Goal: Task Accomplishment & Management: Manage account settings

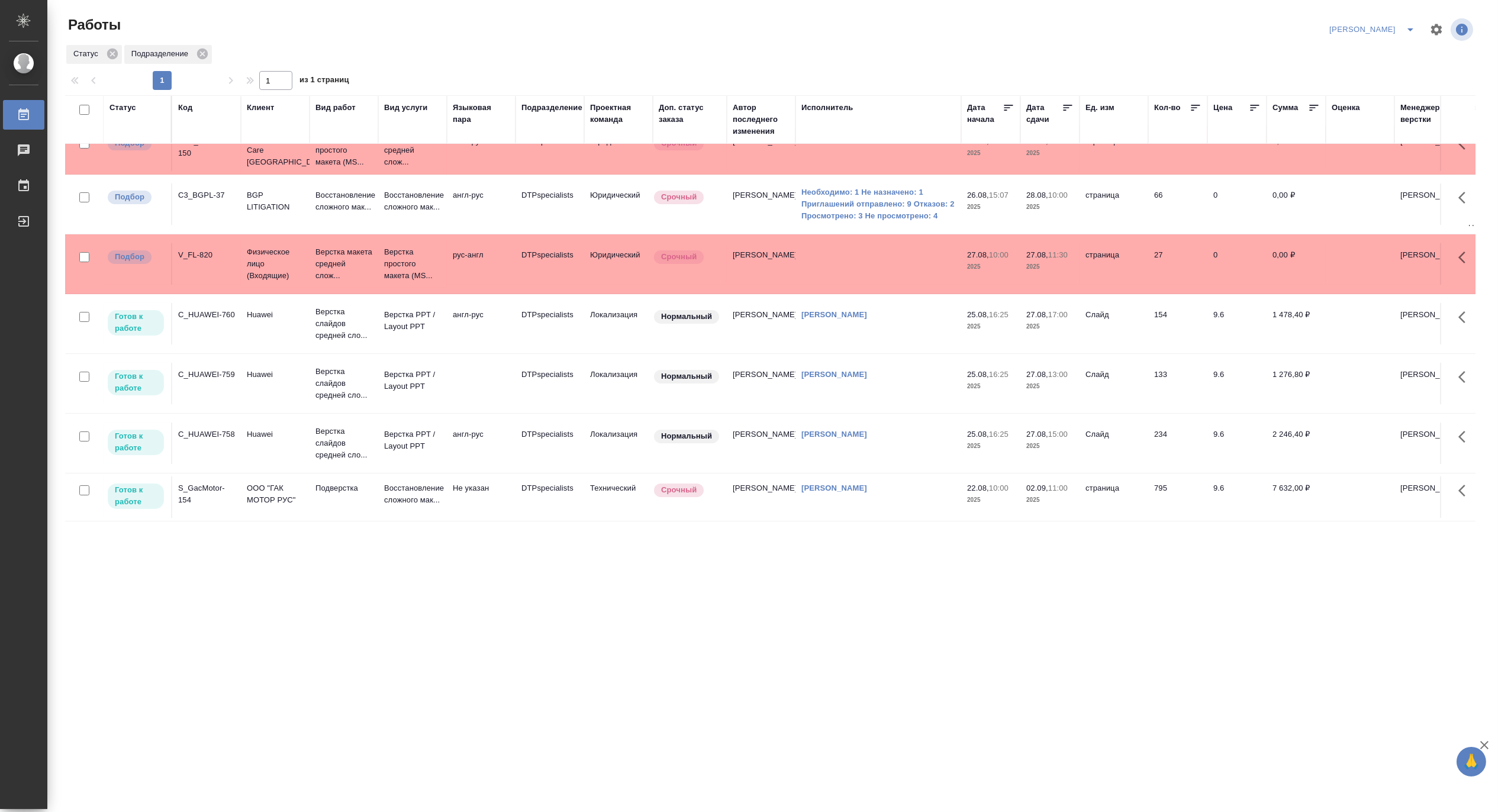
scroll to position [52, 0]
click at [334, 425] on p "Верстка слайдов средней сло..." at bounding box center [344, 443] width 57 height 36
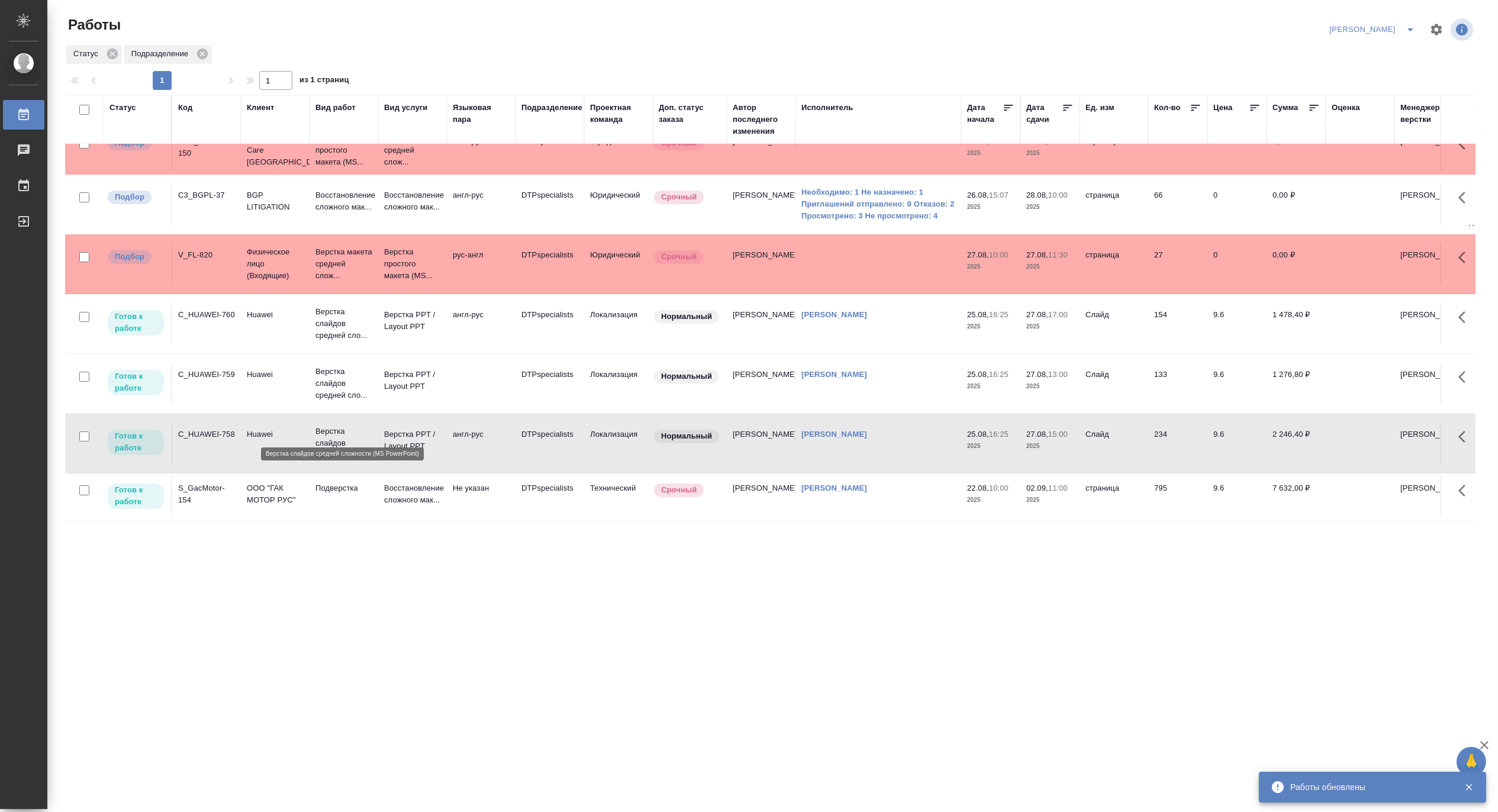
click at [334, 425] on p "Верстка слайдов средней сло..." at bounding box center [344, 443] width 57 height 36
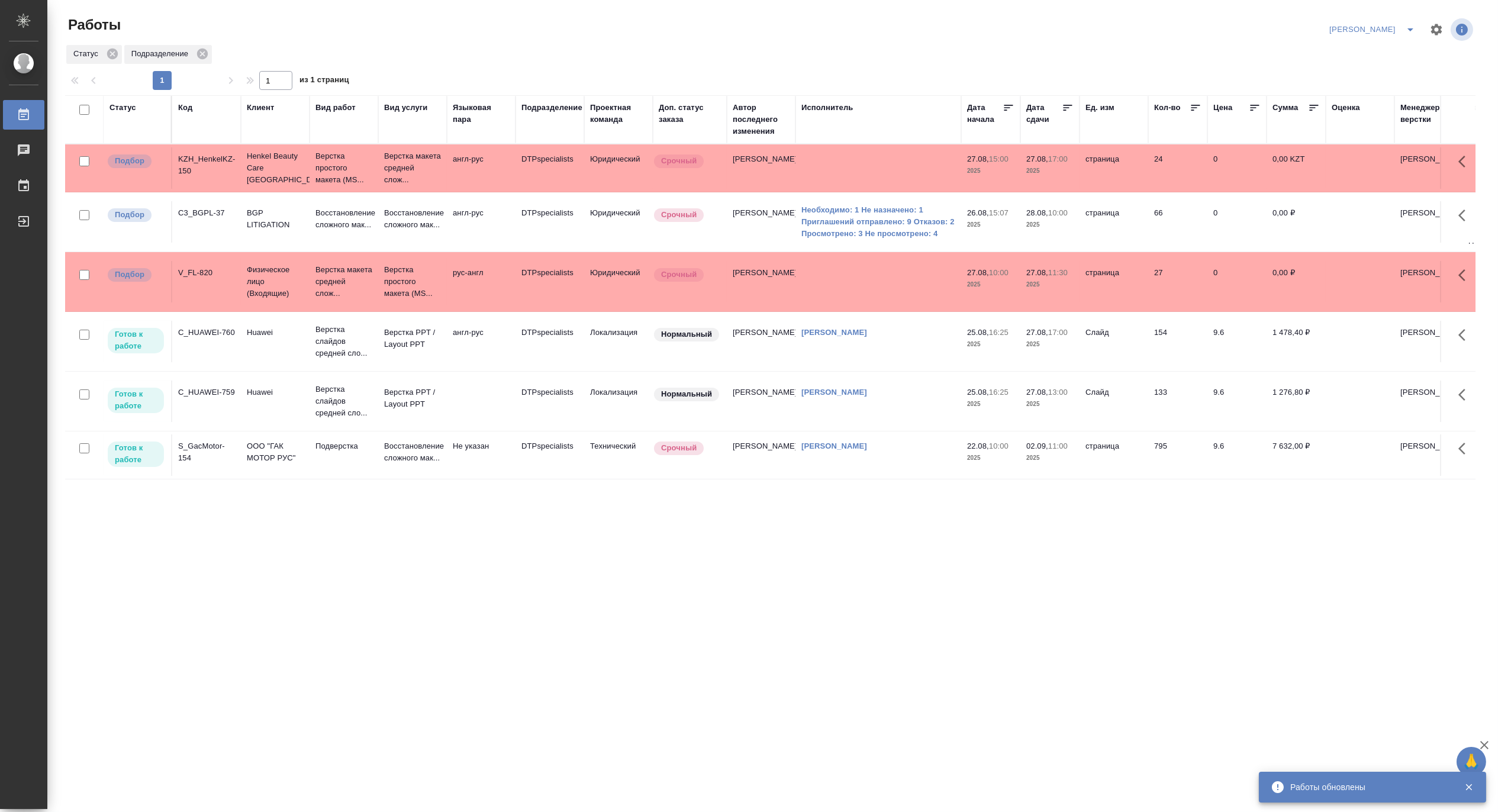
scroll to position [0, 0]
click at [260, 356] on td "Huawei" at bounding box center [275, 341] width 68 height 41
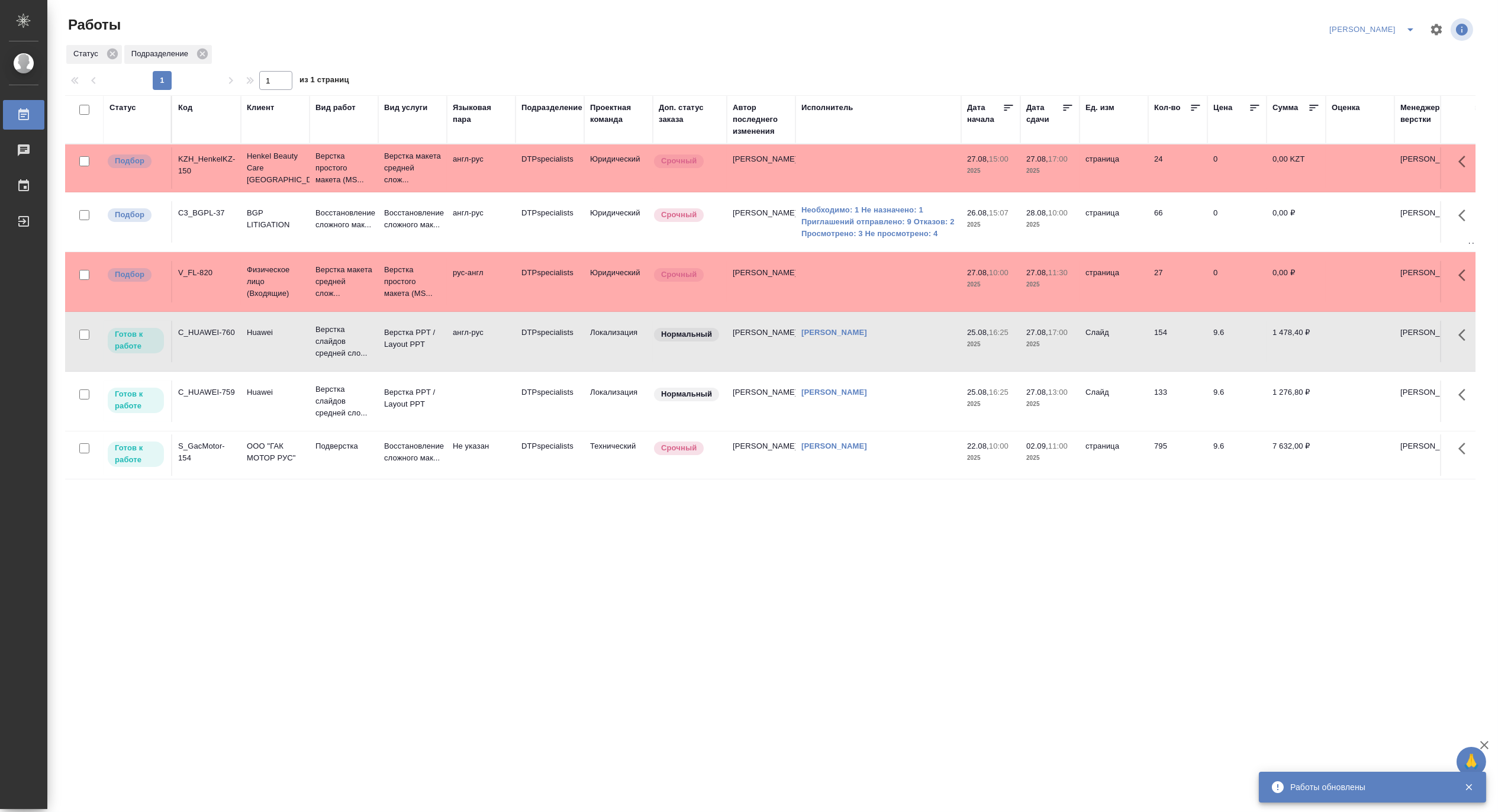
click at [260, 356] on td "Huawei" at bounding box center [275, 341] width 68 height 41
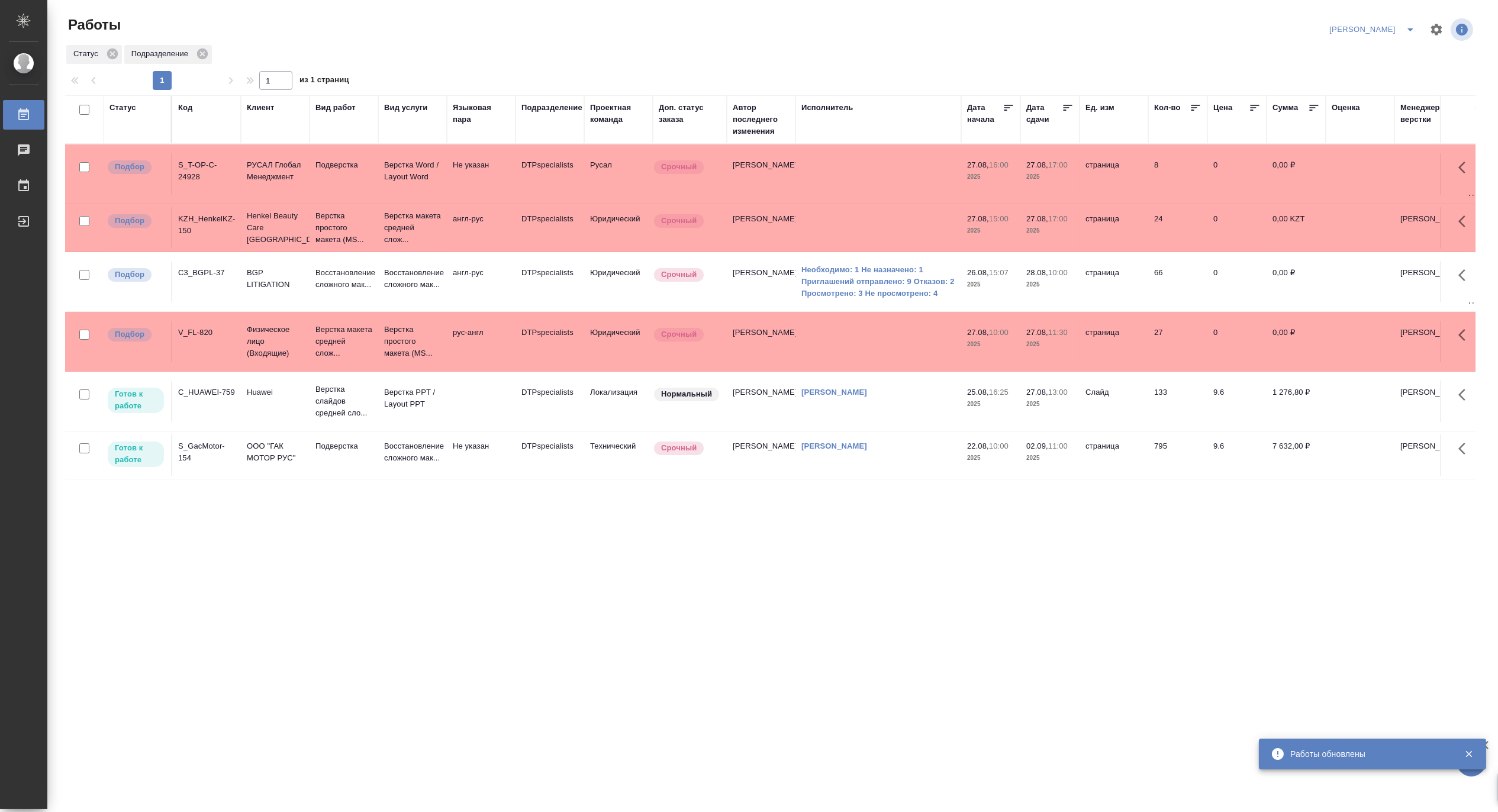
click at [285, 421] on td "Huawei" at bounding box center [275, 401] width 68 height 41
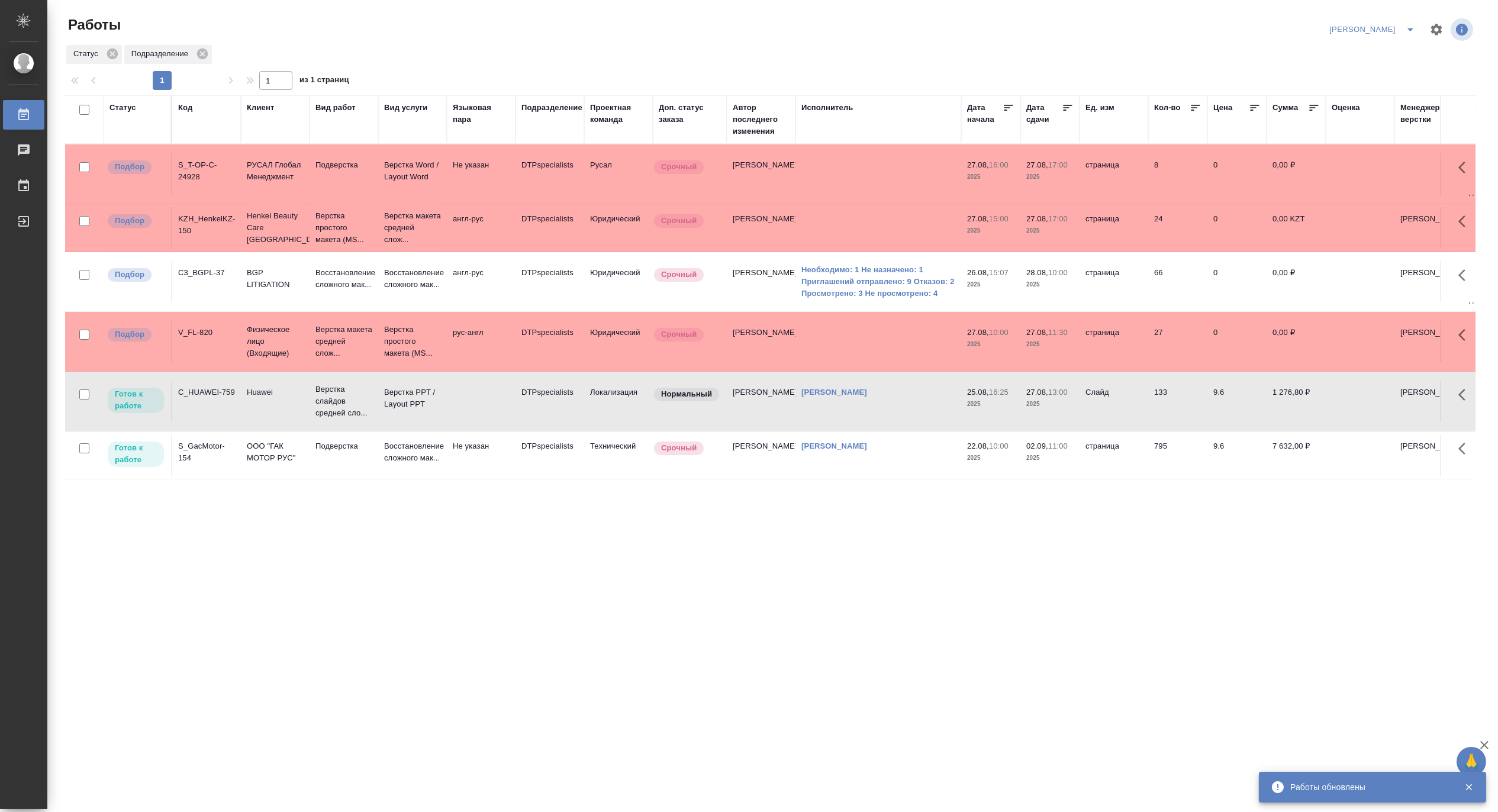
click at [285, 421] on td "Huawei" at bounding box center [275, 401] width 68 height 41
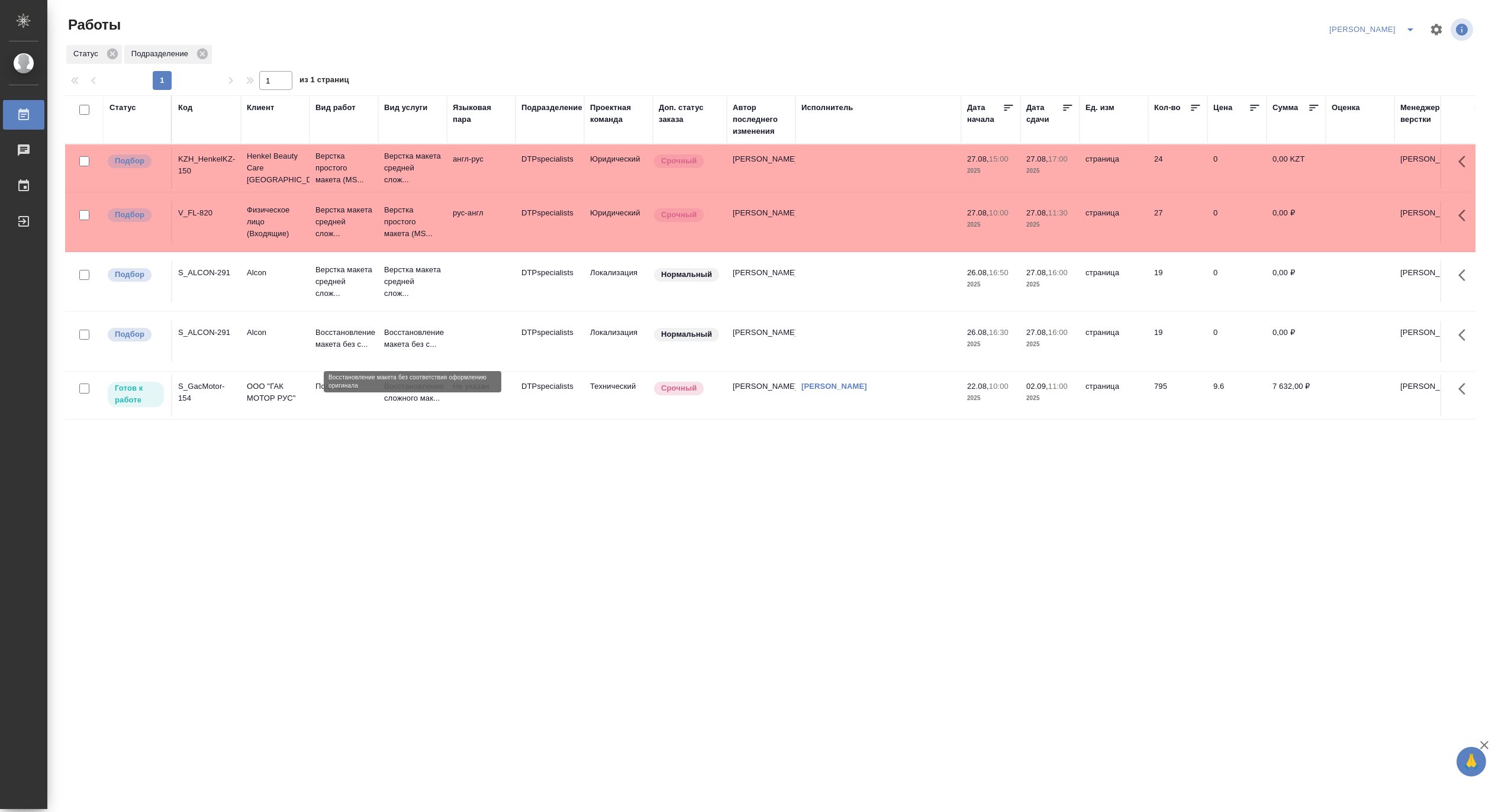
click at [401, 350] on p "Восстановление макета без с..." at bounding box center [413, 339] width 57 height 24
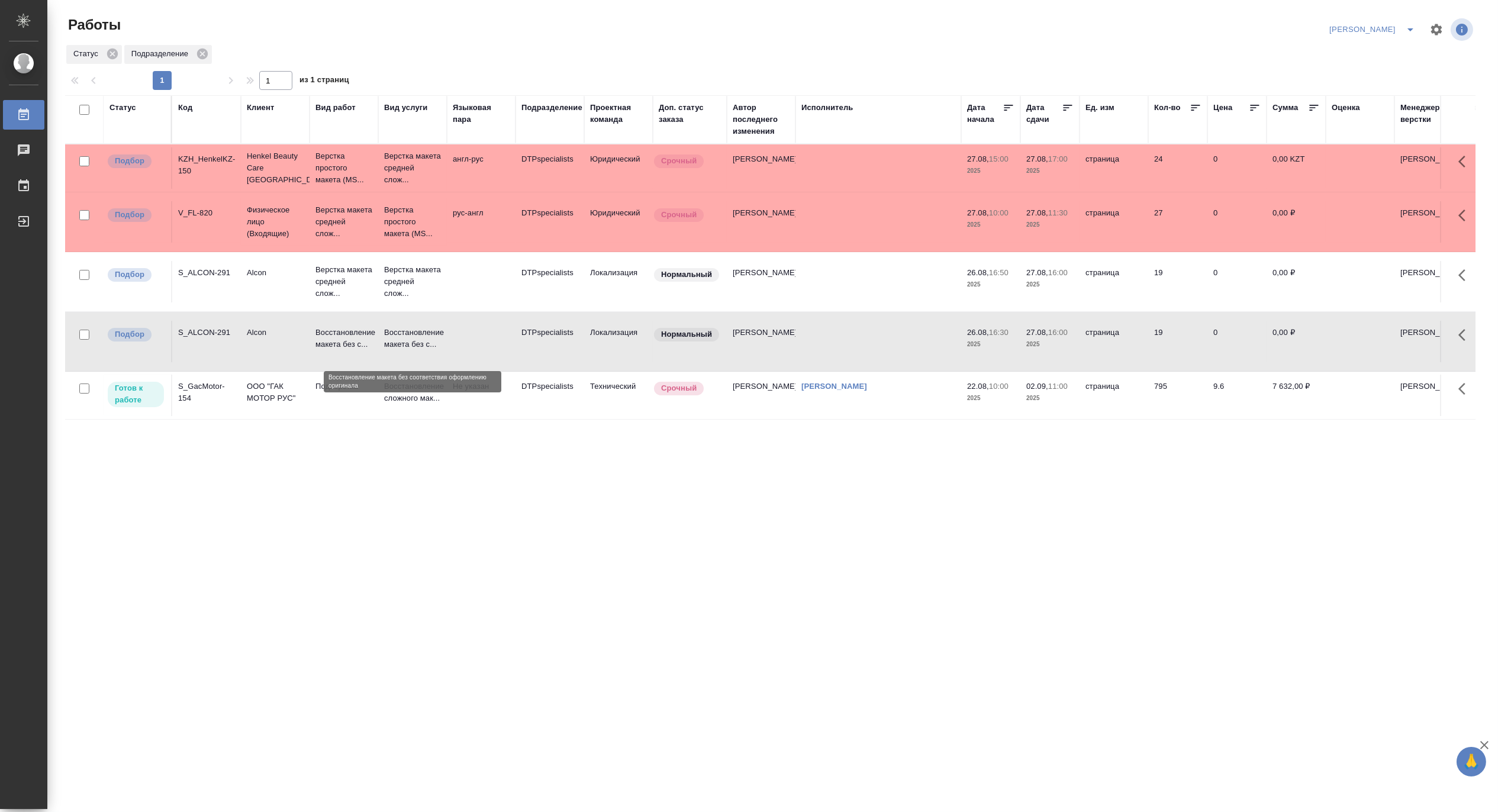
click at [401, 350] on p "Восстановление макета без с..." at bounding box center [413, 339] width 57 height 24
click at [395, 291] on p "Верстка макета средней слож..." at bounding box center [413, 282] width 57 height 36
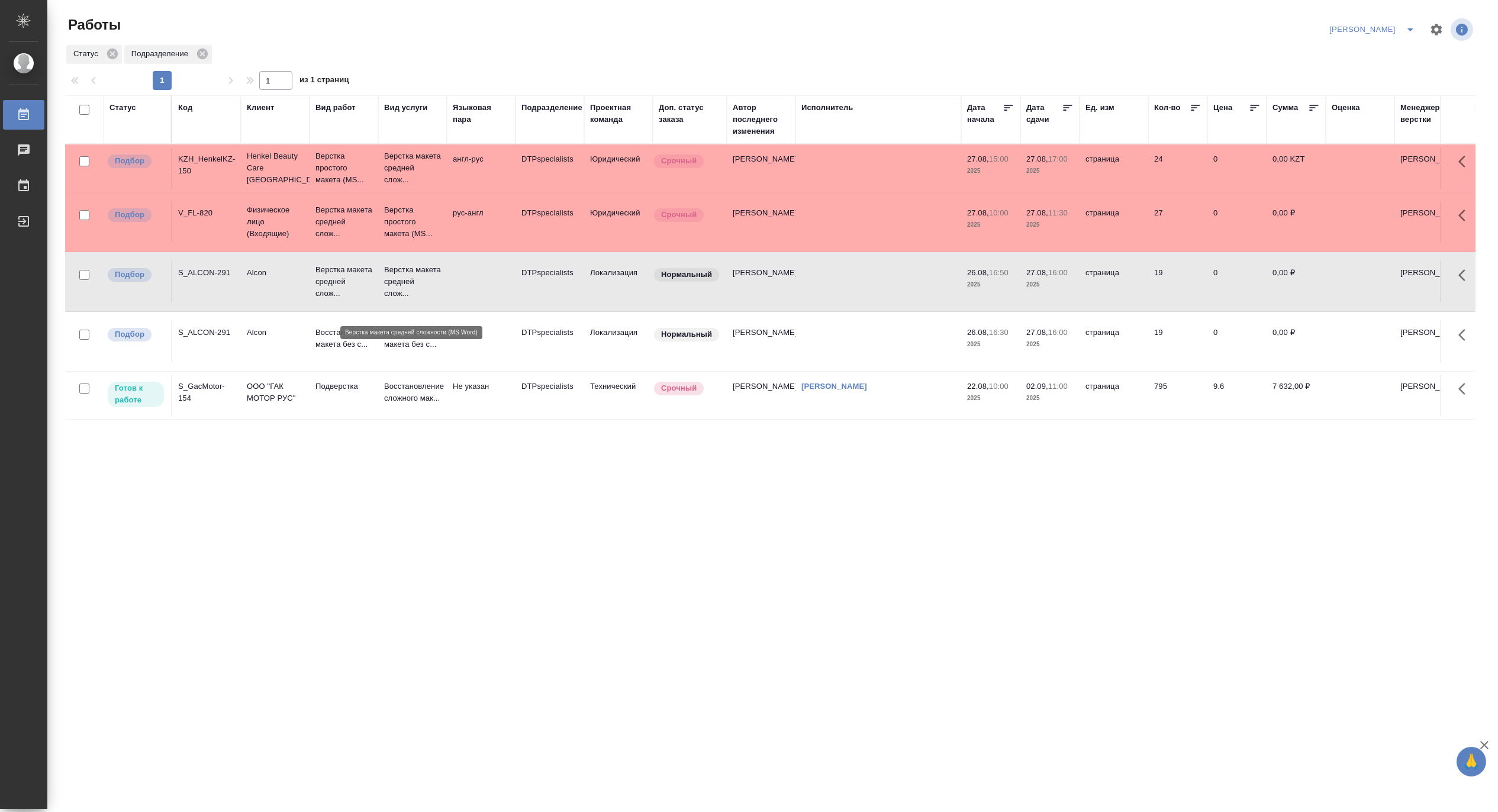
click at [395, 291] on p "Верстка макета средней слож..." at bounding box center [413, 282] width 57 height 36
click at [356, 350] on p "Восстановление макета без с..." at bounding box center [344, 339] width 57 height 24
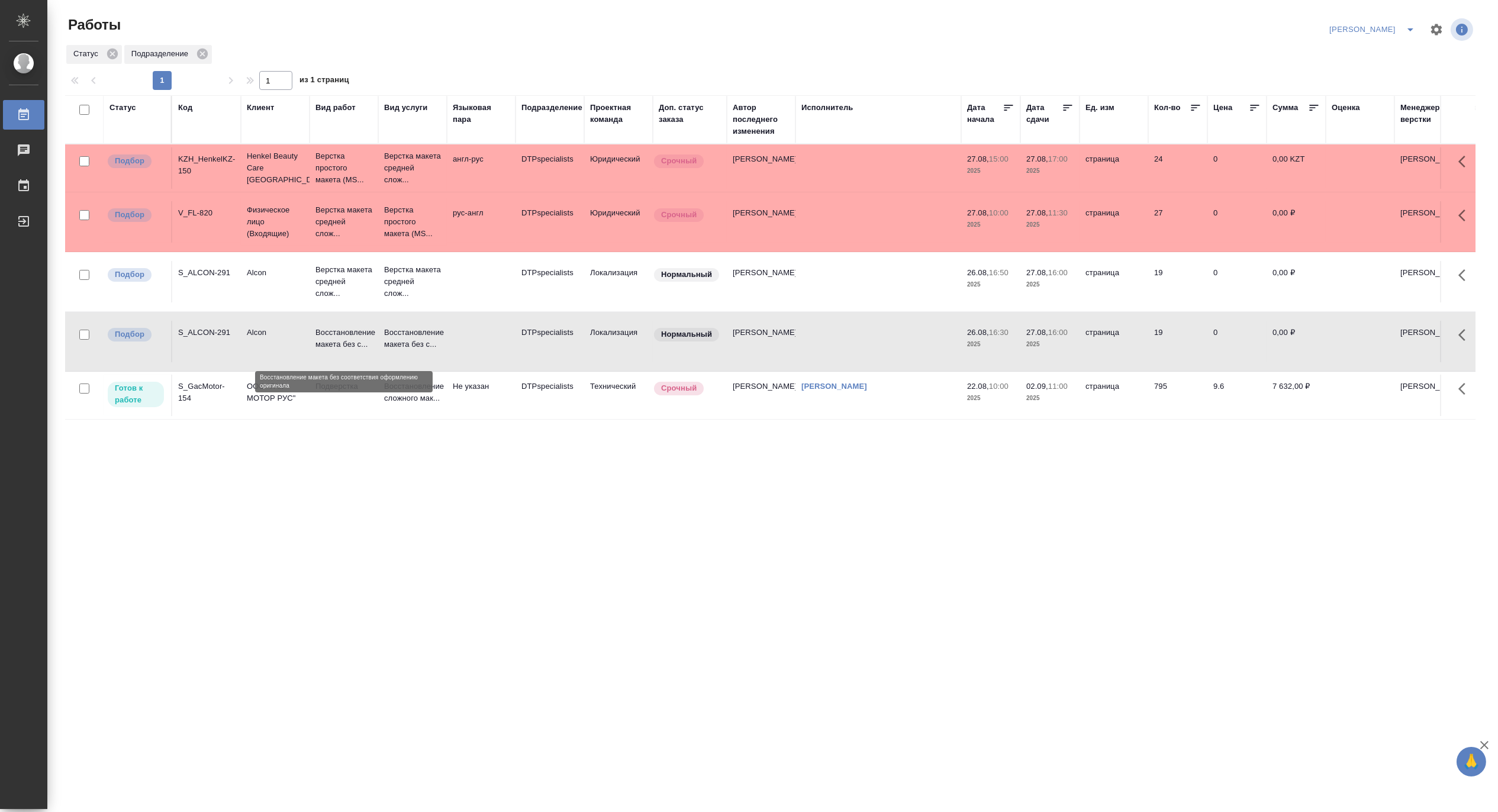
click at [356, 350] on p "Восстановление макета без с..." at bounding box center [344, 339] width 57 height 24
click at [411, 285] on p "Верстка макета средней слож..." at bounding box center [413, 282] width 57 height 36
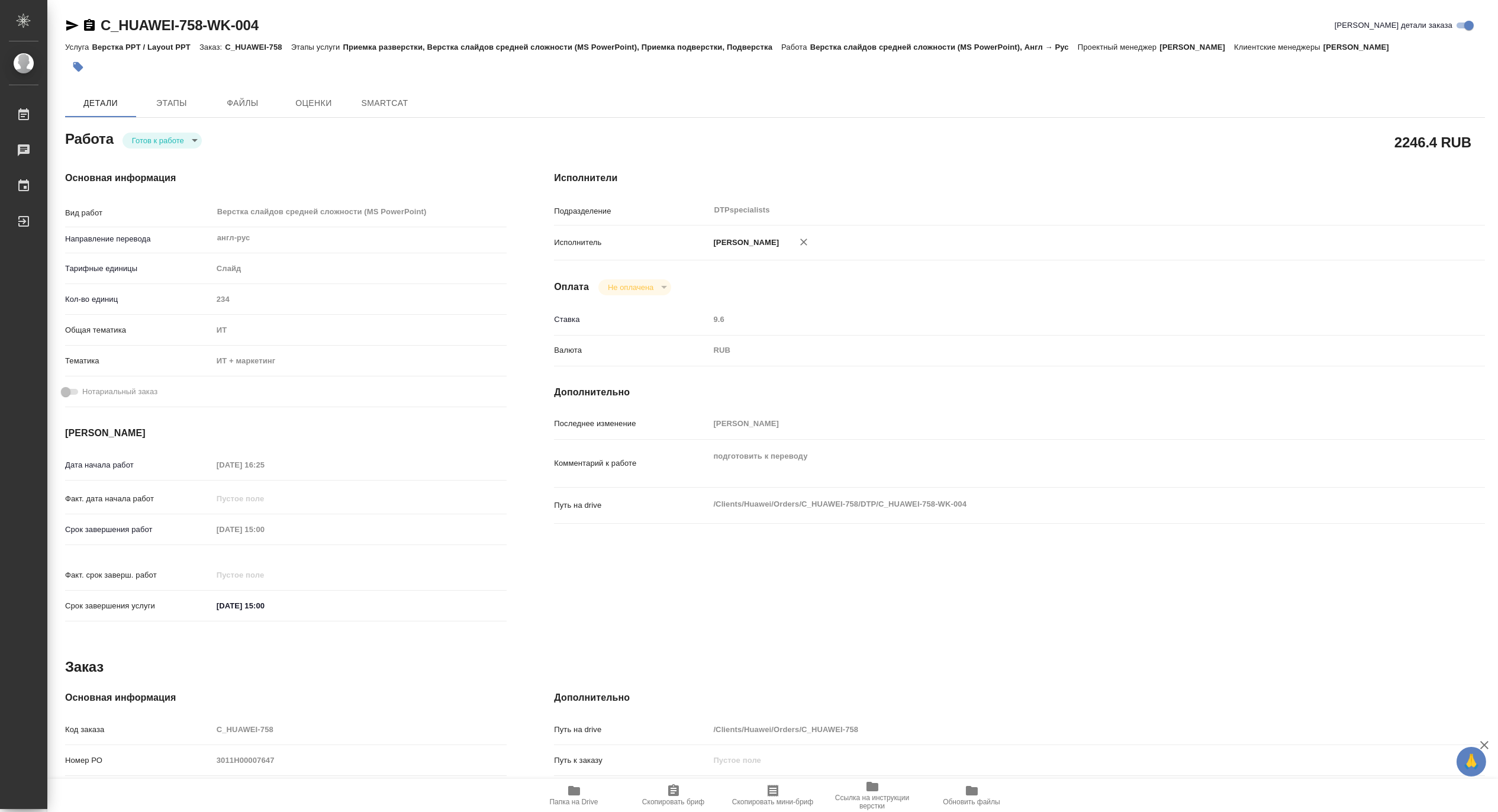
type textarea "x"
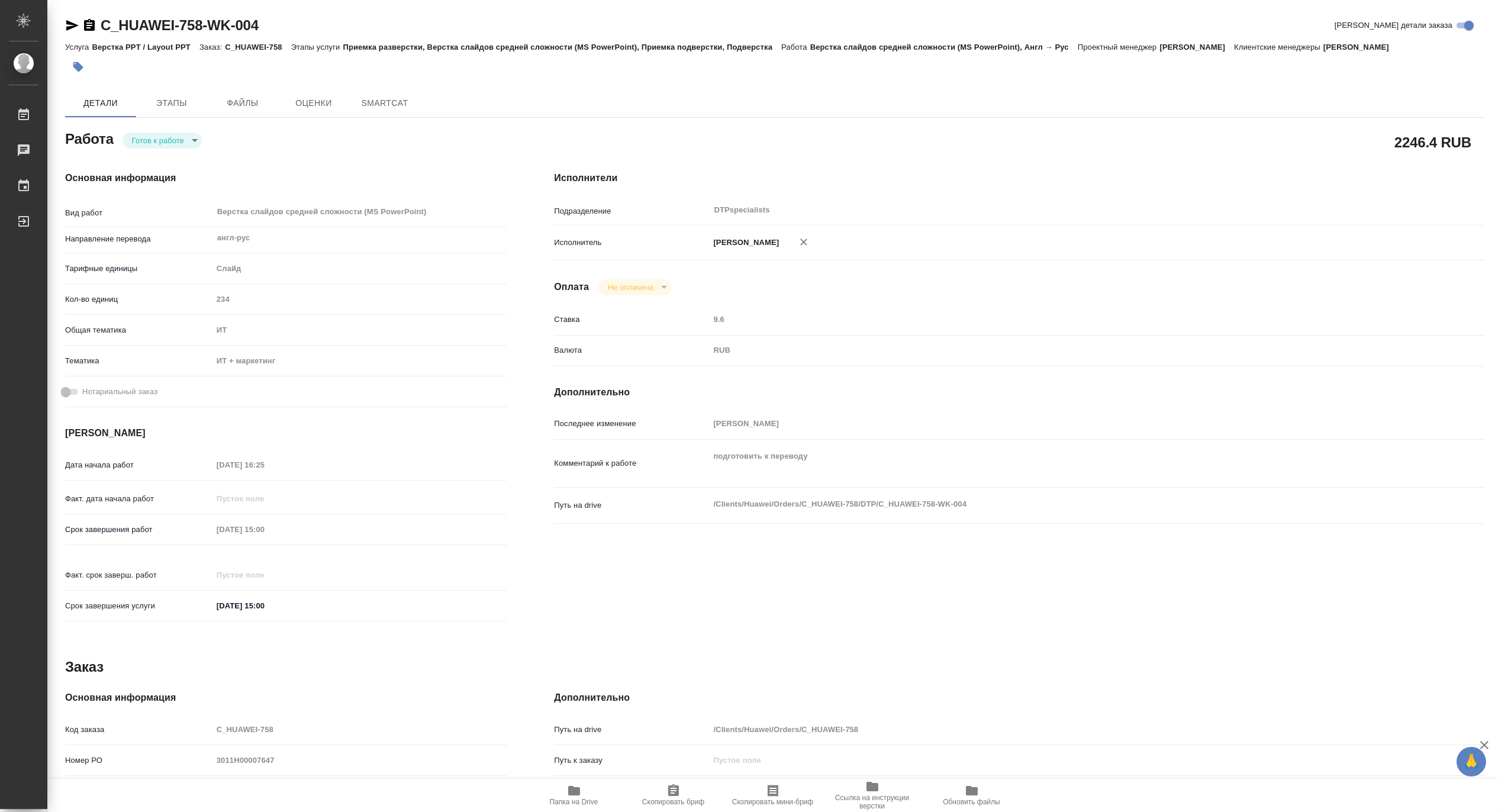
type textarea "x"
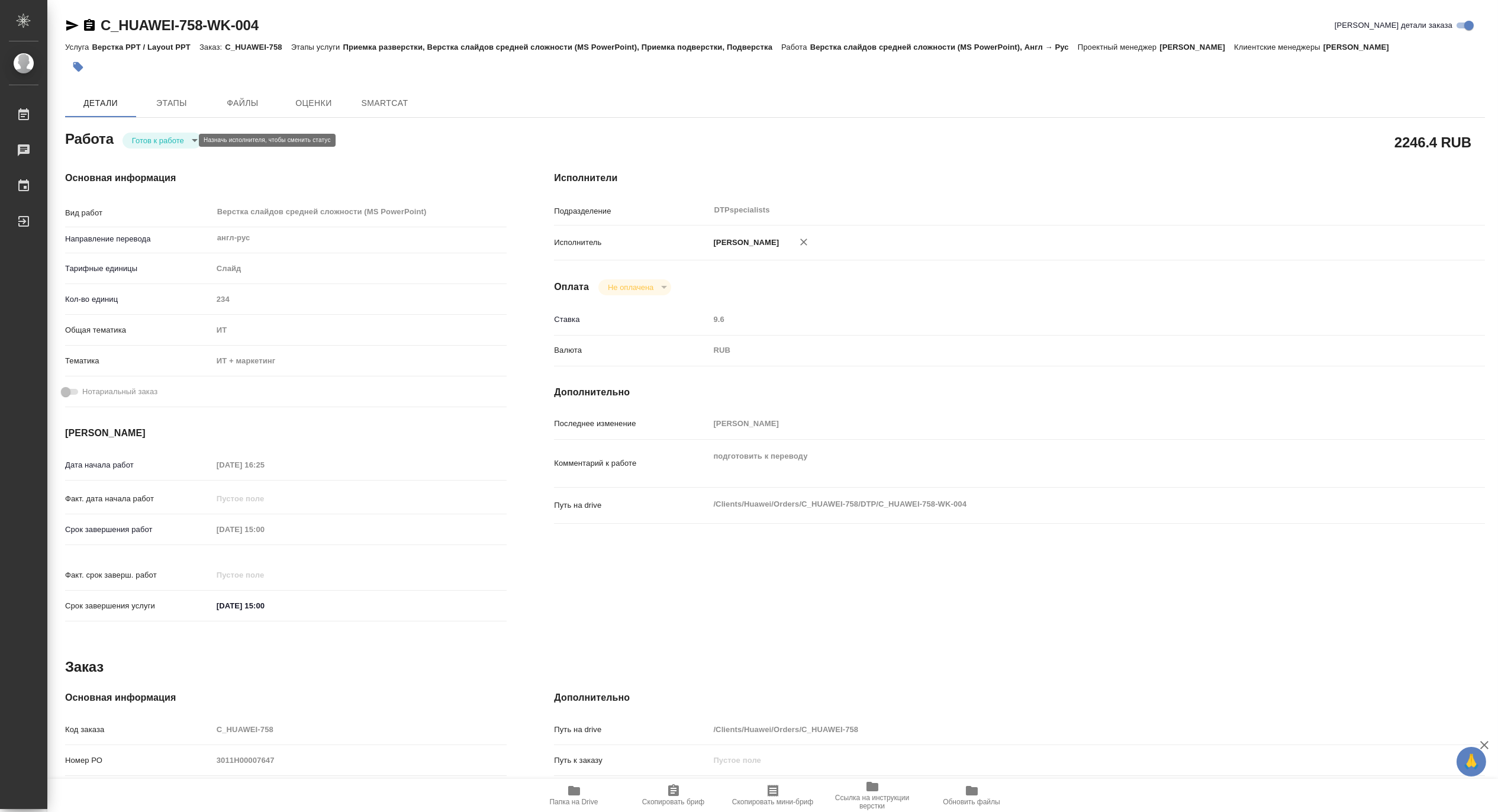
click at [152, 144] on body "🙏 .cls-1 fill:#fff; AWATERA Matveeva Maria Работы Чаты График Выйти C_HUAWEI-75…" at bounding box center [749, 406] width 1498 height 812
type textarea "x"
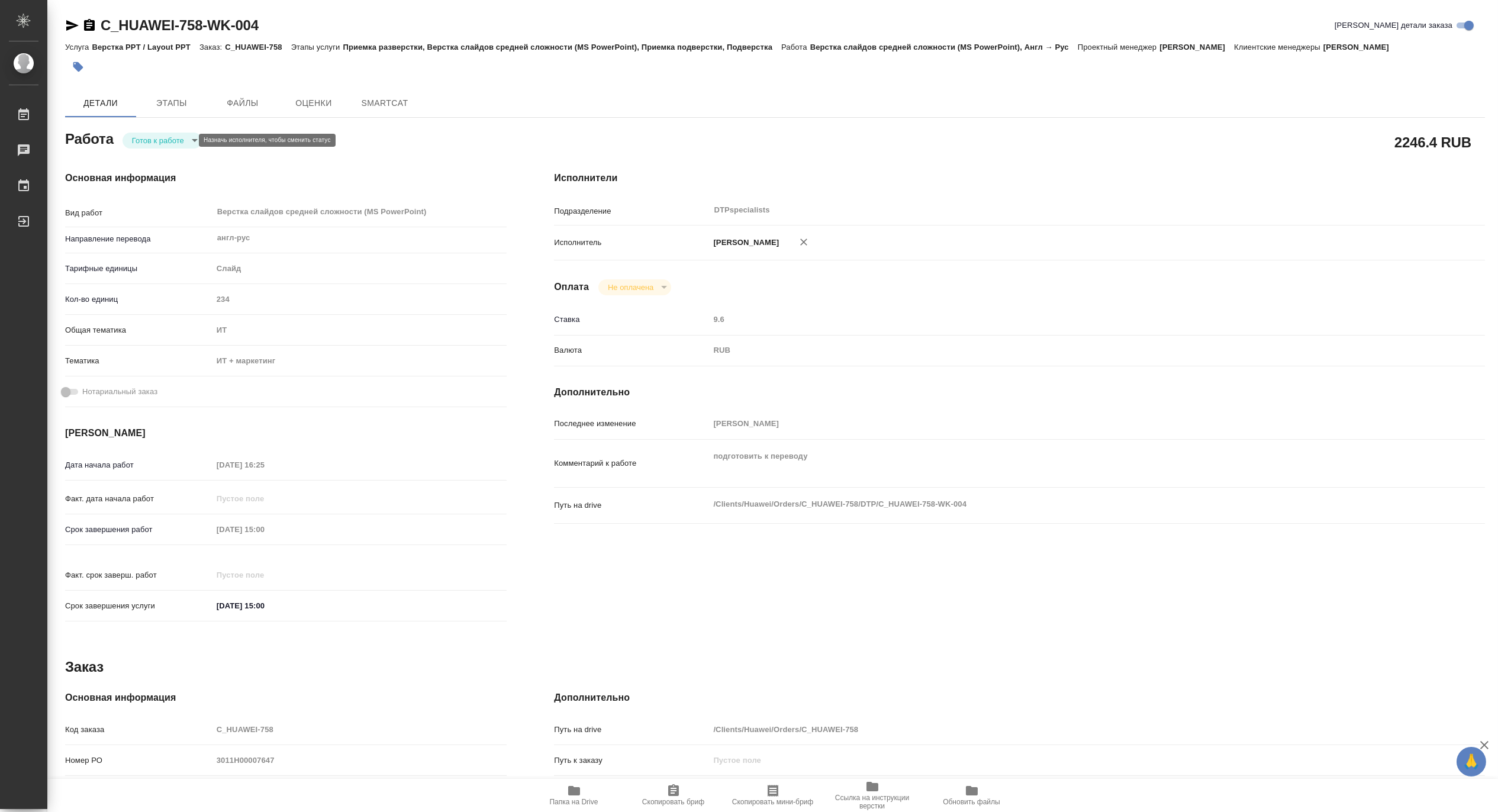
type textarea "x"
click at [150, 144] on button "В работе" at bounding box center [151, 140] width 39 height 13
type textarea "x"
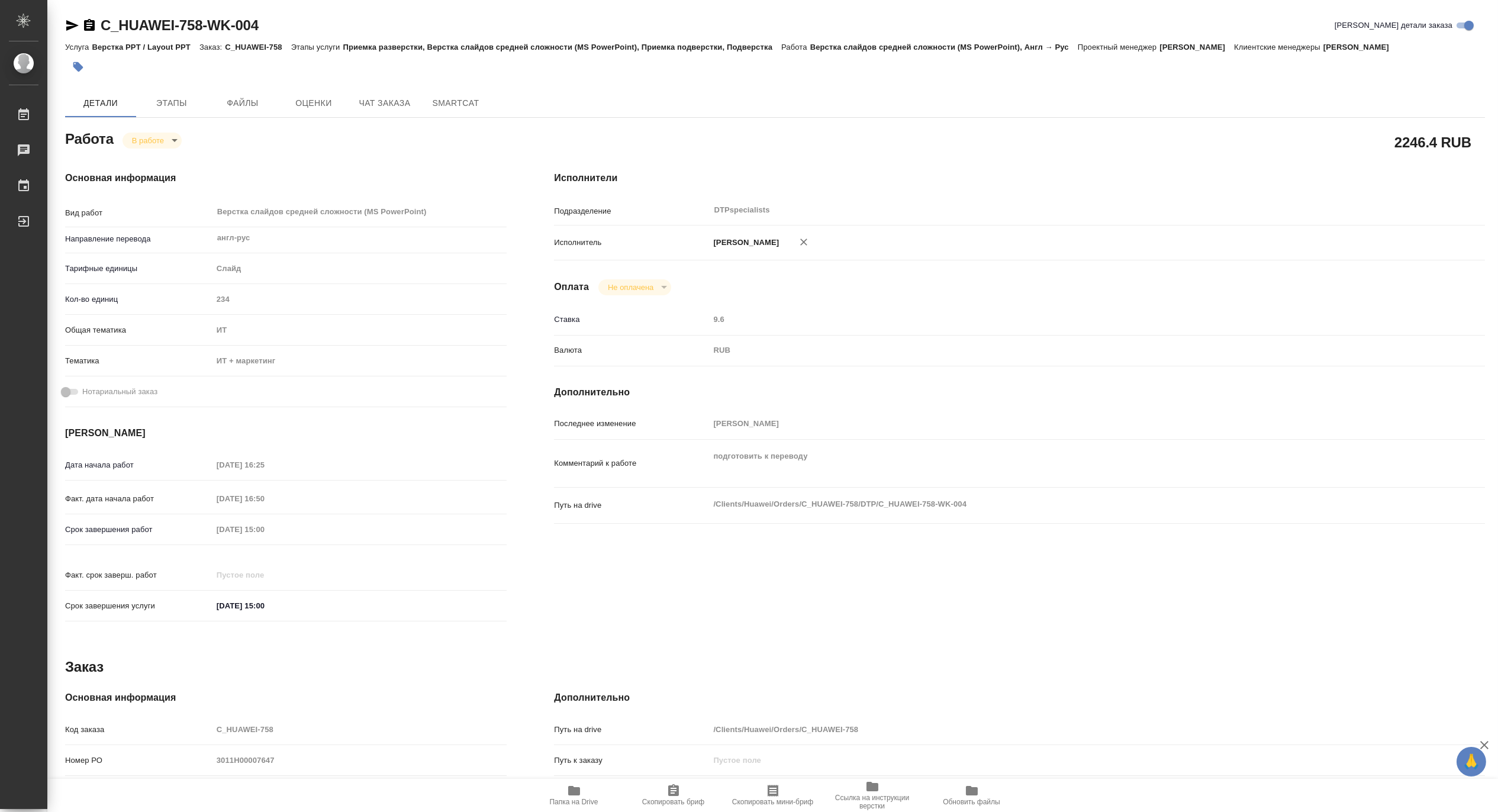
type textarea "x"
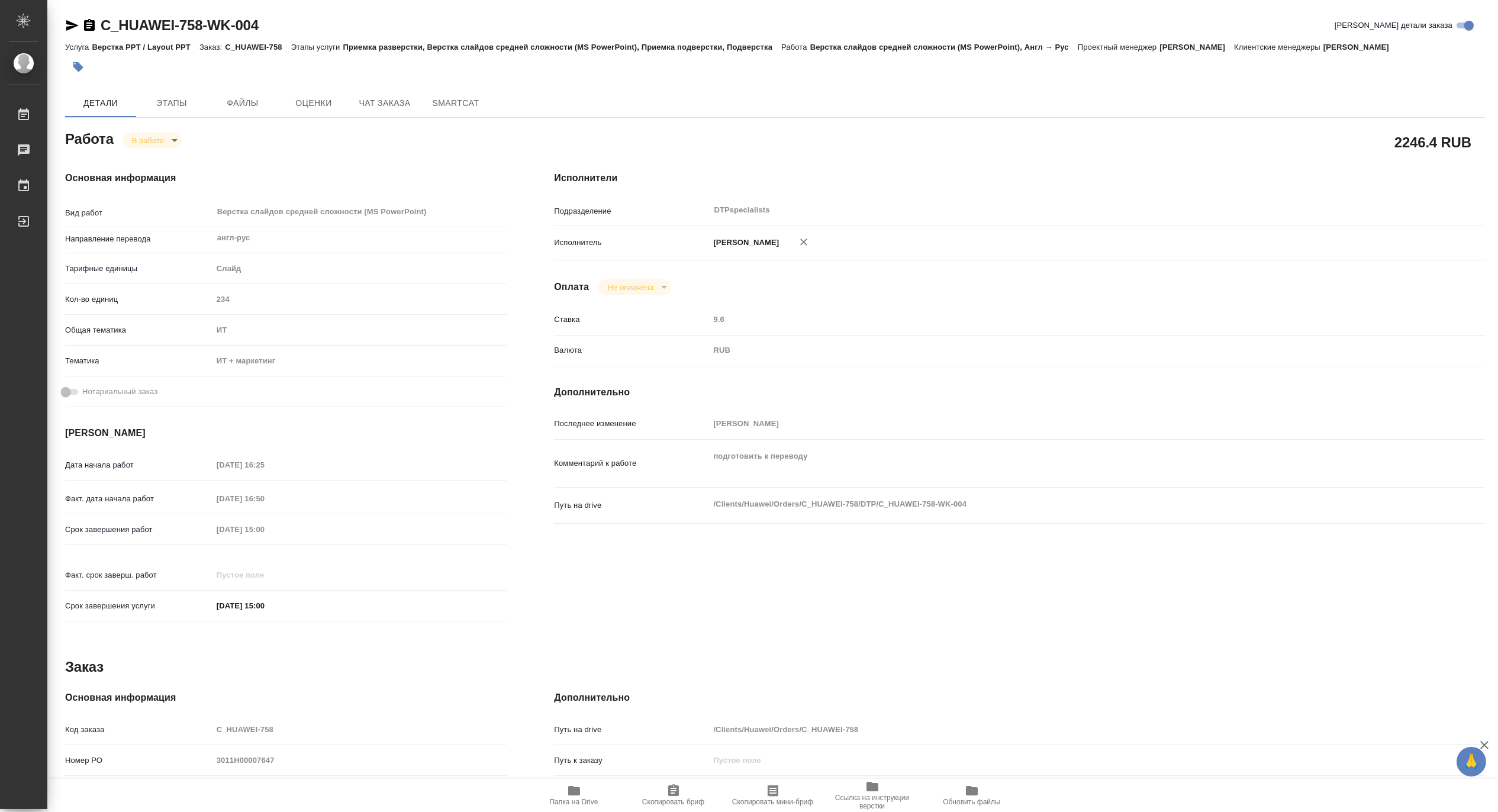
type textarea "x"
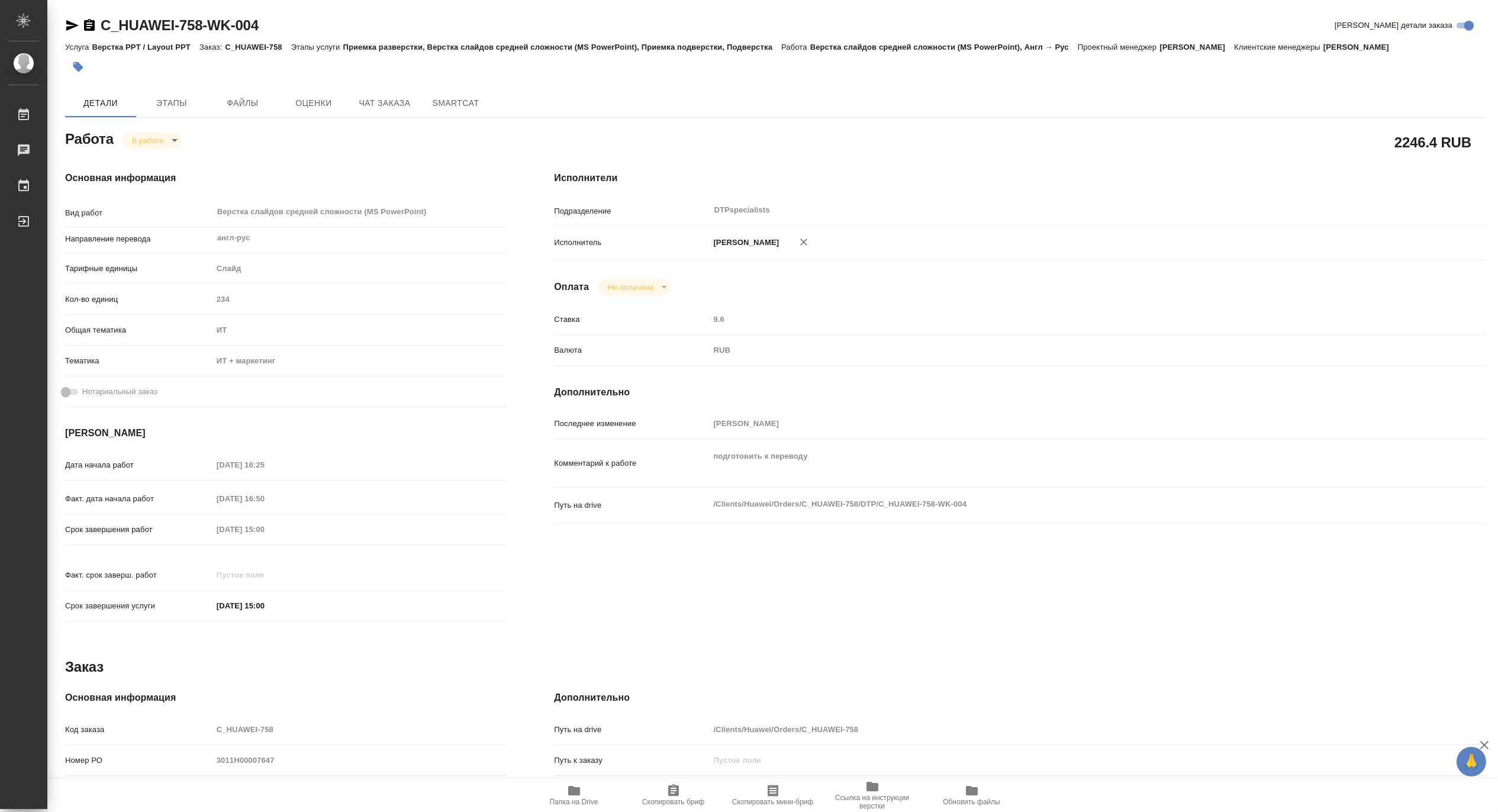
type textarea "x"
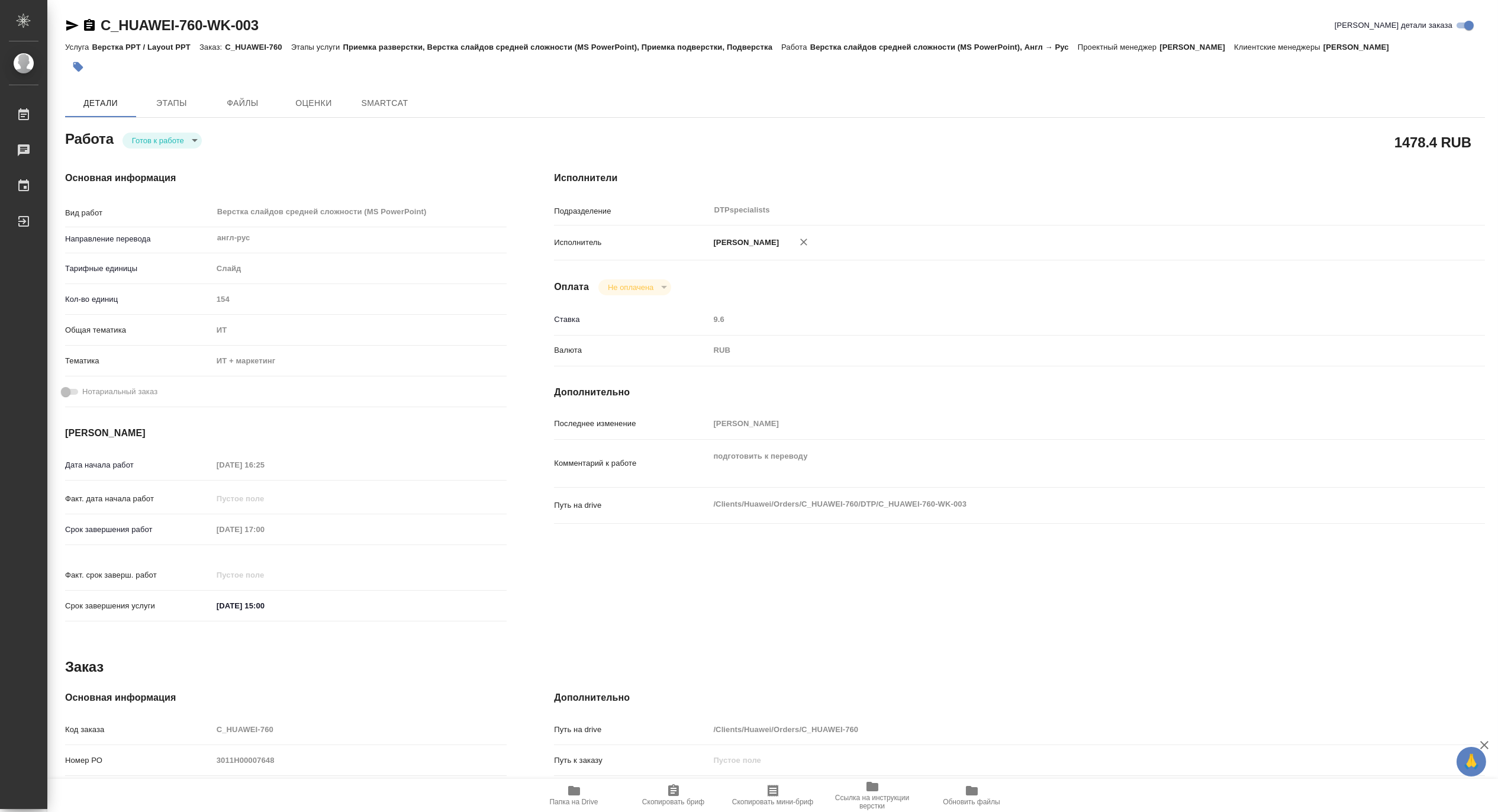
type textarea "x"
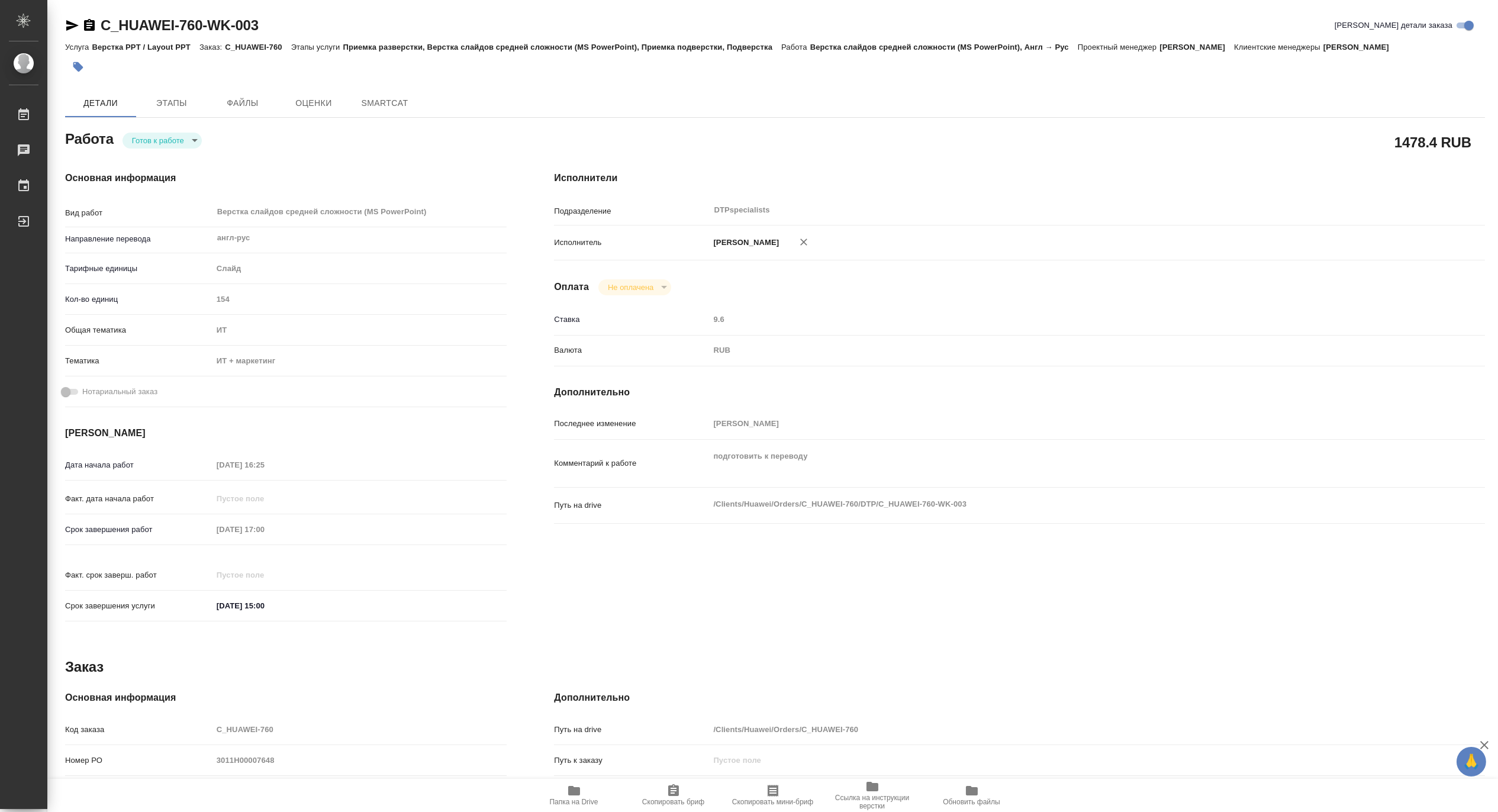
type textarea "x"
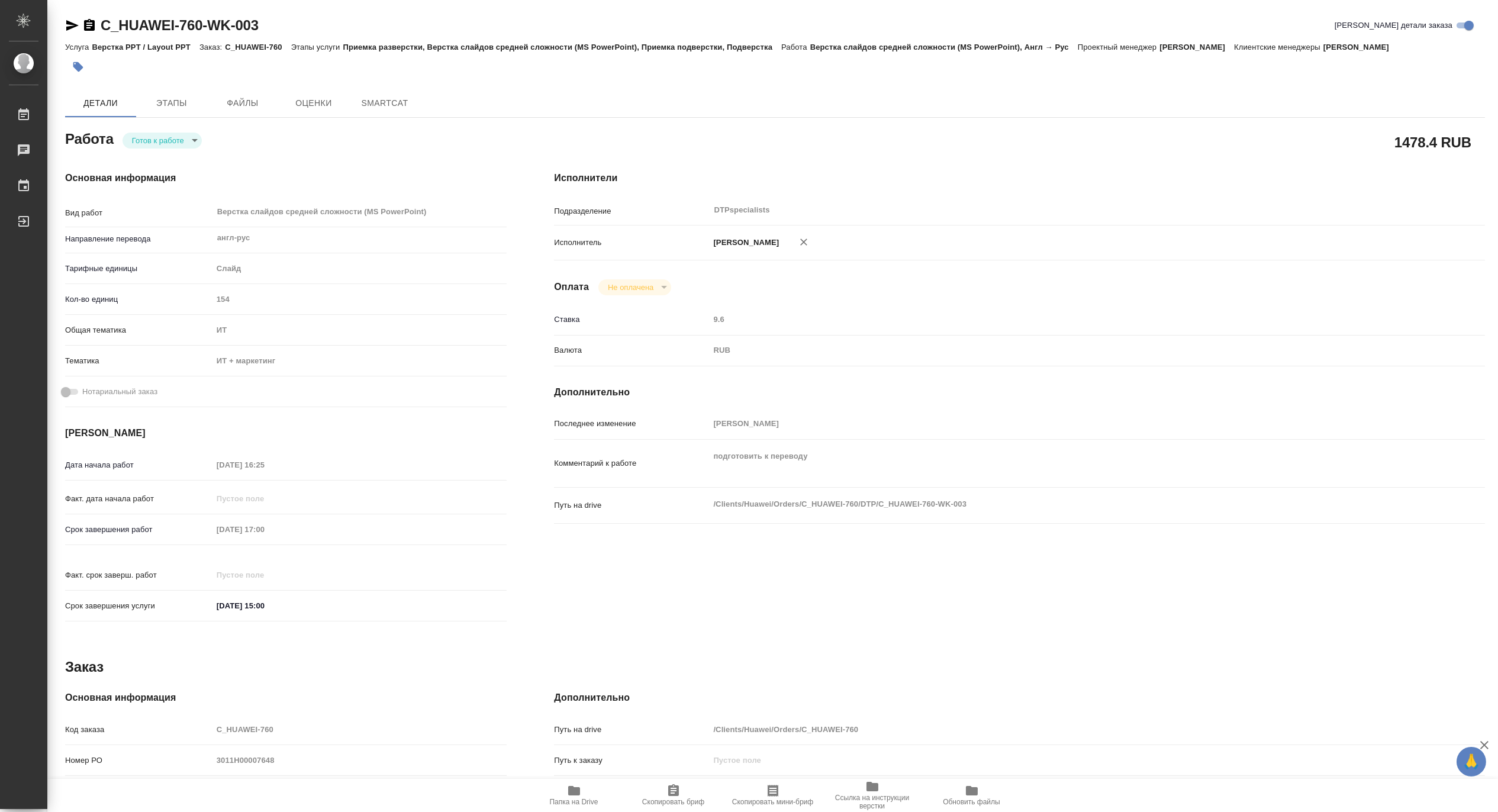
type textarea "x"
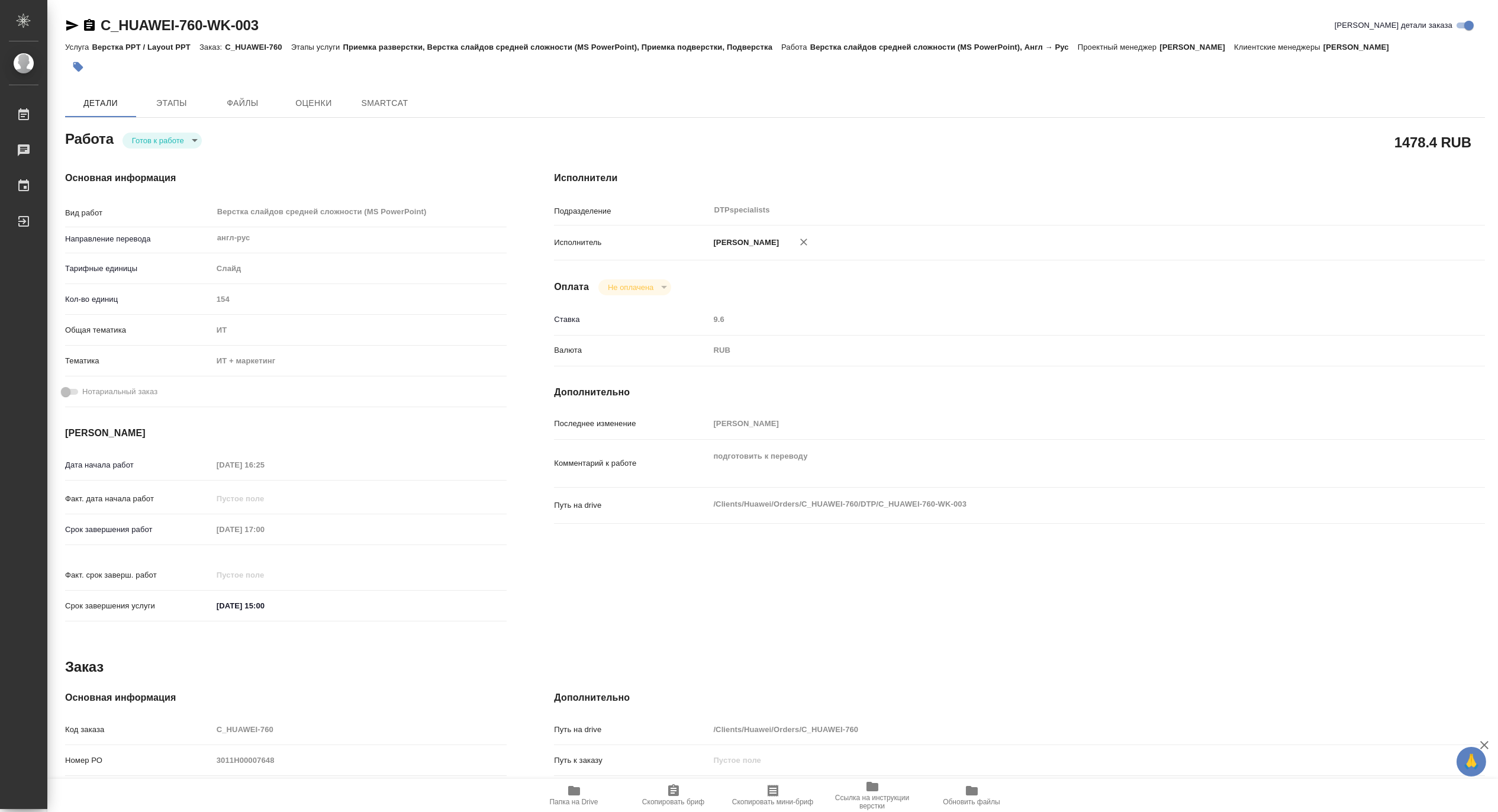
type textarea "x"
click at [139, 142] on body "🙏 .cls-1 fill:#fff; AWATERA Matveeva Maria Работы Чаты График Выйти C_HUAWEI-76…" at bounding box center [749, 406] width 1498 height 812
type textarea "x"
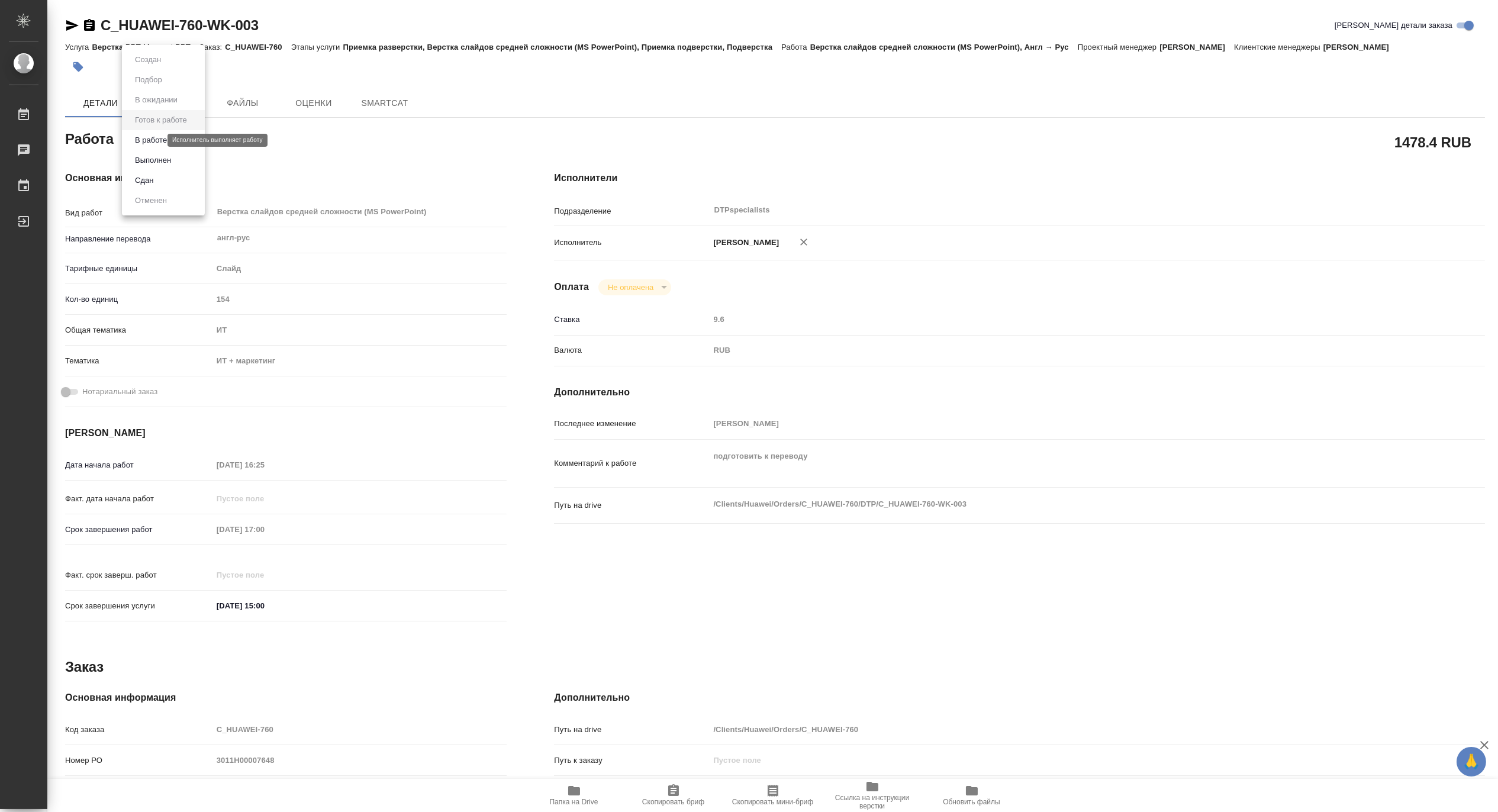
type textarea "x"
click at [138, 143] on button "В работе" at bounding box center [151, 140] width 39 height 13
type textarea "x"
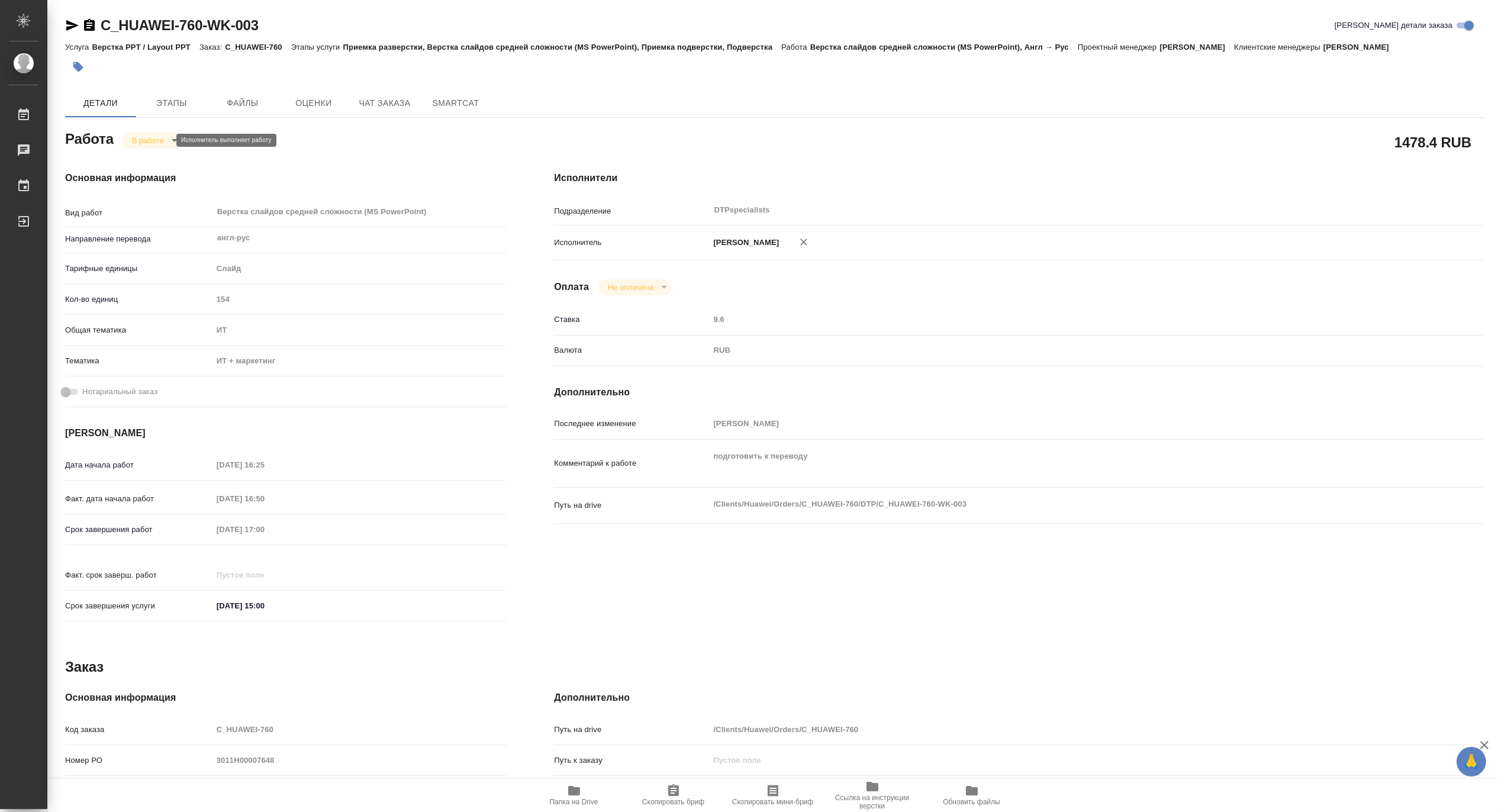
type textarea "x"
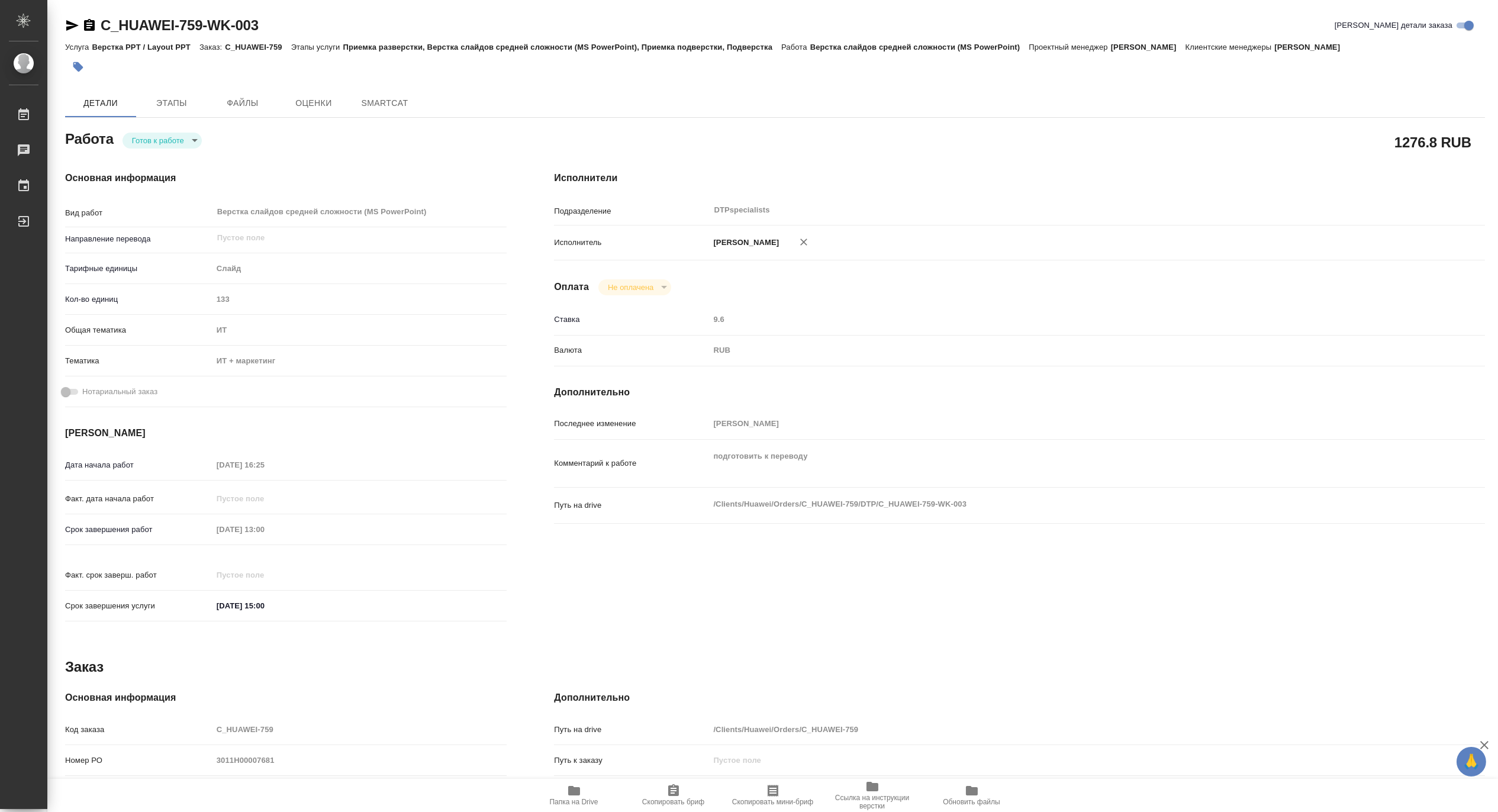
type textarea "x"
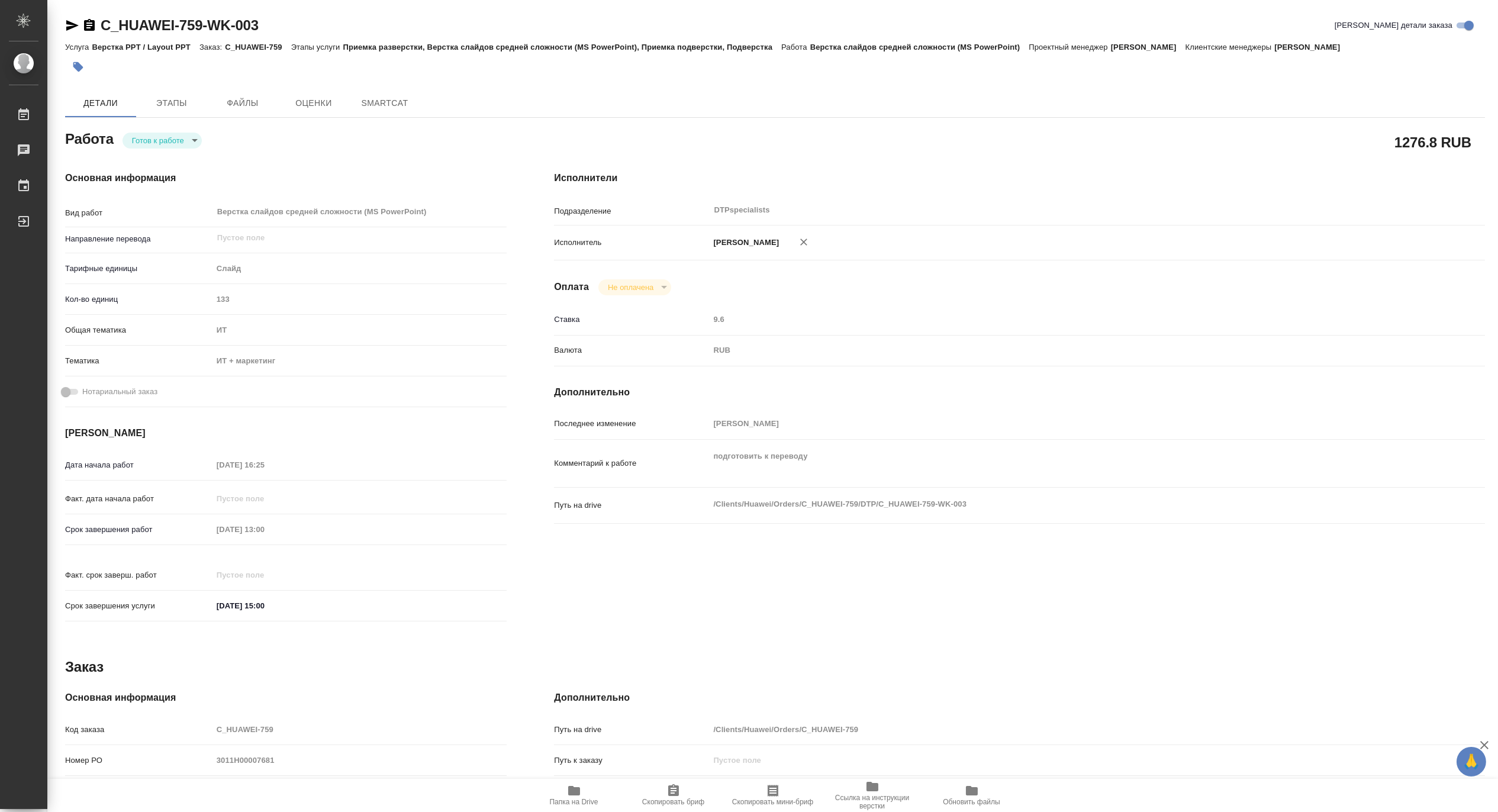
type textarea "x"
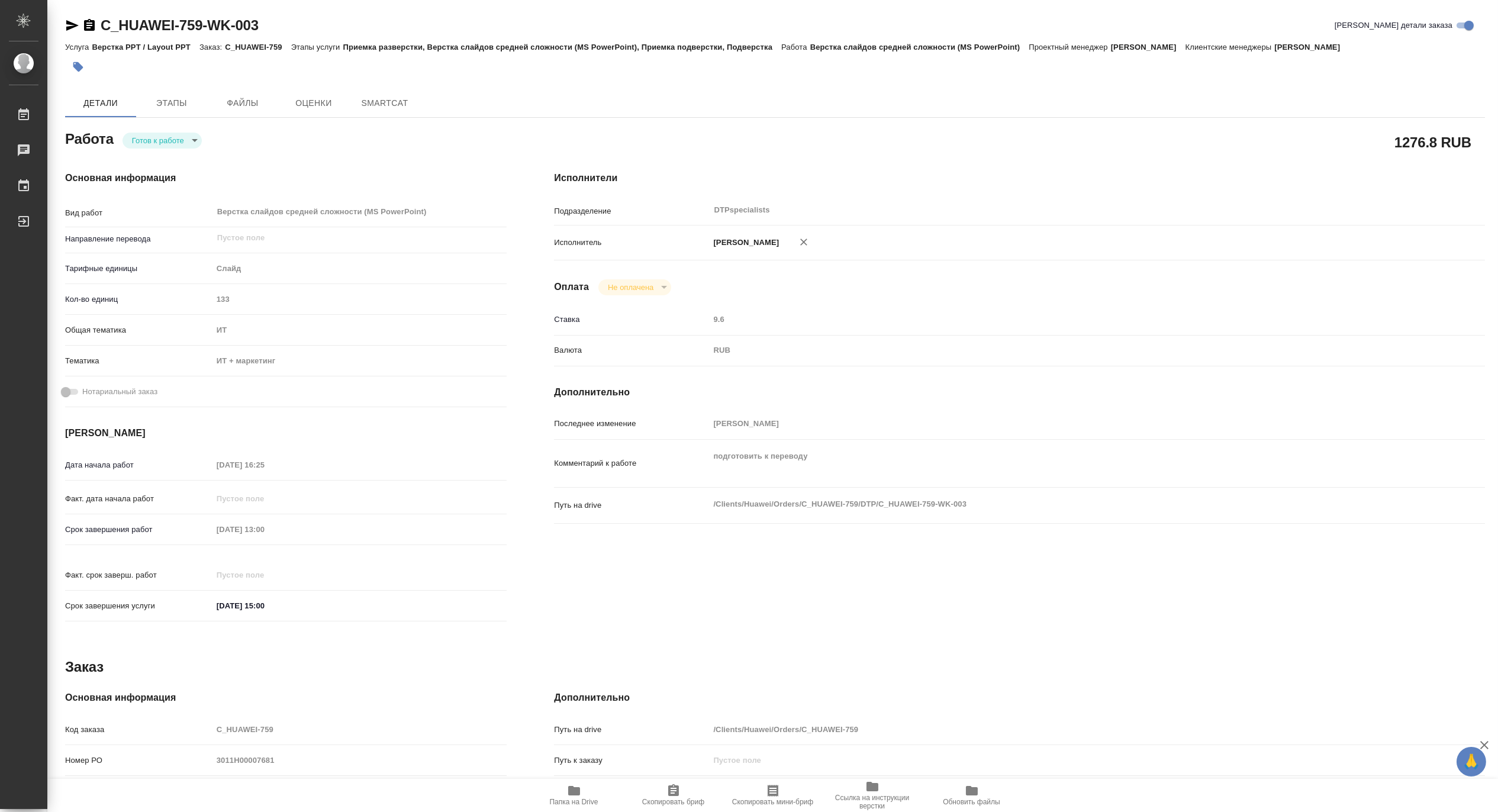
type textarea "x"
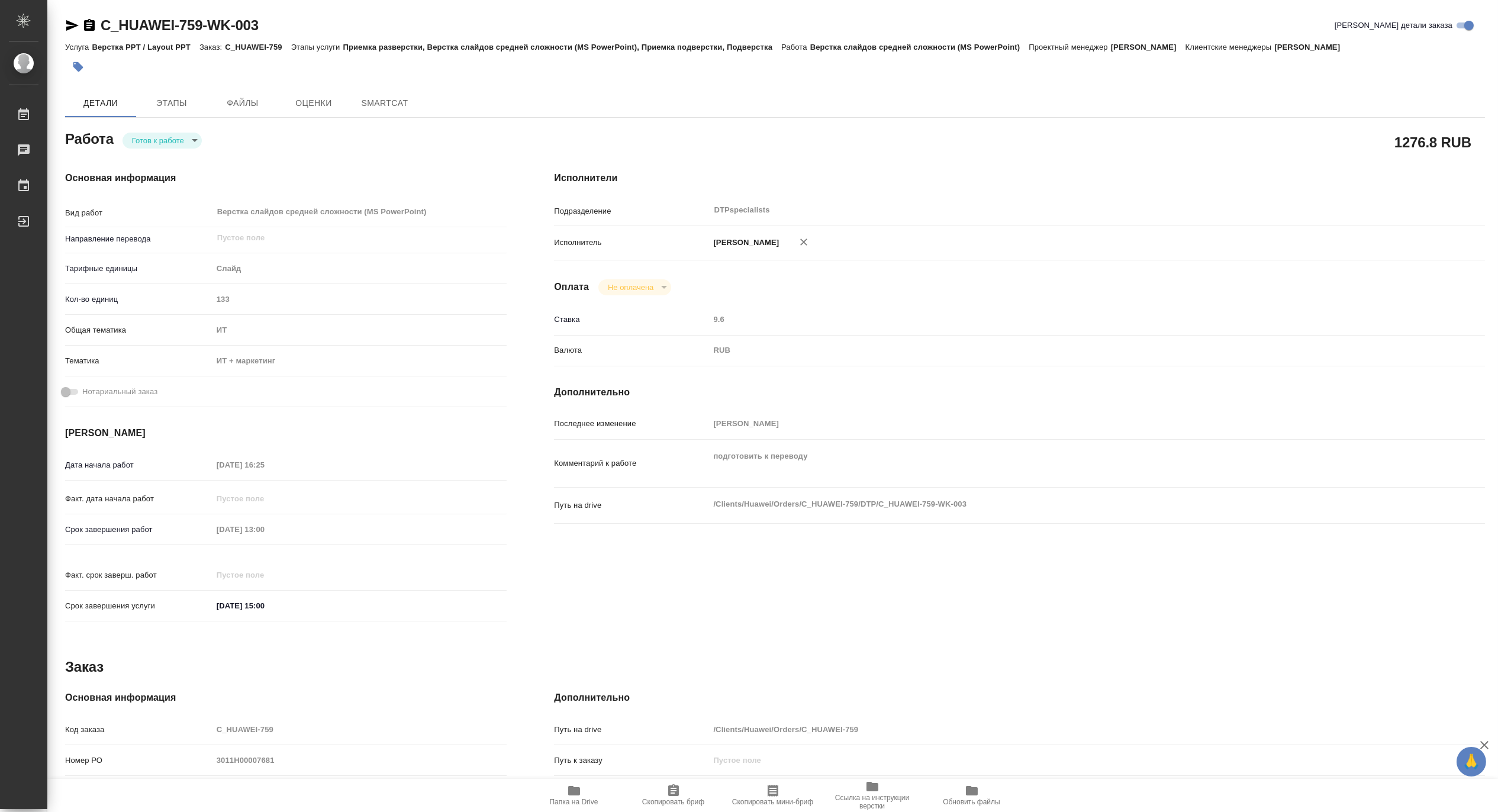
type textarea "x"
click at [148, 135] on body "🙏 .cls-1 fill:#fff; AWATERA Matveeva Maria Работы Чаты График Выйти C_HUAWEI-75…" at bounding box center [749, 406] width 1498 height 812
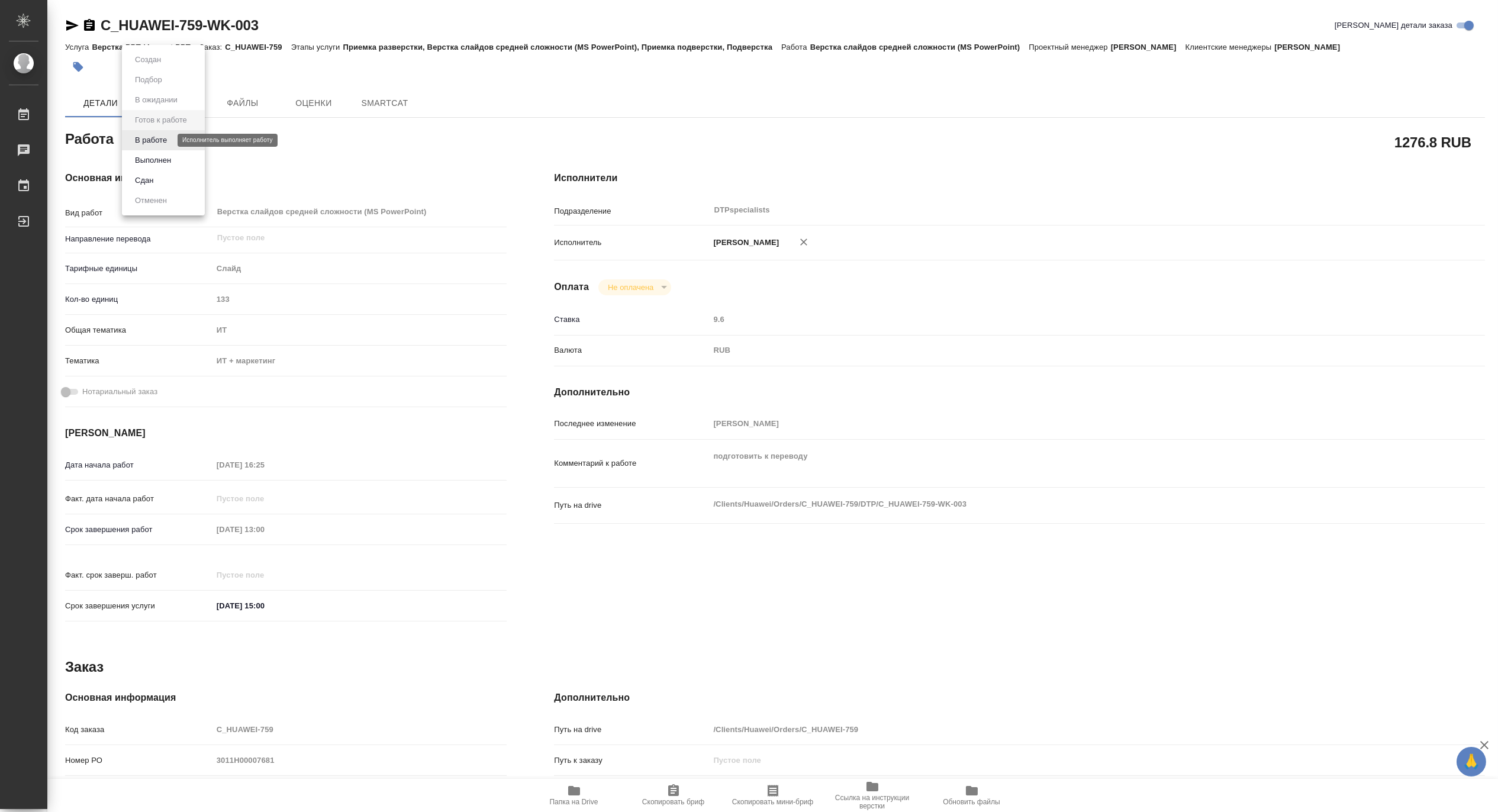
type textarea "x"
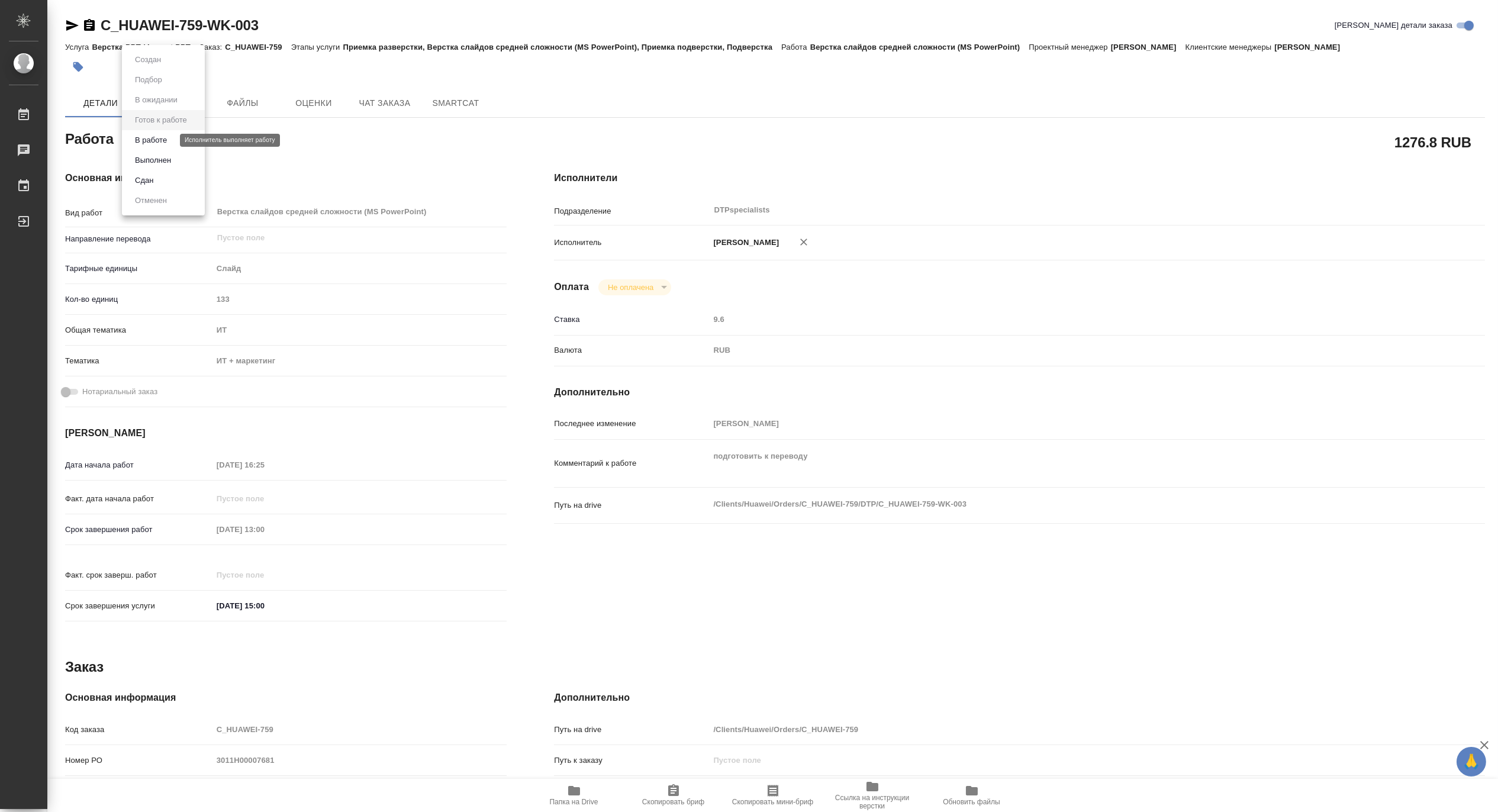
click at [145, 138] on button "В работе" at bounding box center [151, 140] width 39 height 13
type textarea "x"
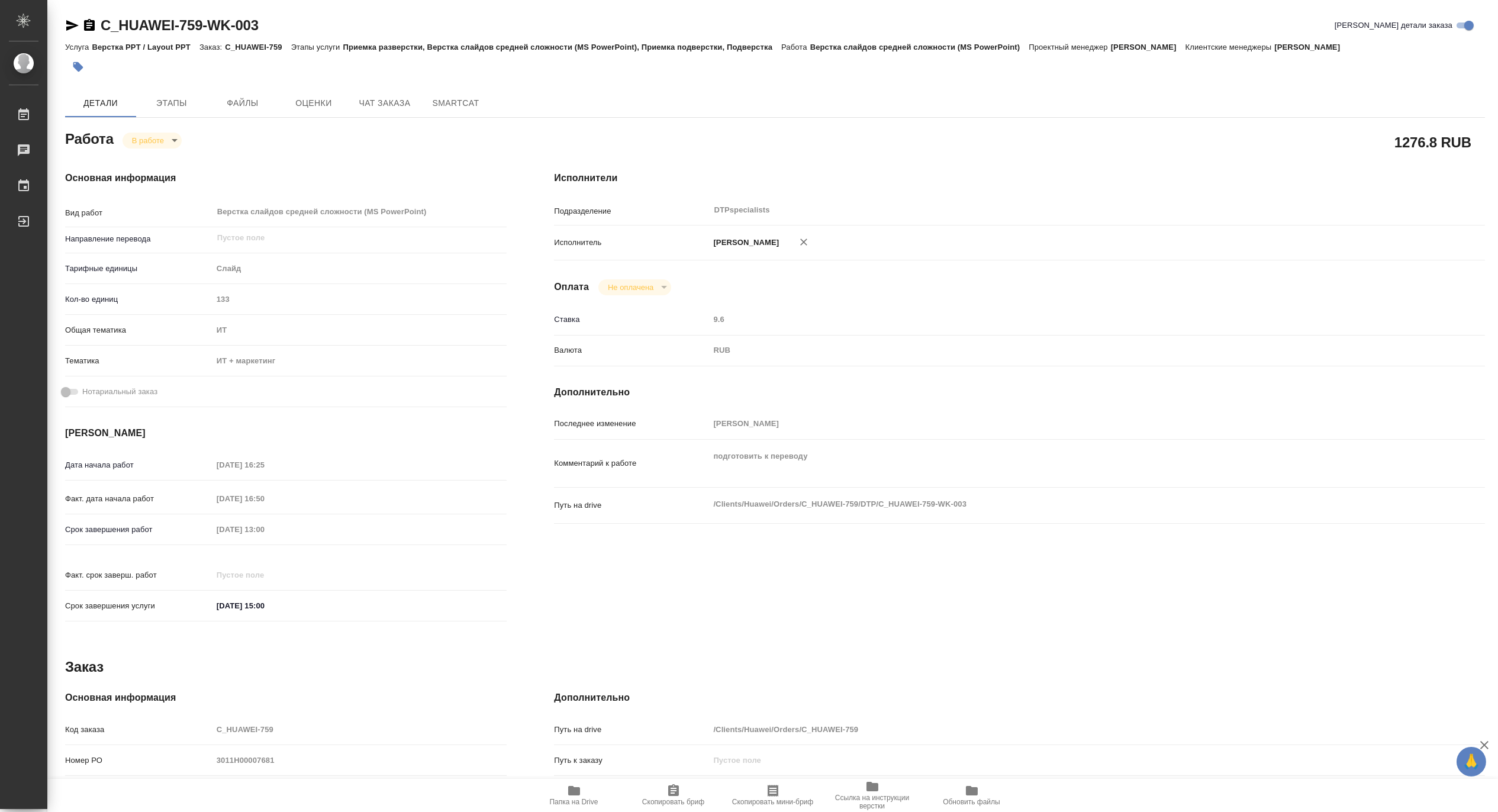
type textarea "x"
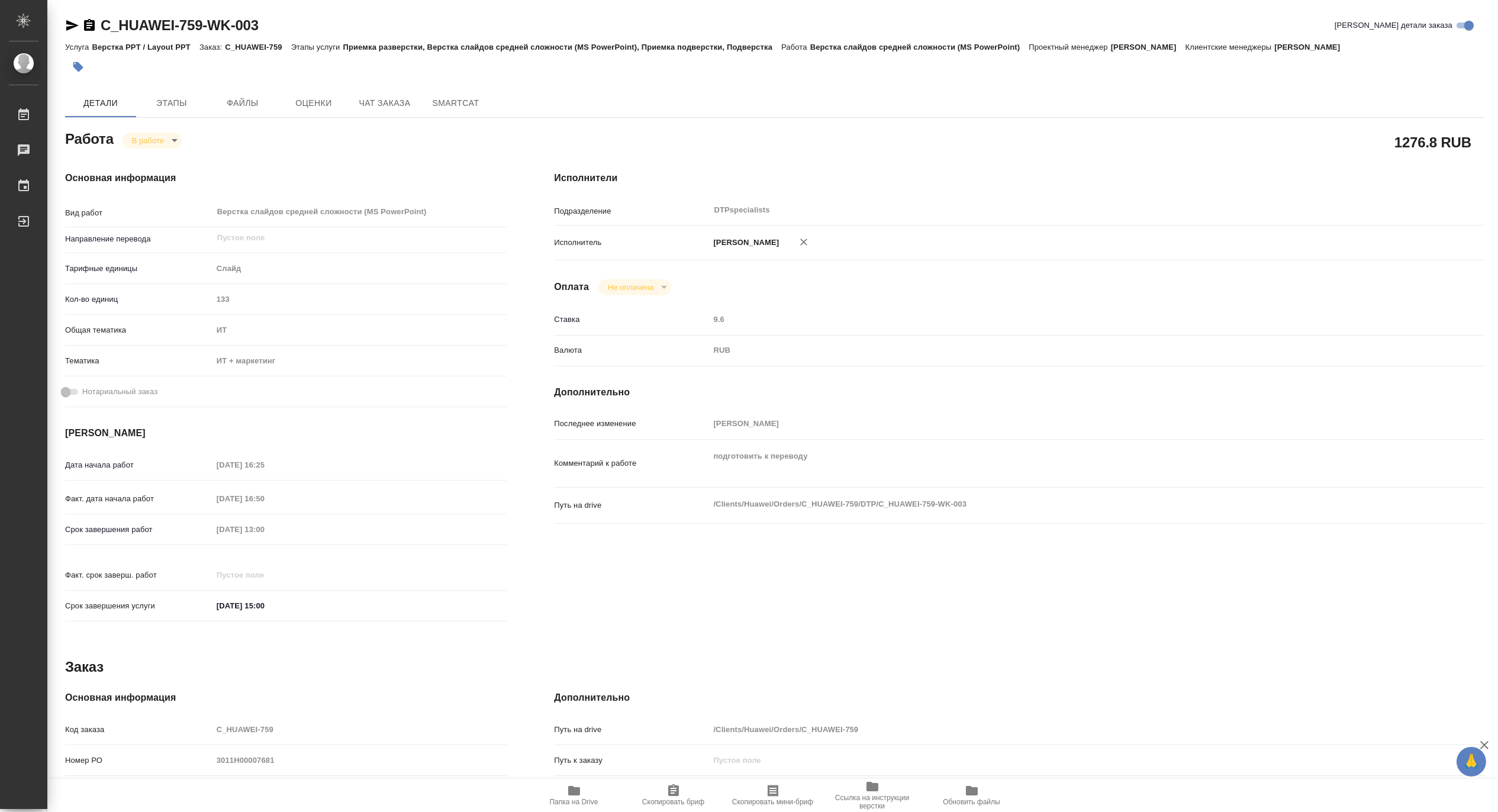
type textarea "x"
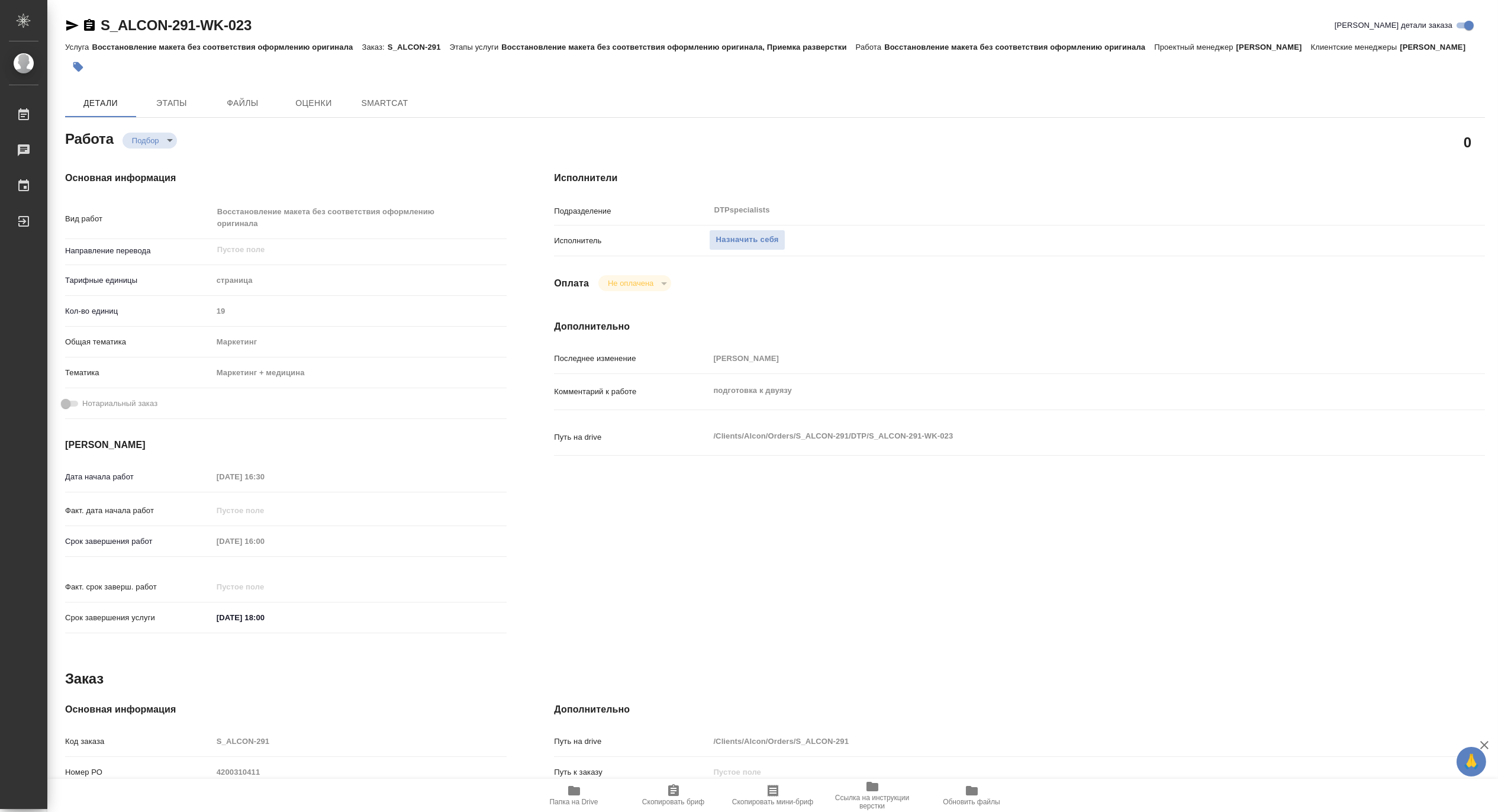
type textarea "x"
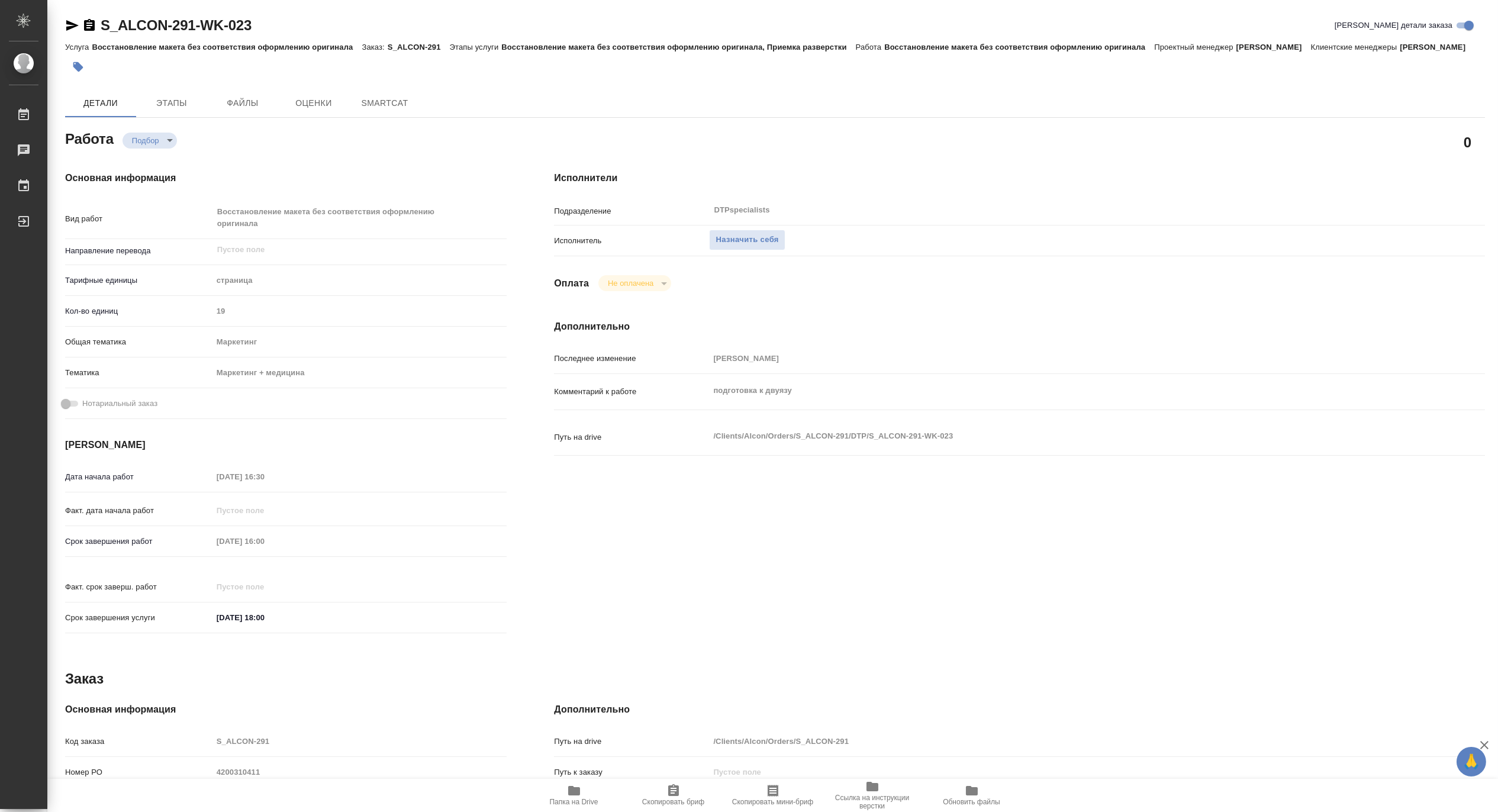
type textarea "x"
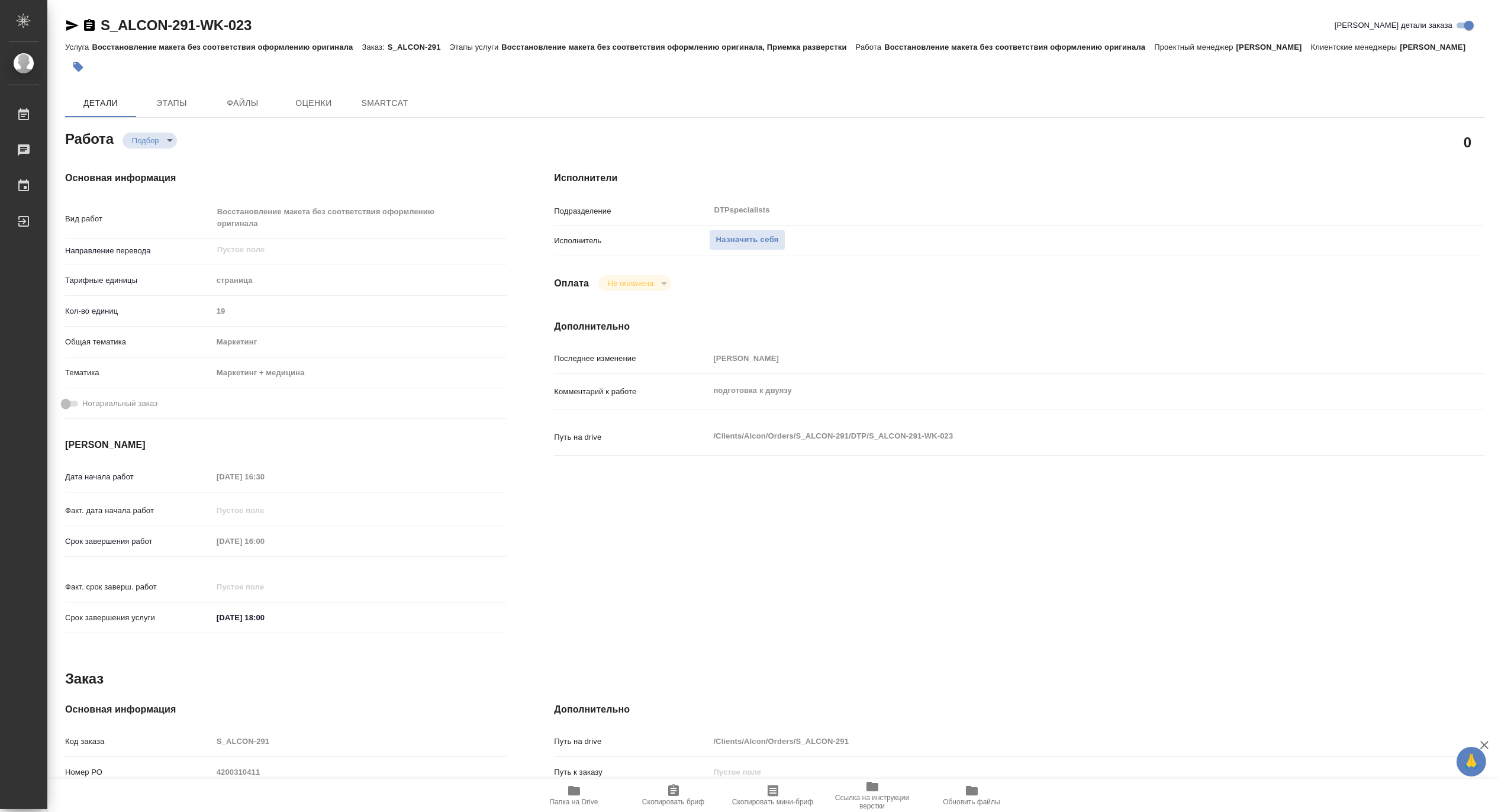
type textarea "x"
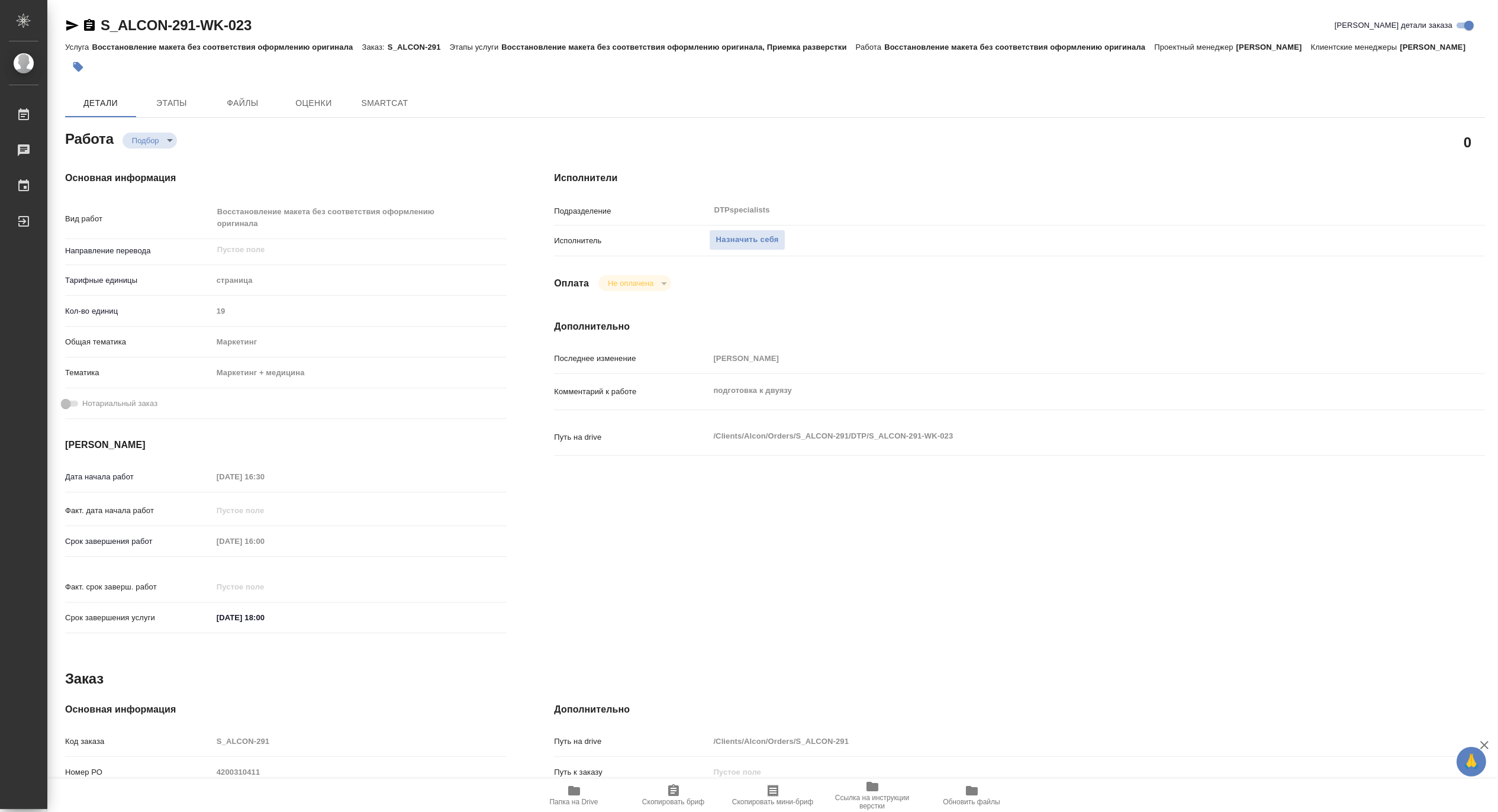
type textarea "x"
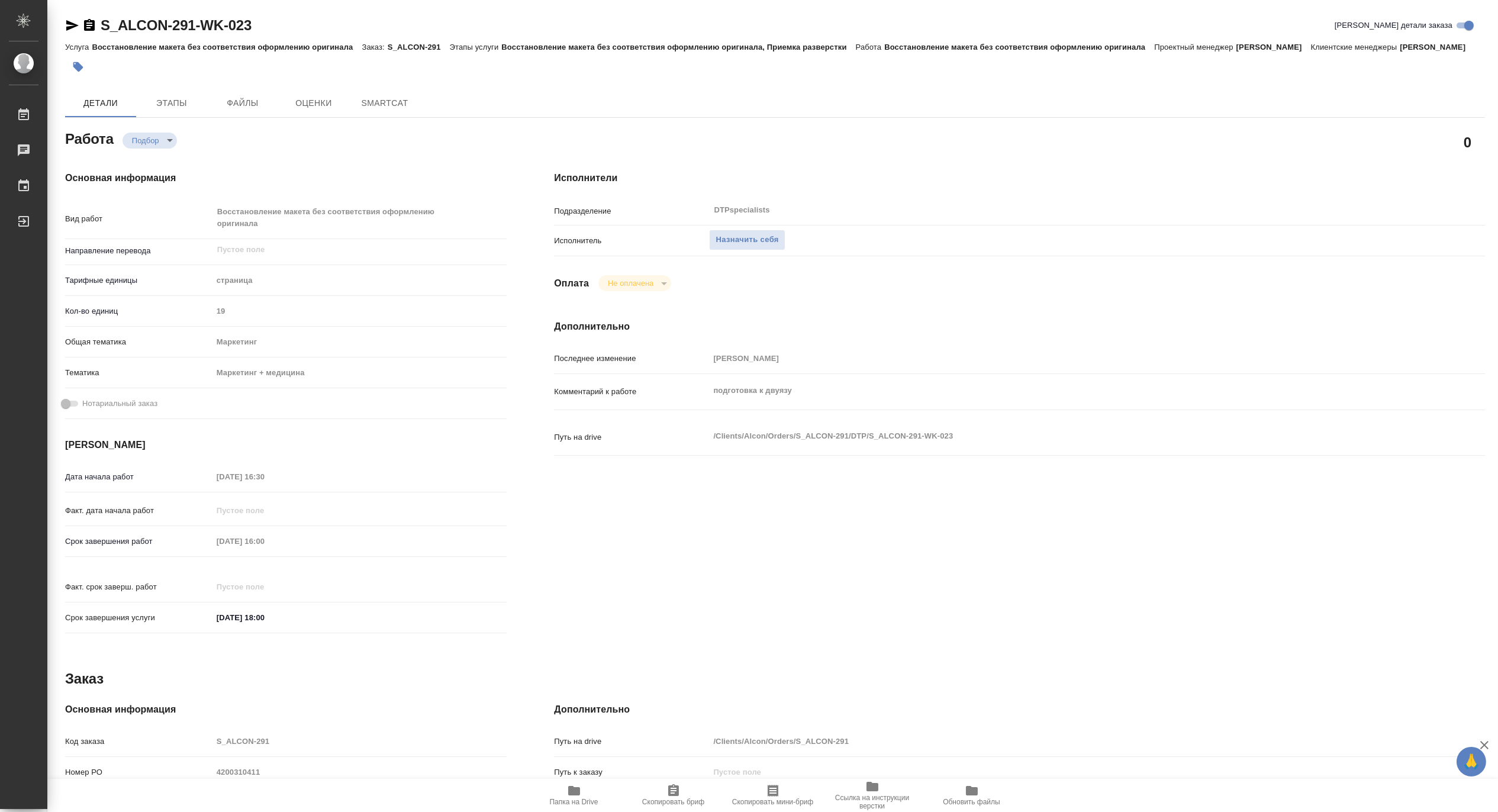
type textarea "x"
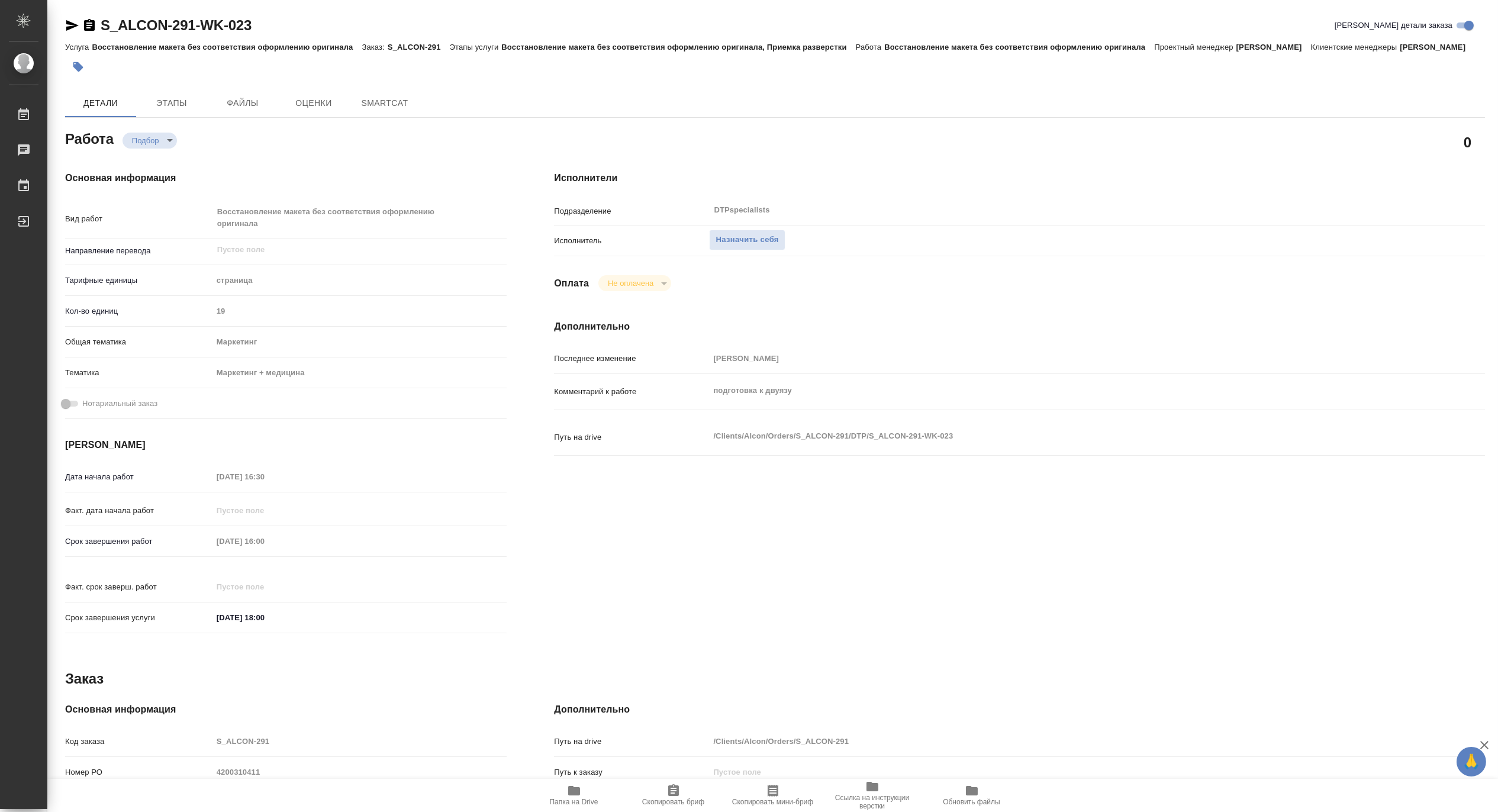
type textarea "x"
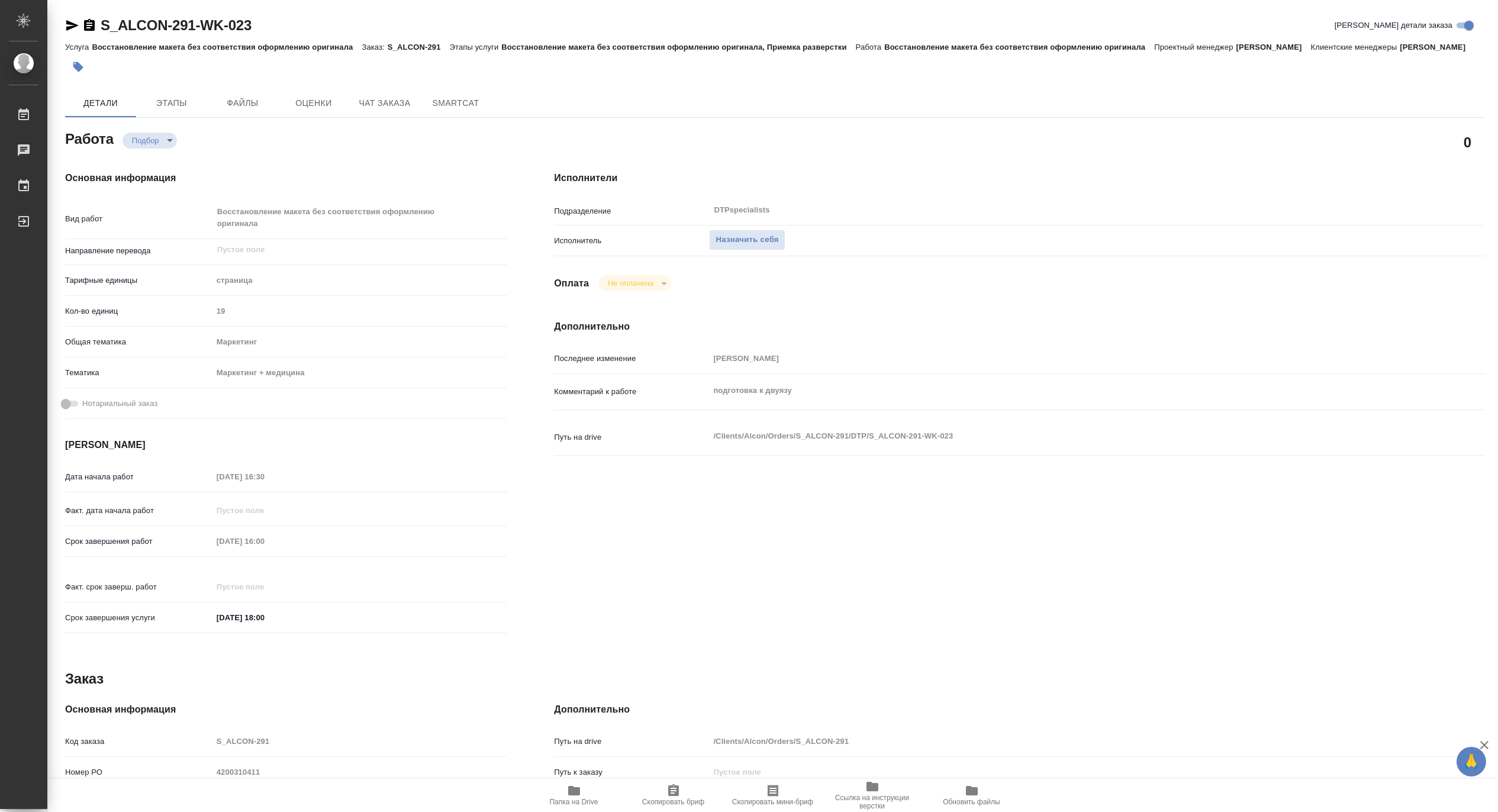
type textarea "x"
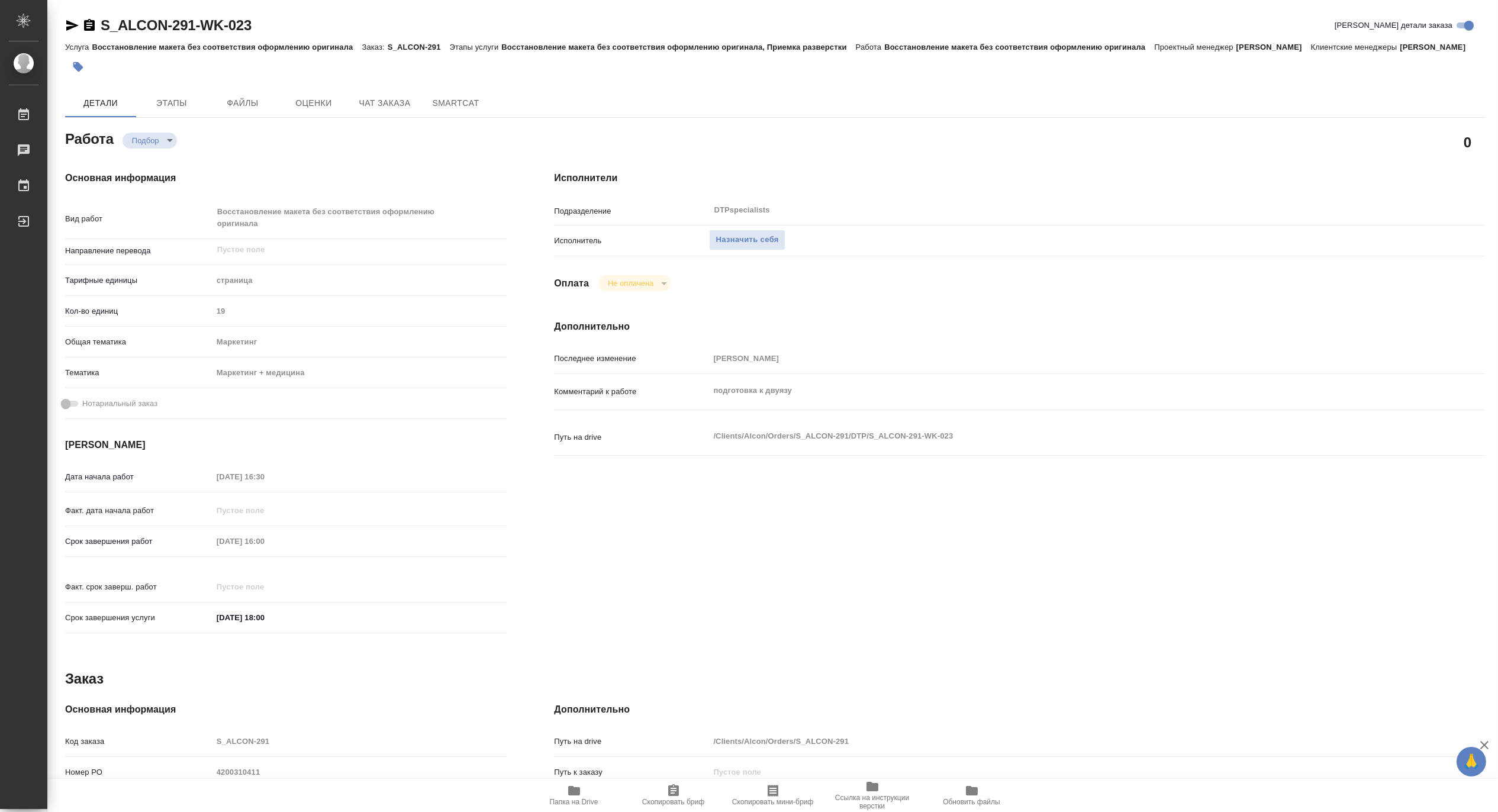
click at [568, 798] on span "Папка на Drive" at bounding box center [574, 802] width 48 height 8
type textarea "x"
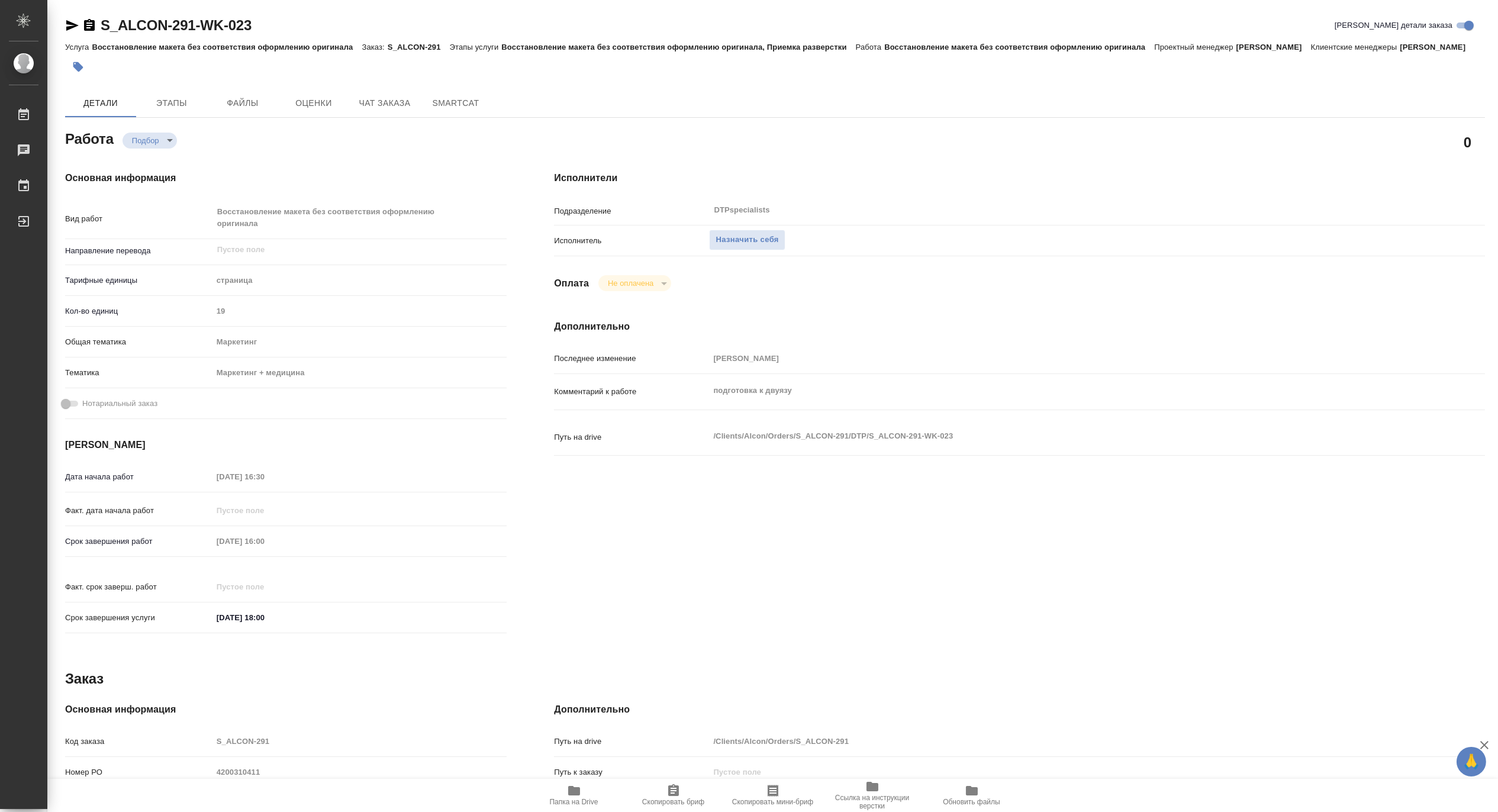
type textarea "x"
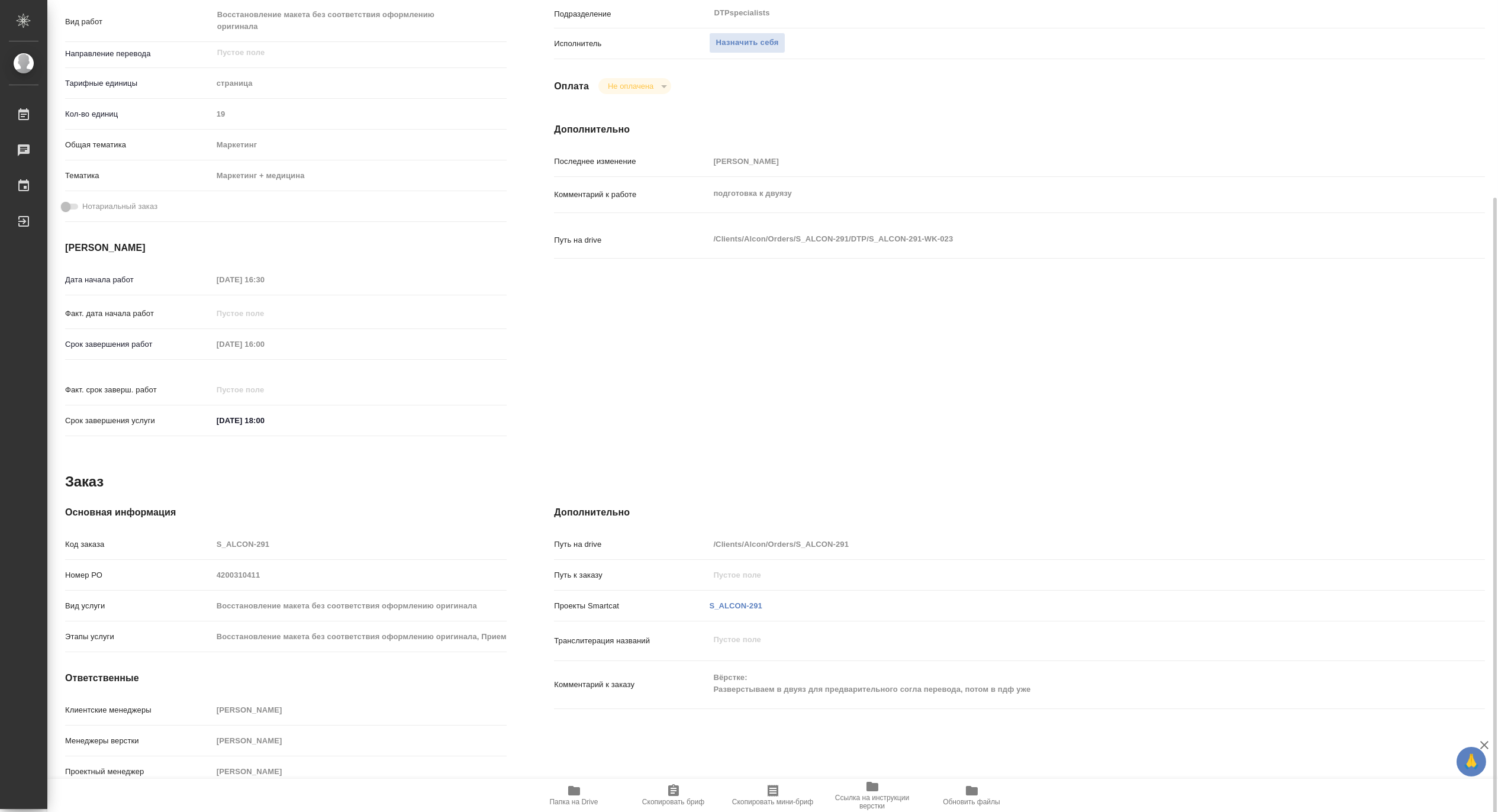
scroll to position [221, 0]
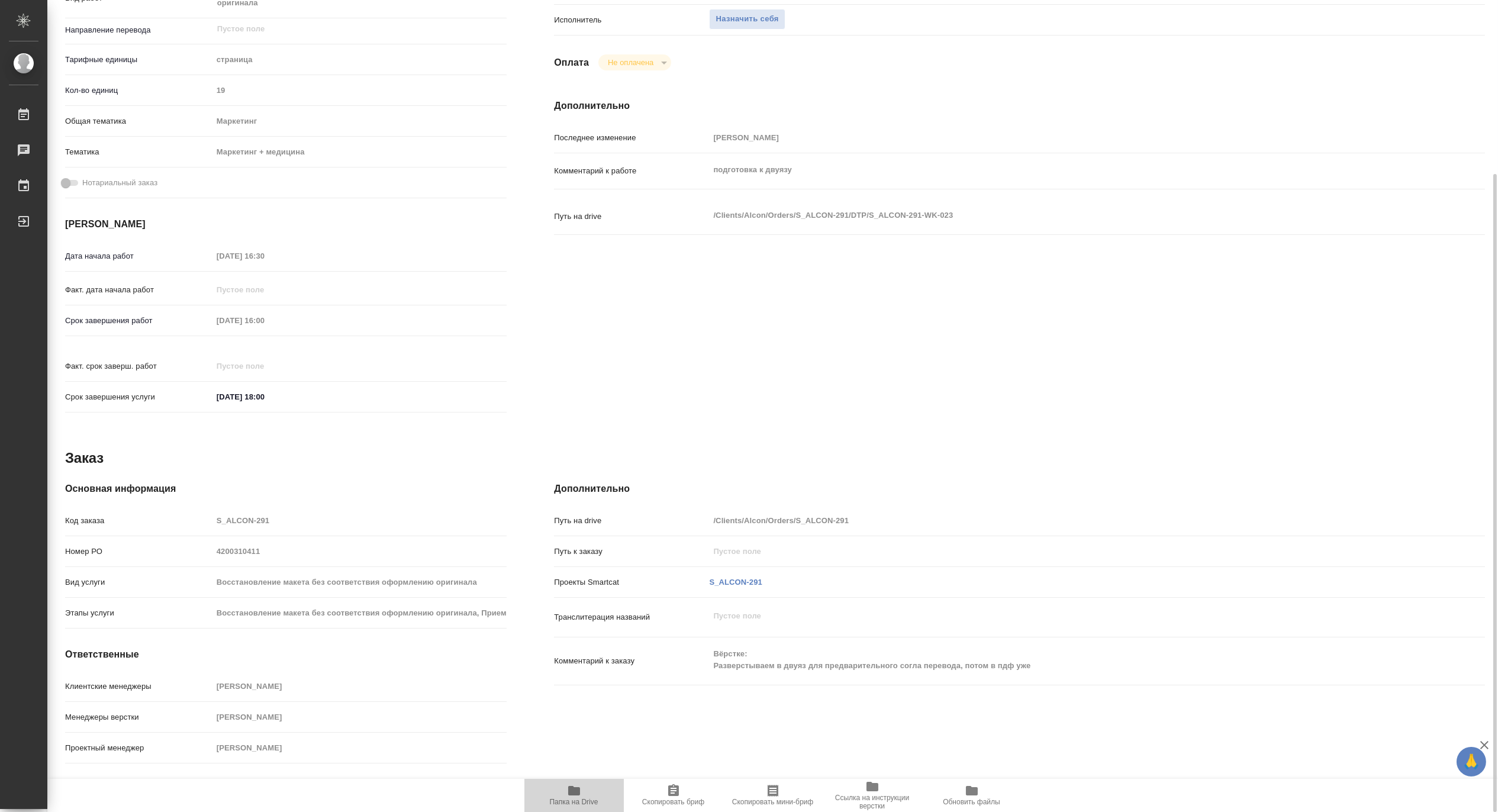
click at [582, 800] on span "Папка на Drive" at bounding box center [574, 802] width 48 height 8
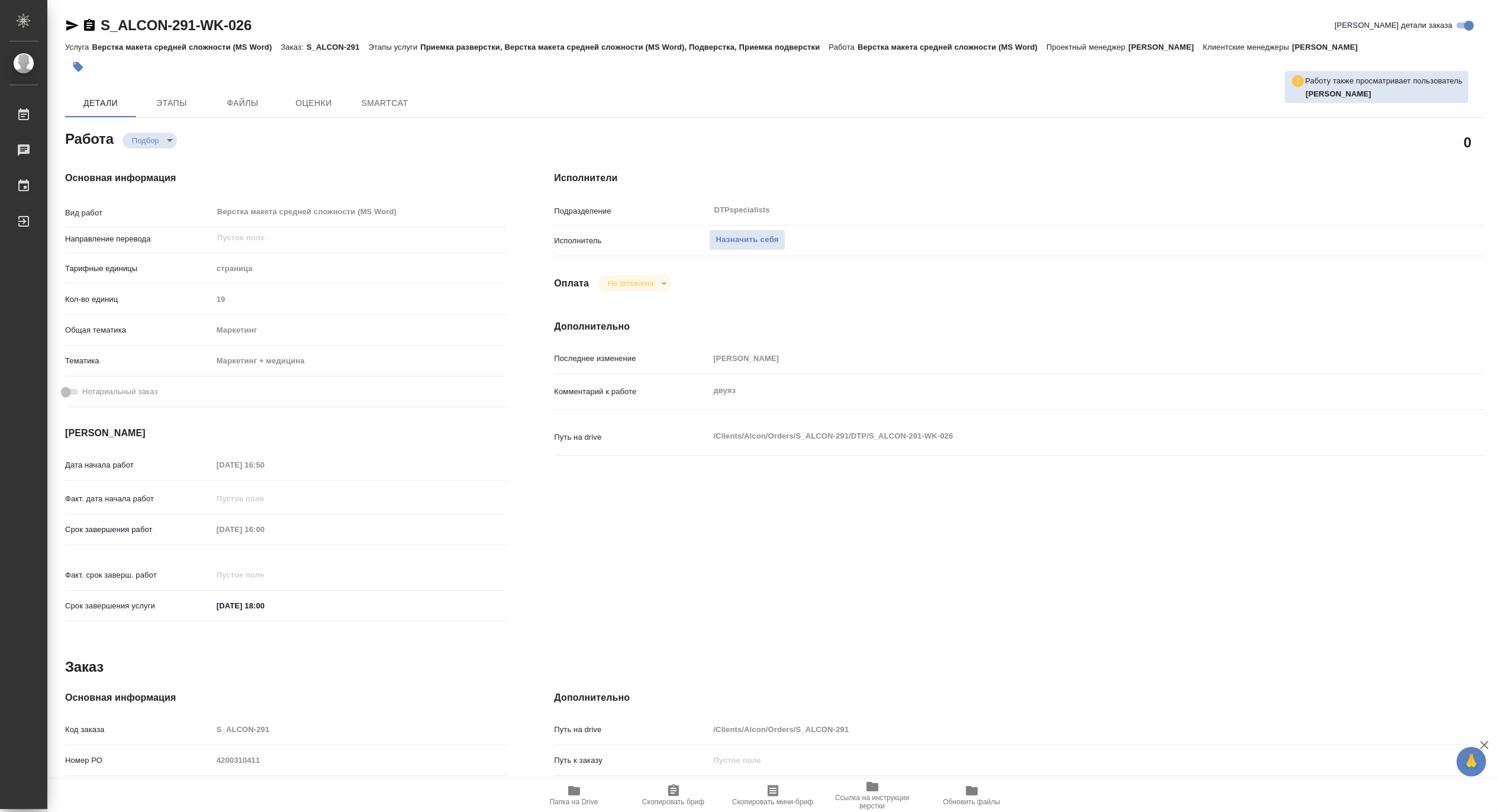
type textarea "x"
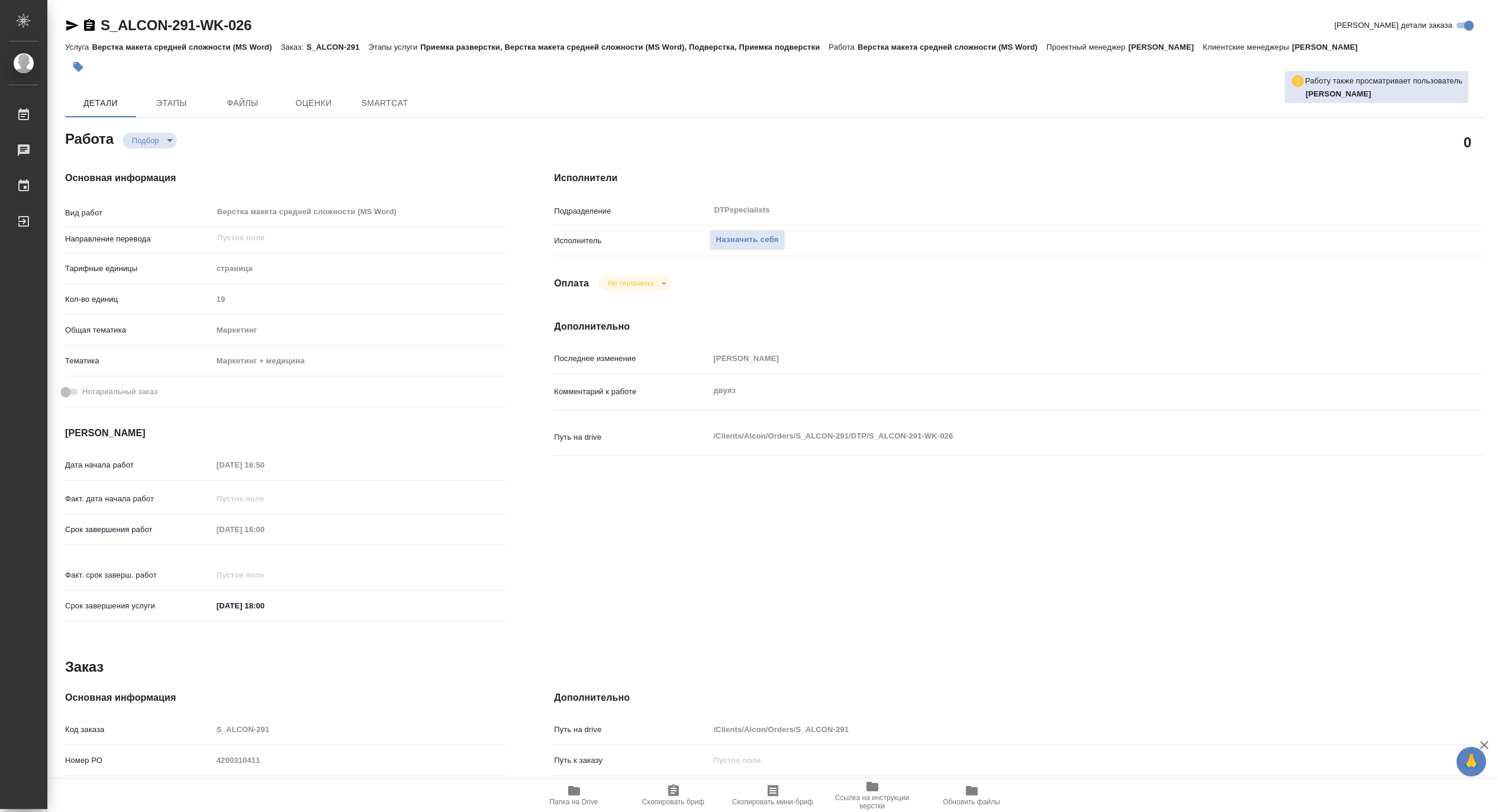
type textarea "x"
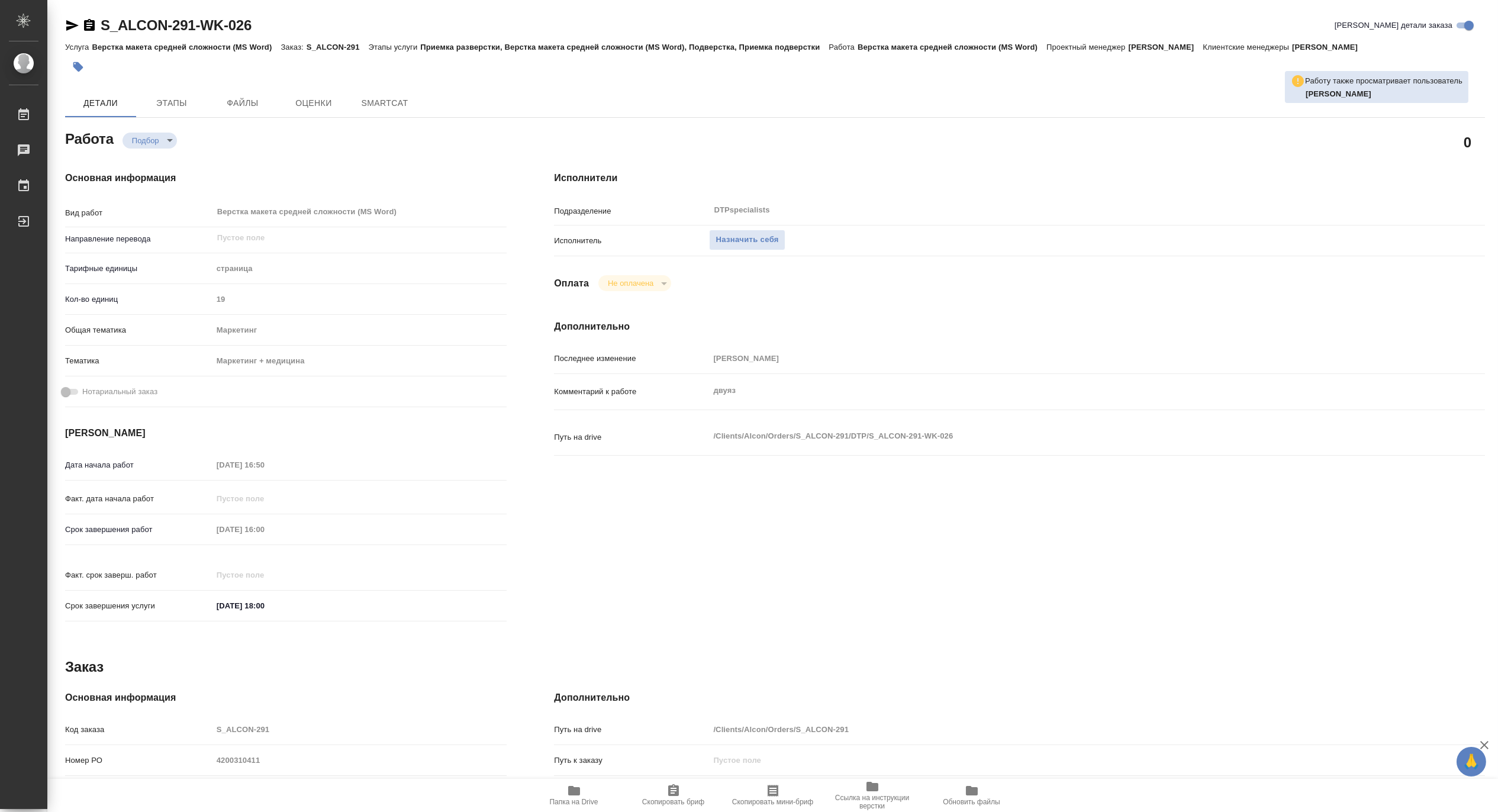
type textarea "x"
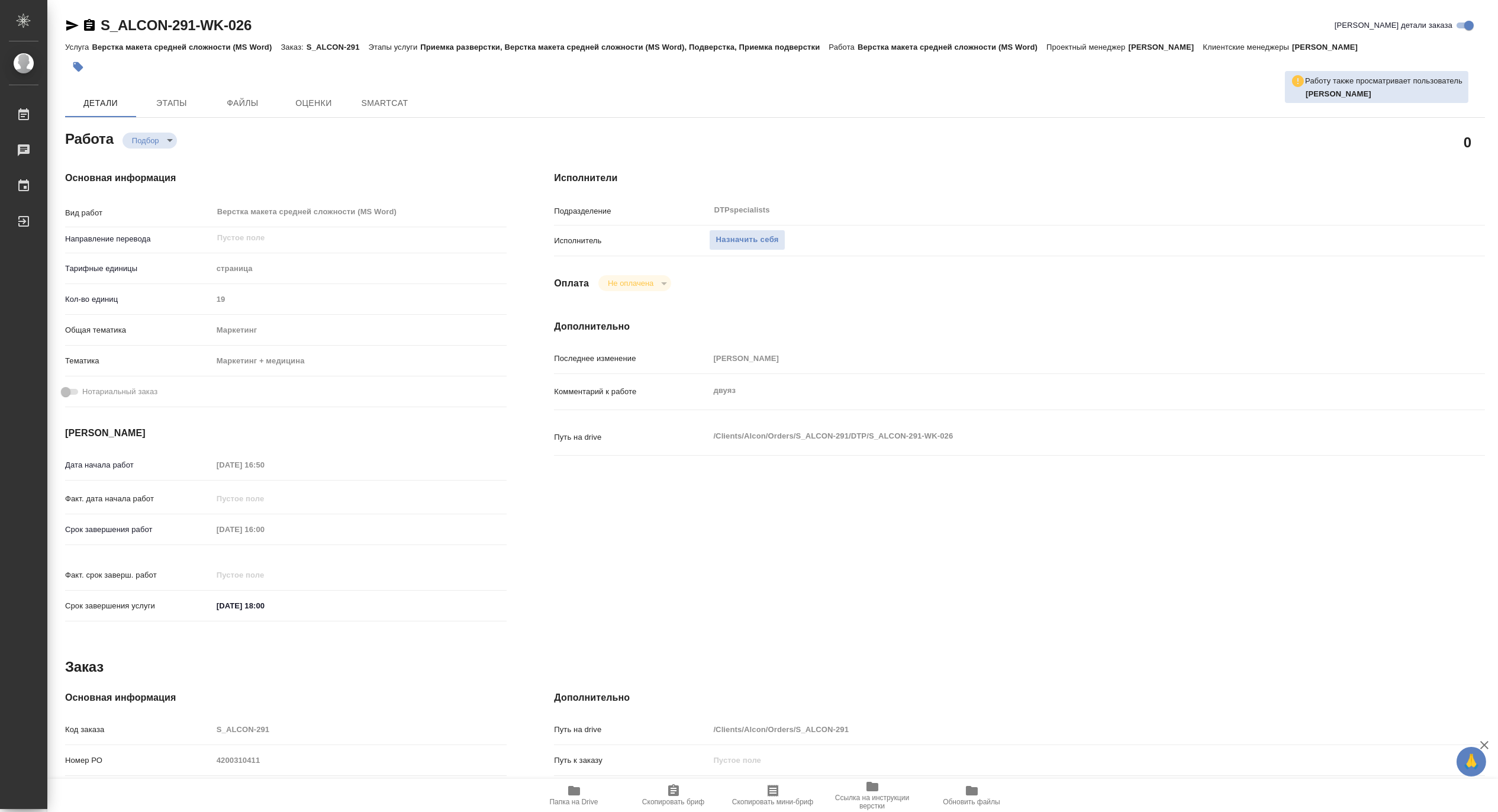
type textarea "x"
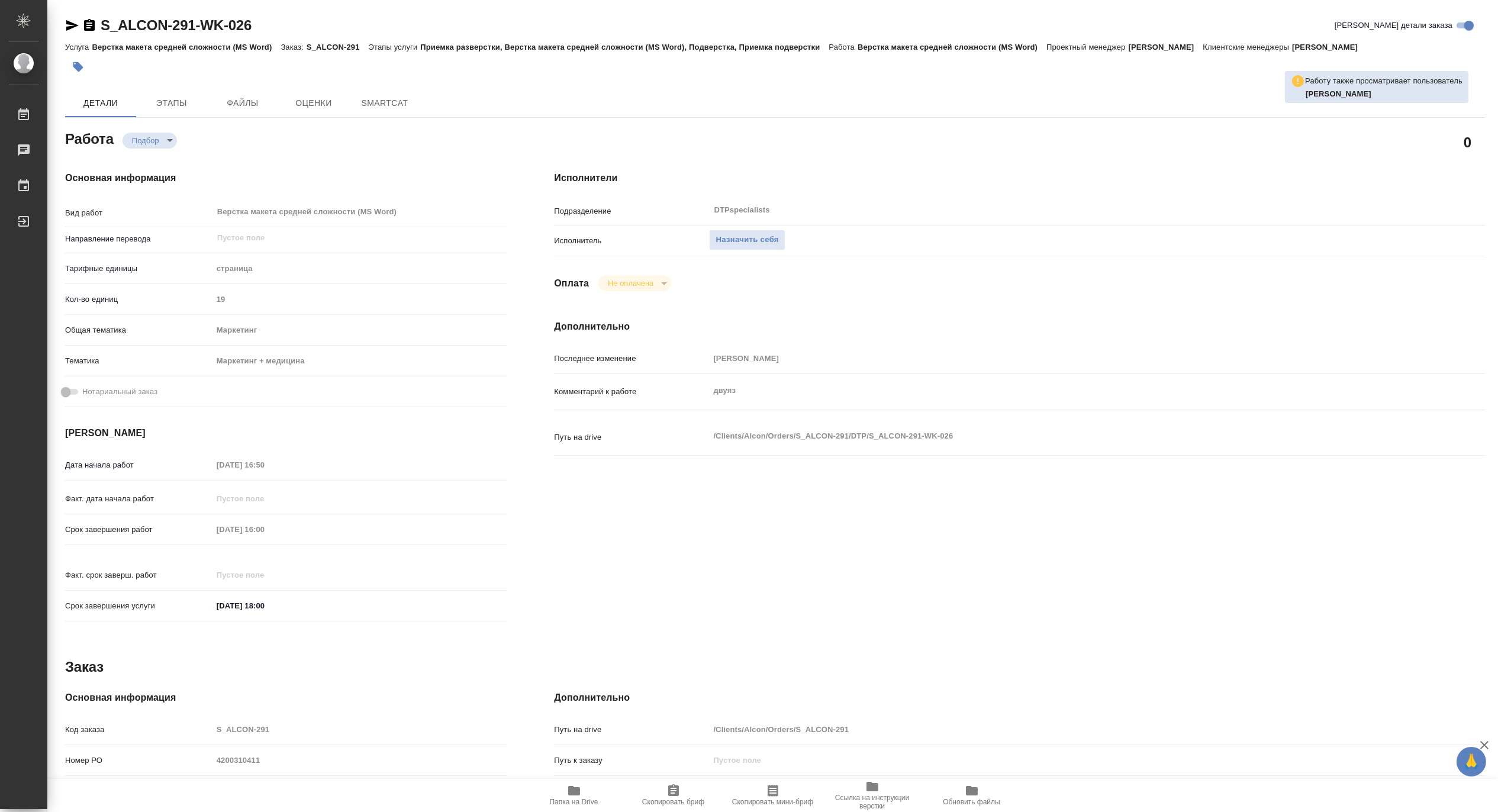
type textarea "x"
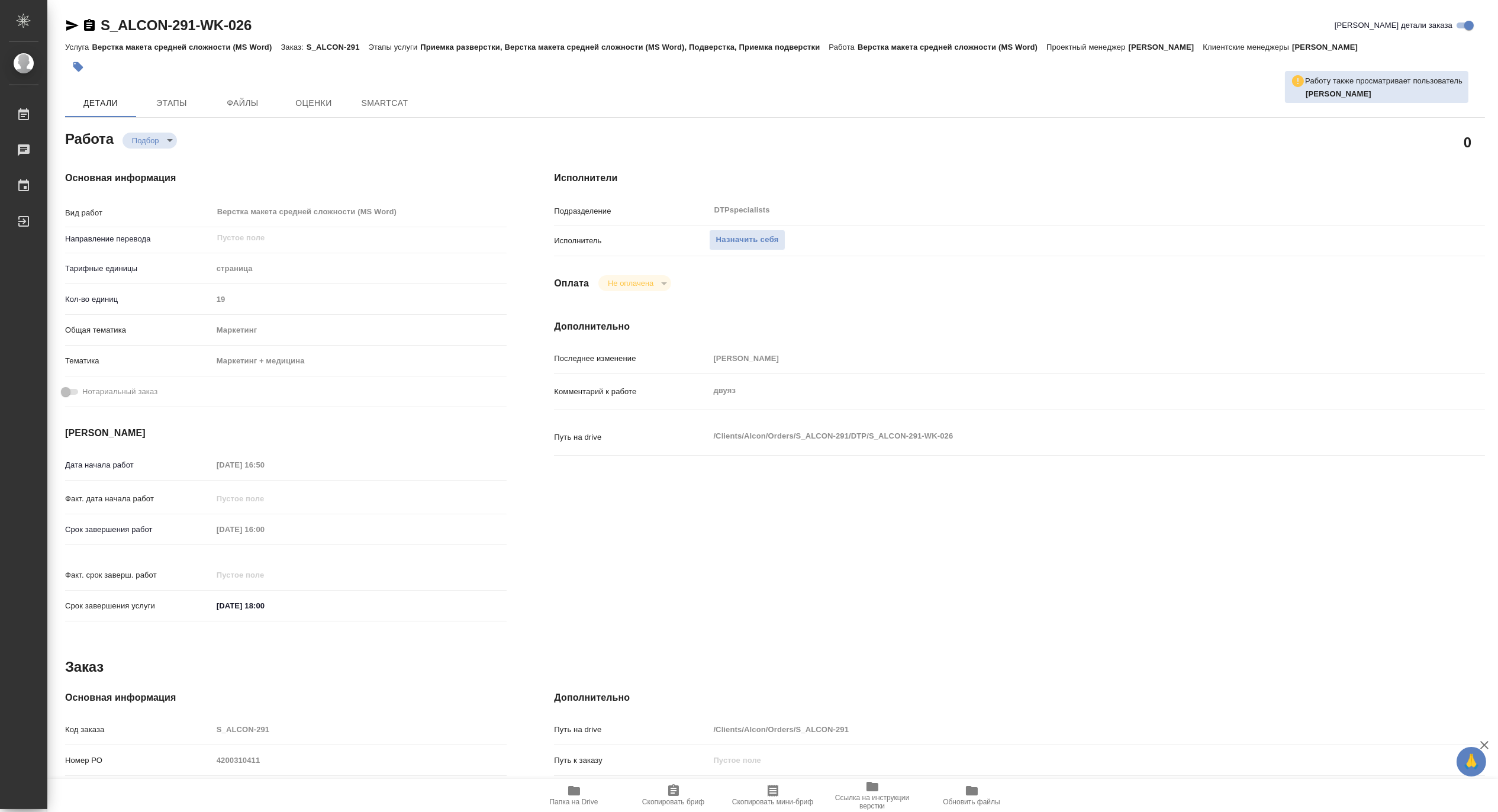
type textarea "x"
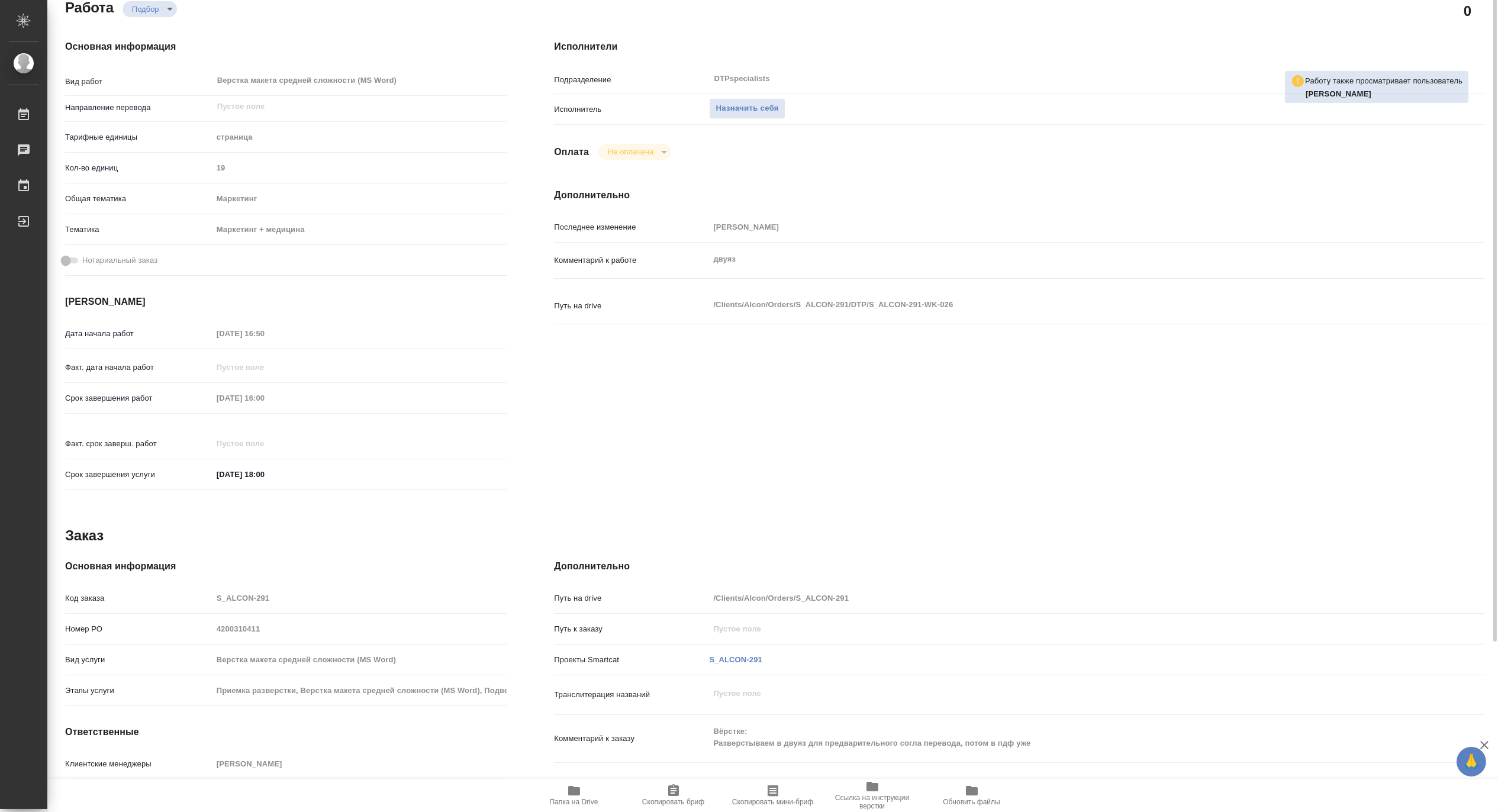
scroll to position [194, 0]
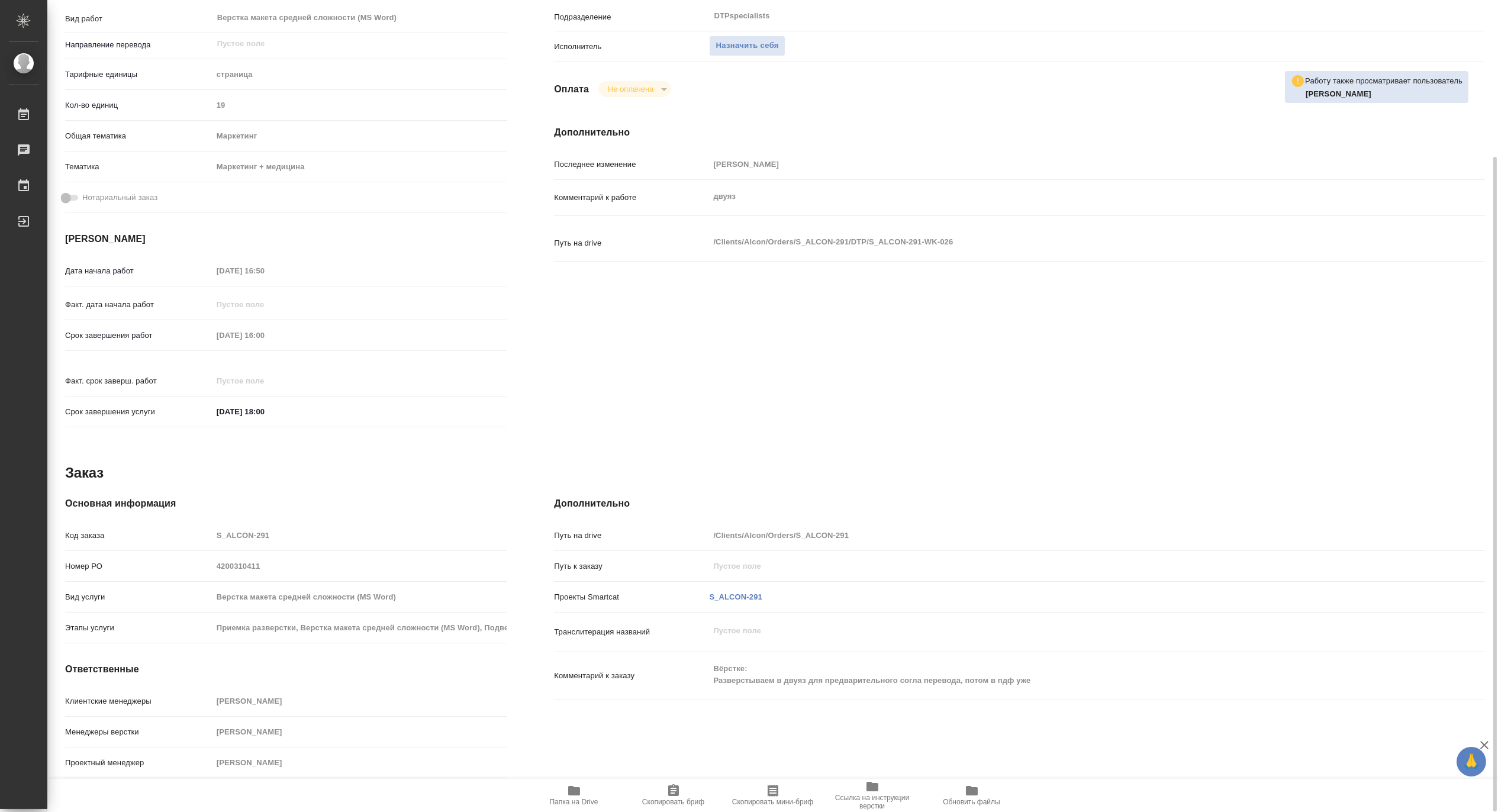
type textarea "x"
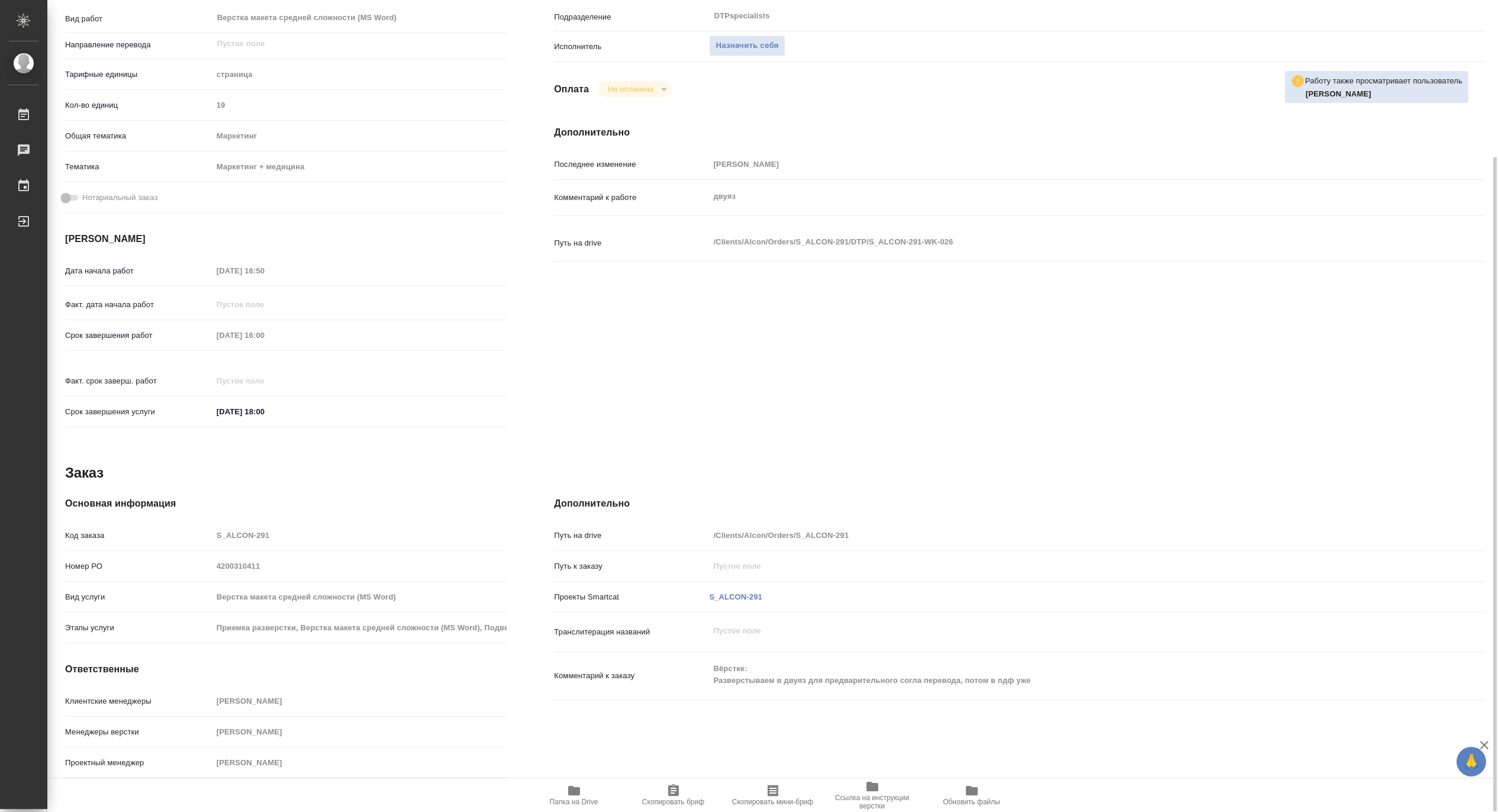
type textarea "x"
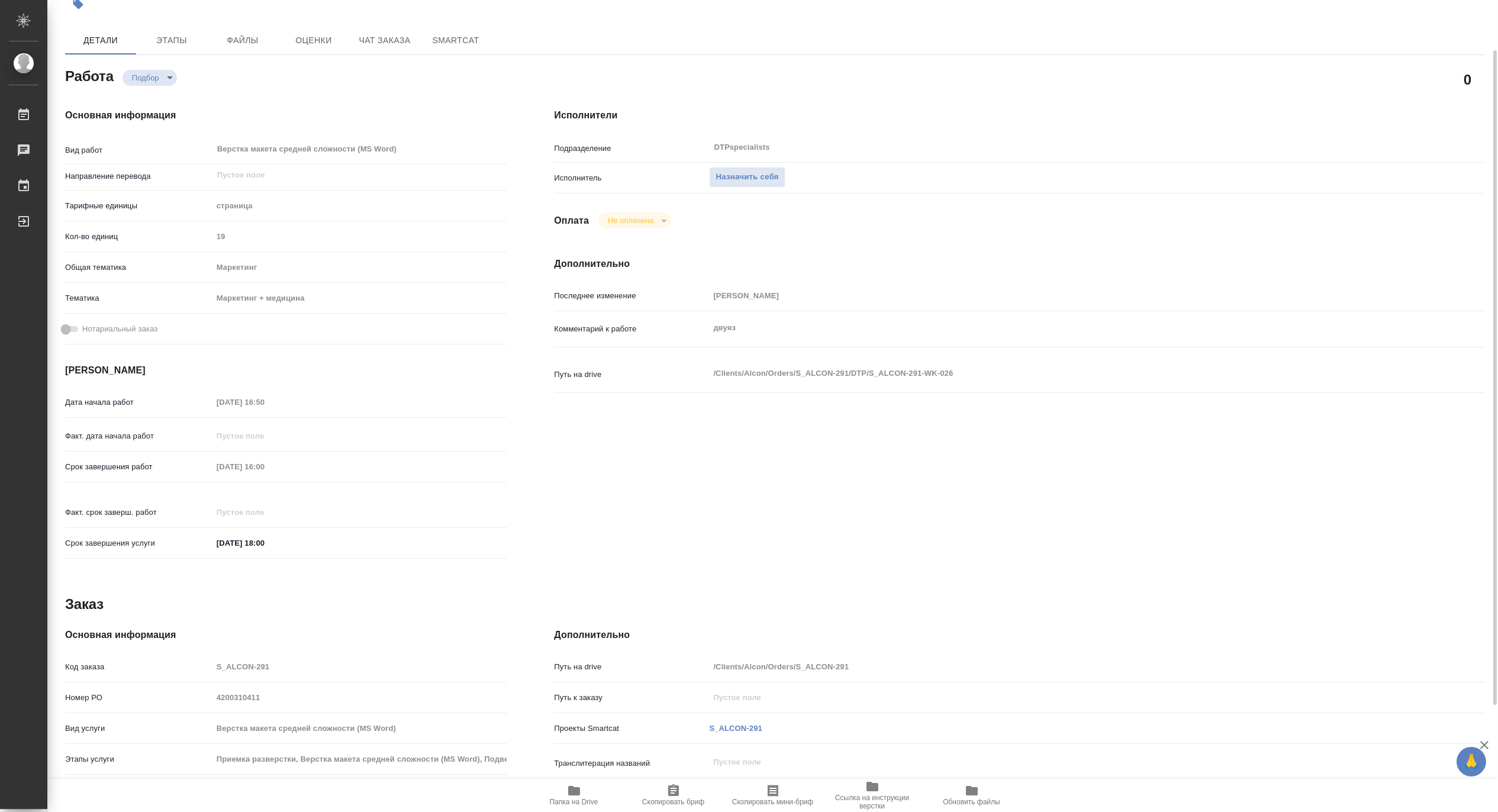
scroll to position [0, 0]
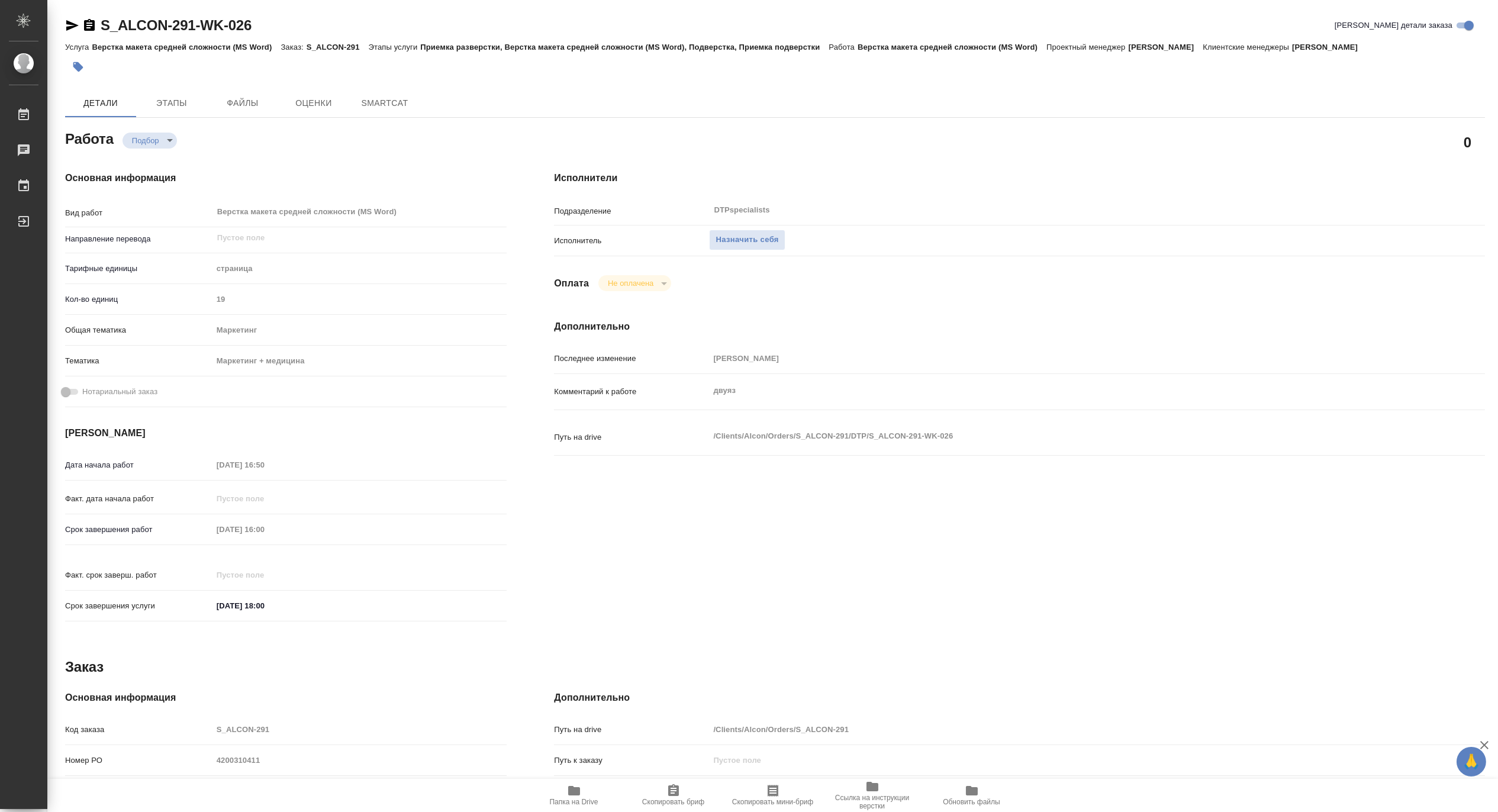
type textarea "x"
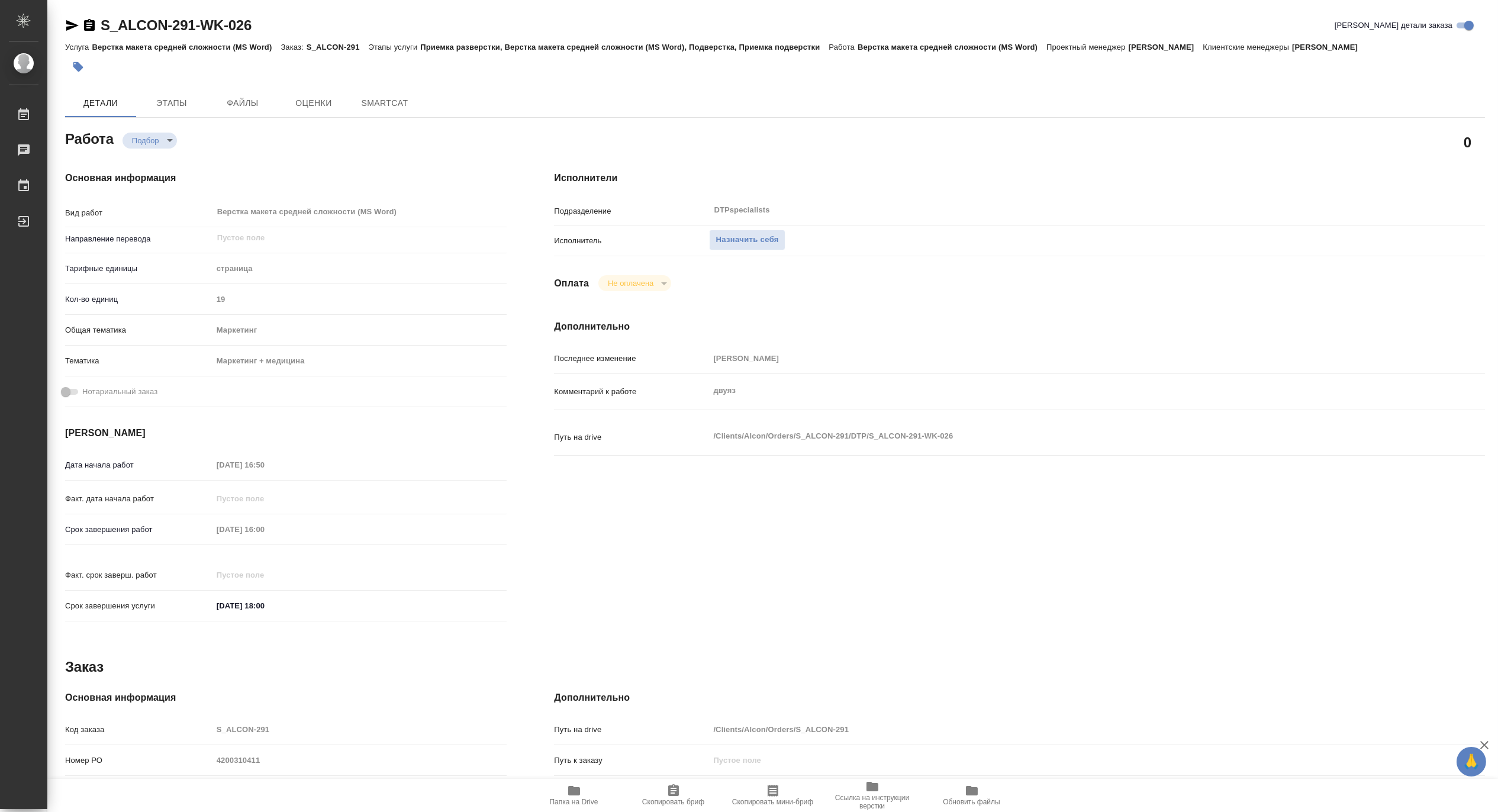
type textarea "x"
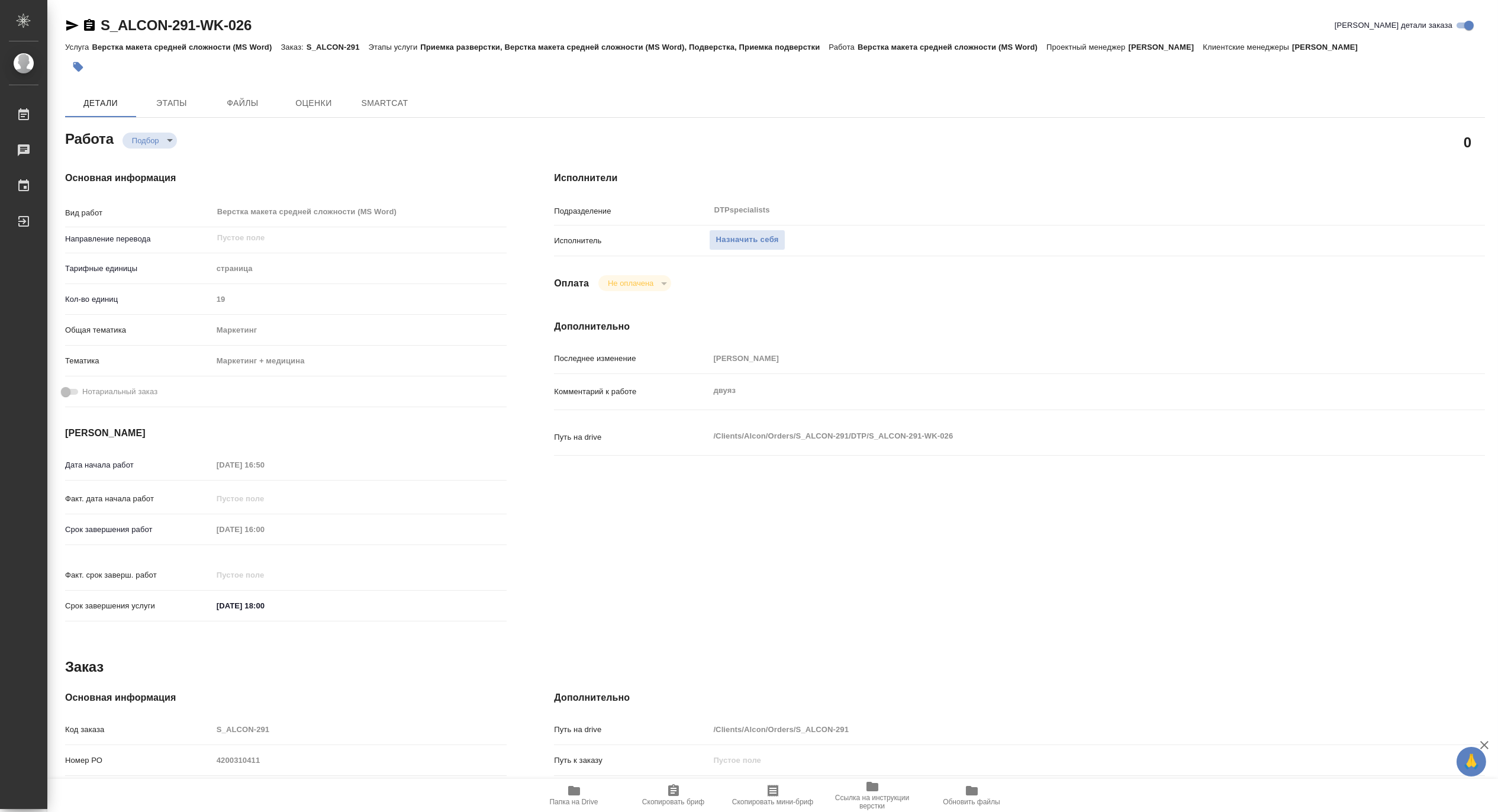
type textarea "x"
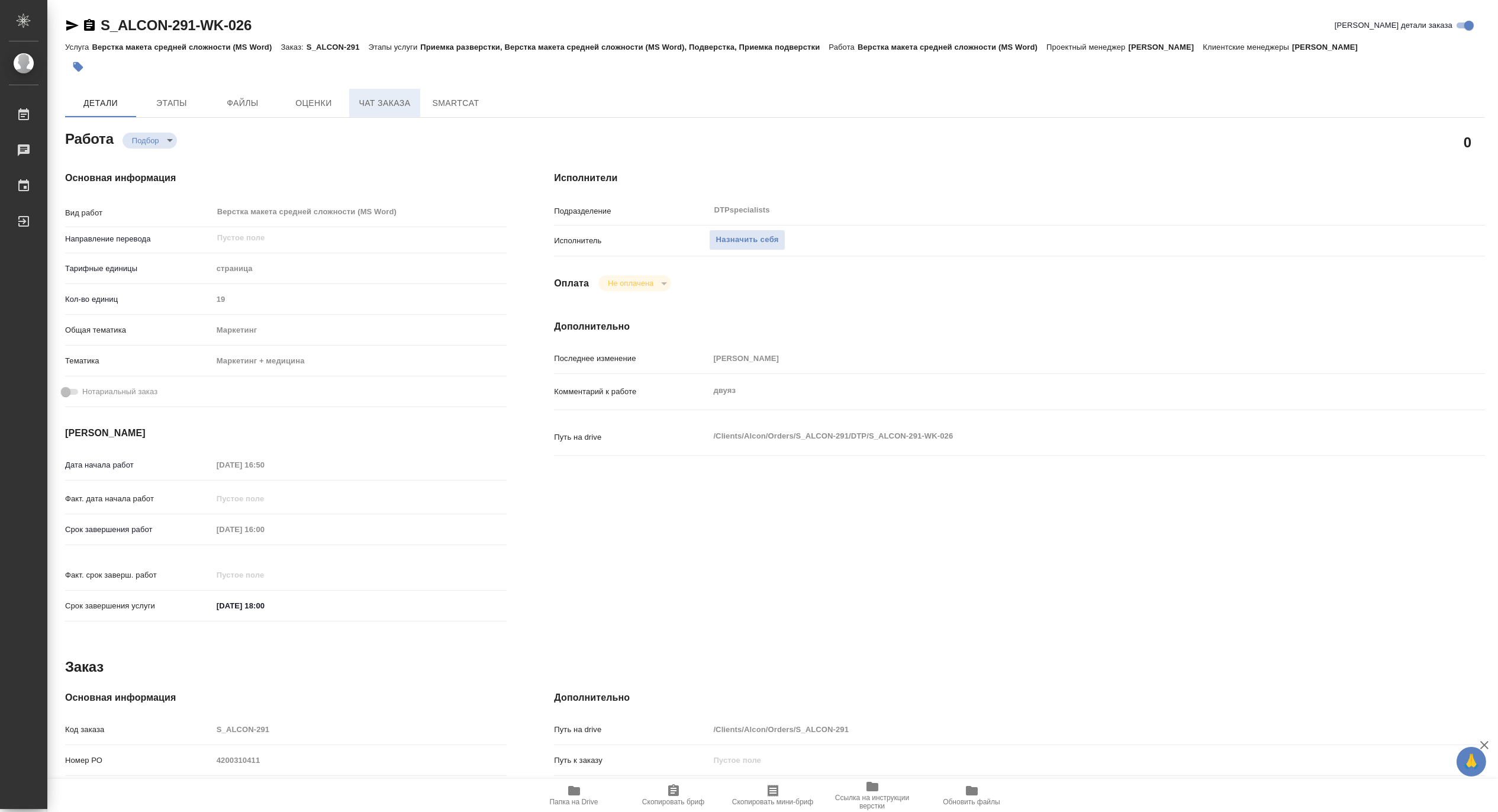
click at [360, 108] on span "Чат заказа" at bounding box center [385, 103] width 57 height 15
type textarea "x"
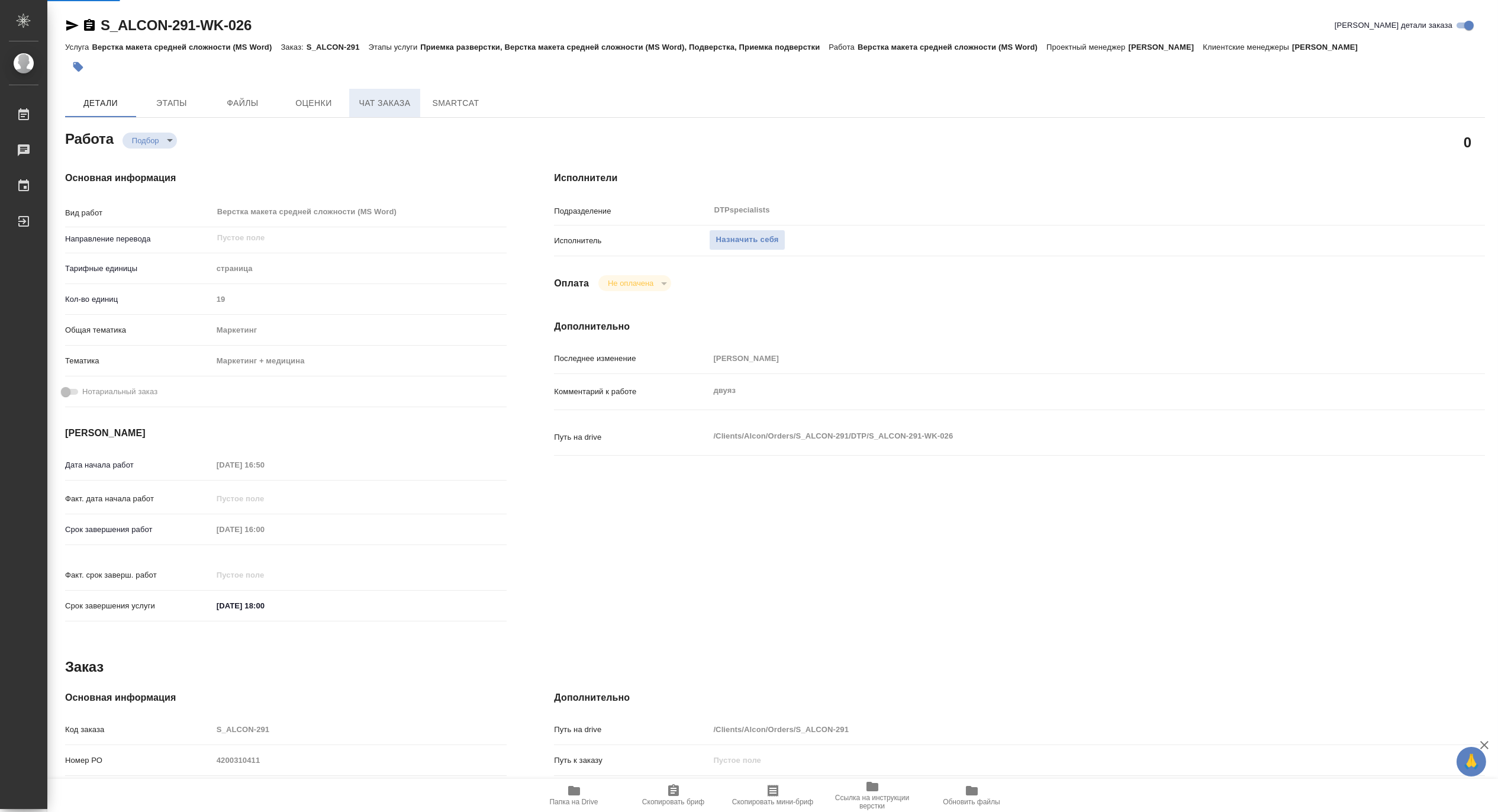
type textarea "x"
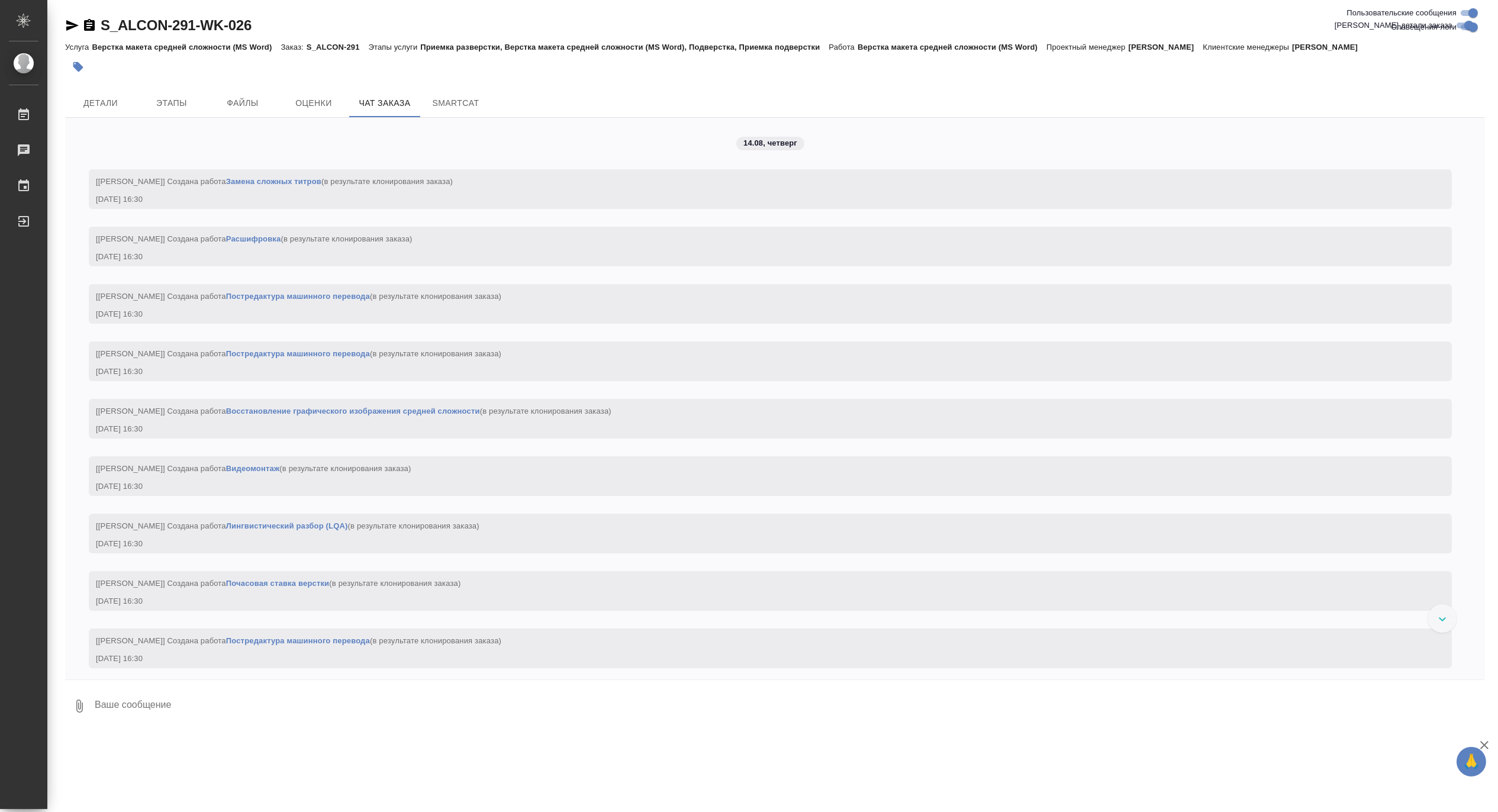
click at [1206, 715] on textarea at bounding box center [789, 706] width 1392 height 40
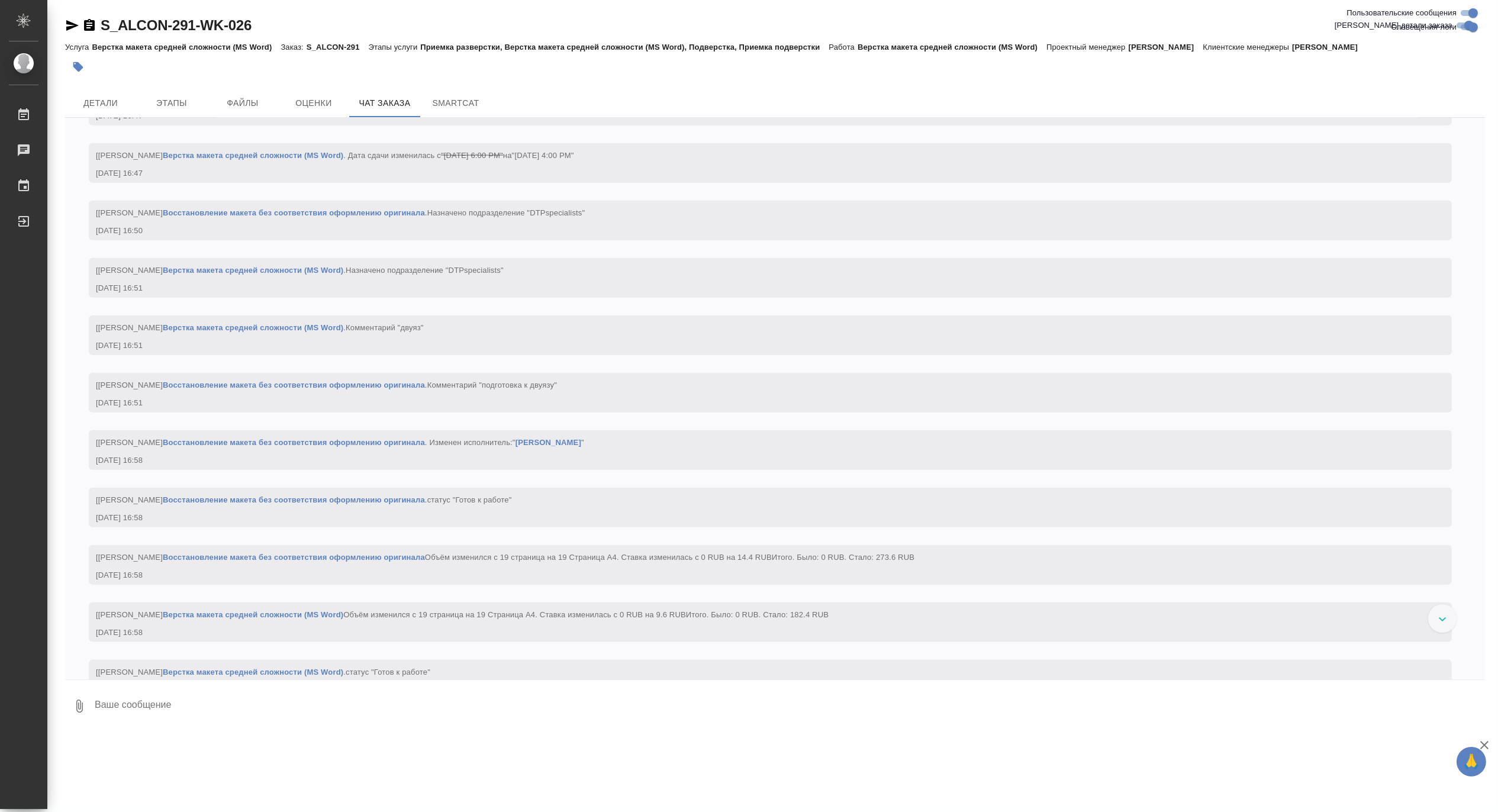
scroll to position [4730, 0]
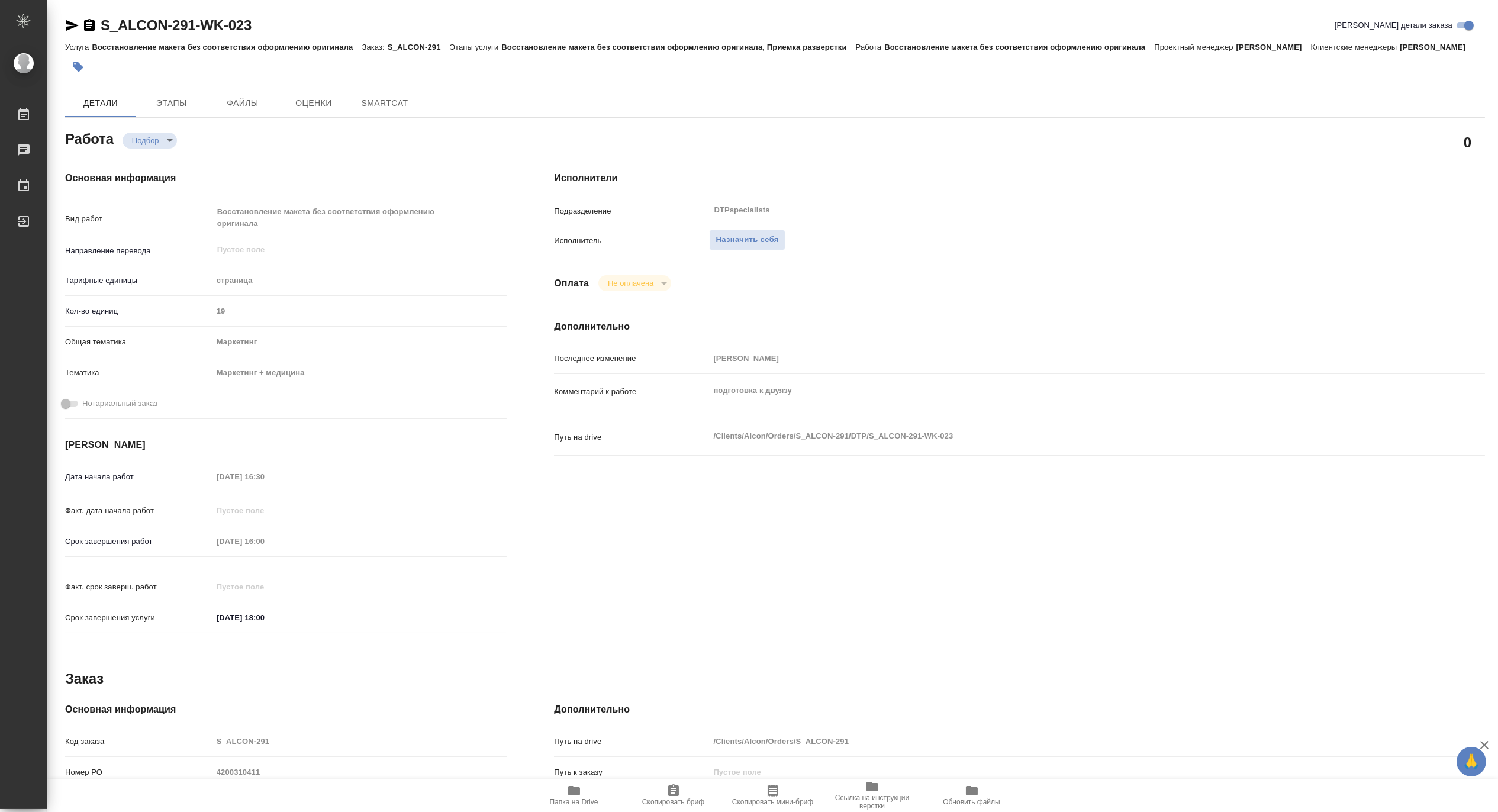
type textarea "x"
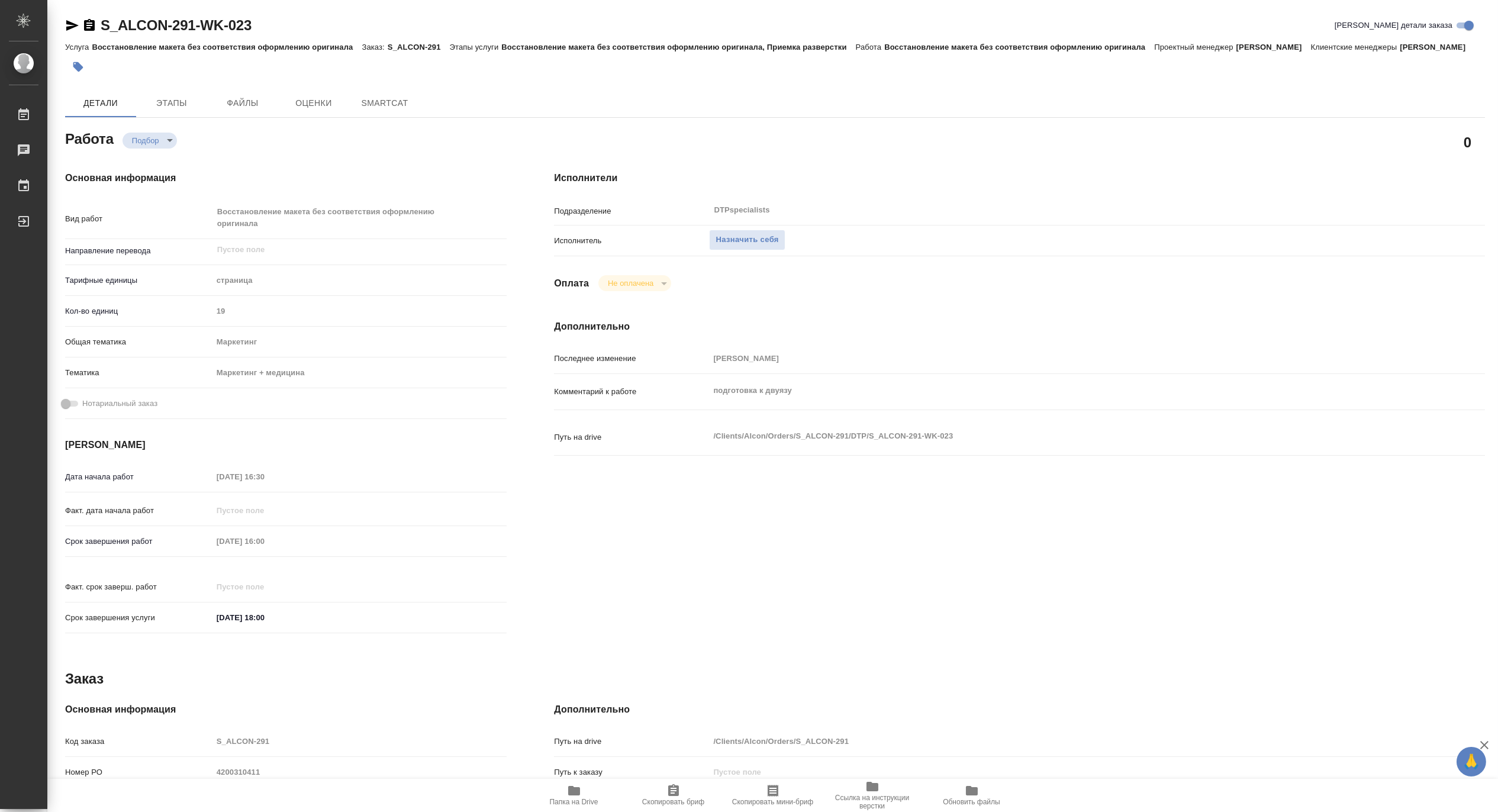
type textarea "x"
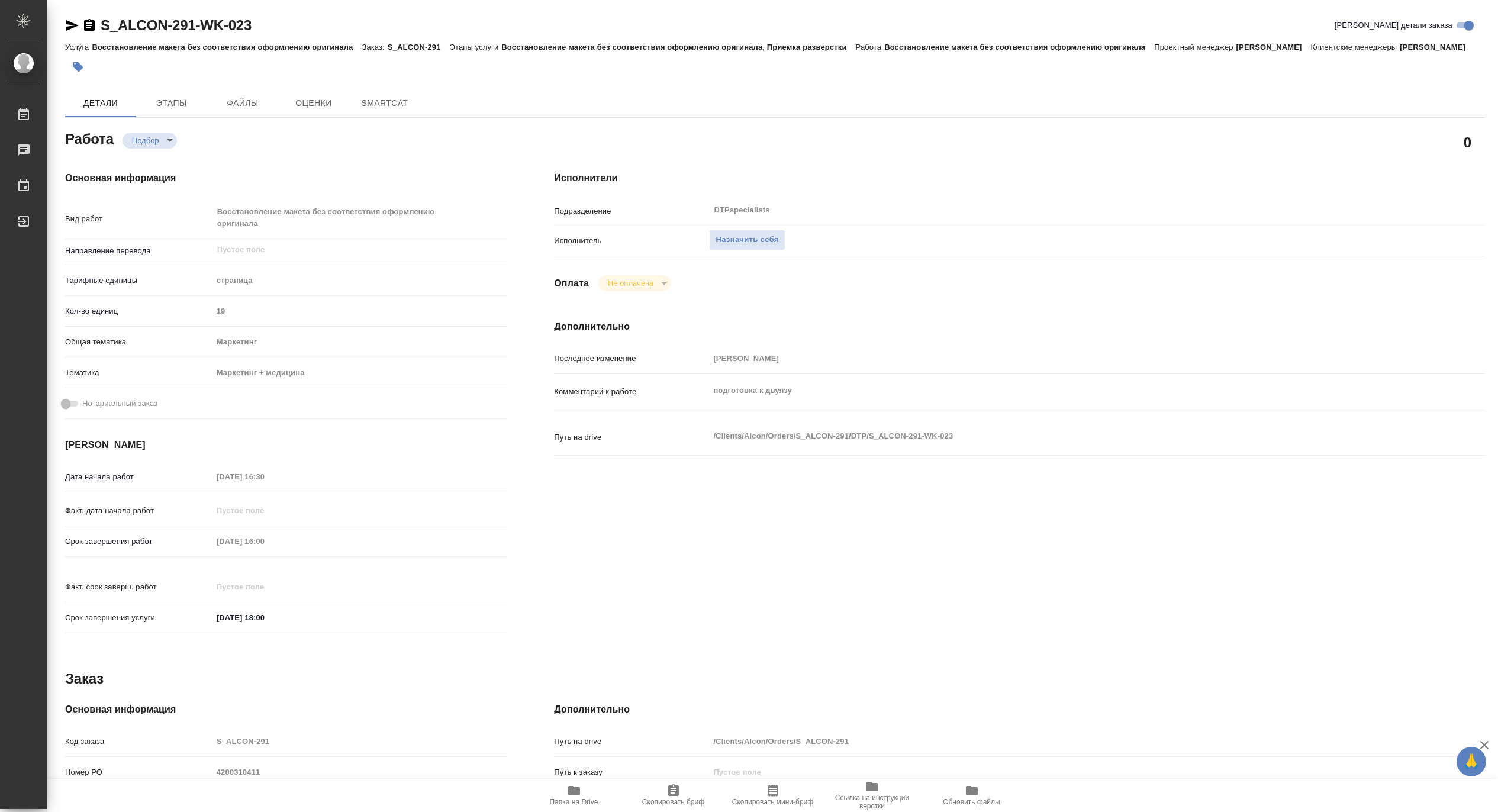
type textarea "x"
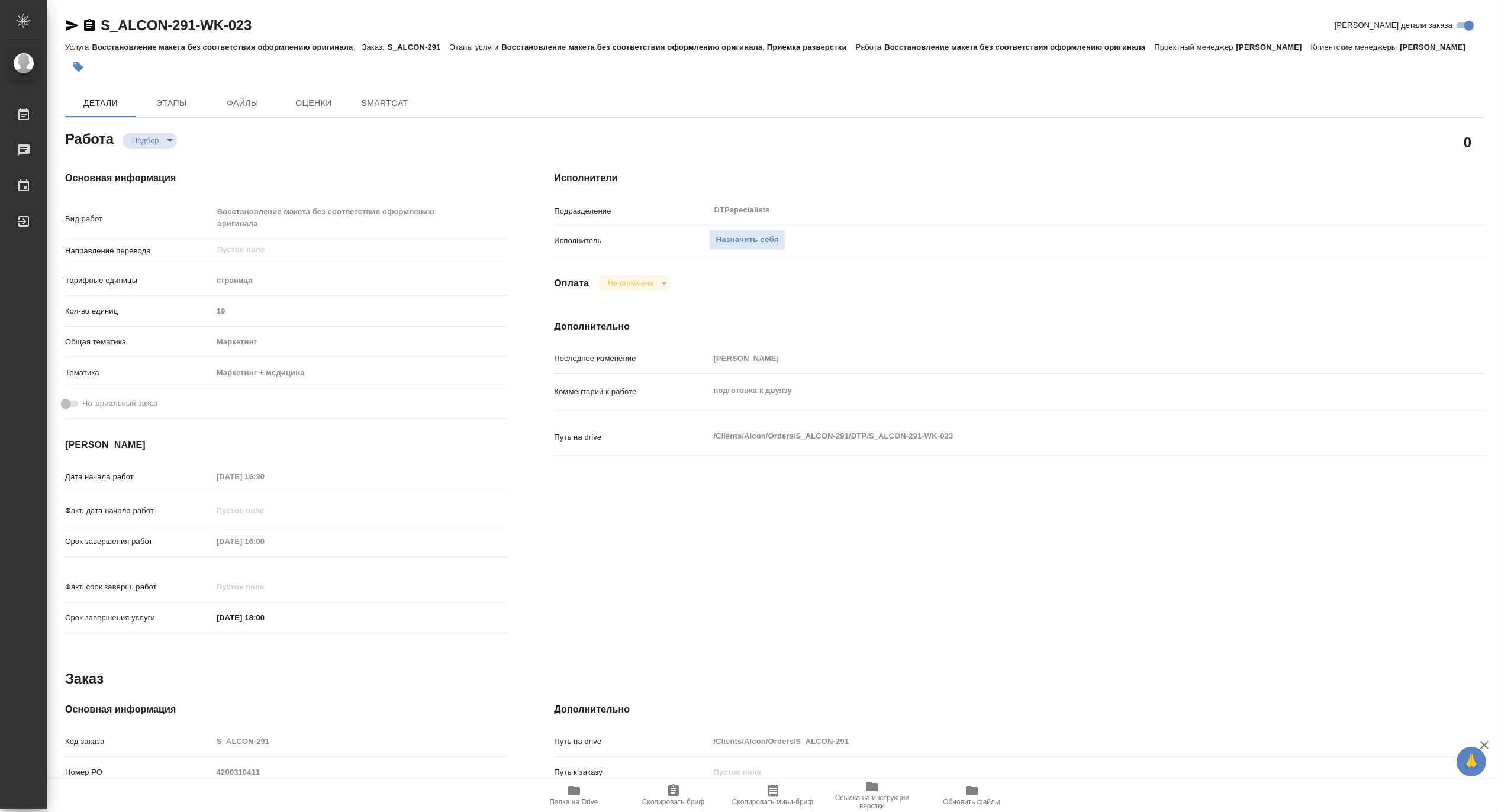
type textarea "x"
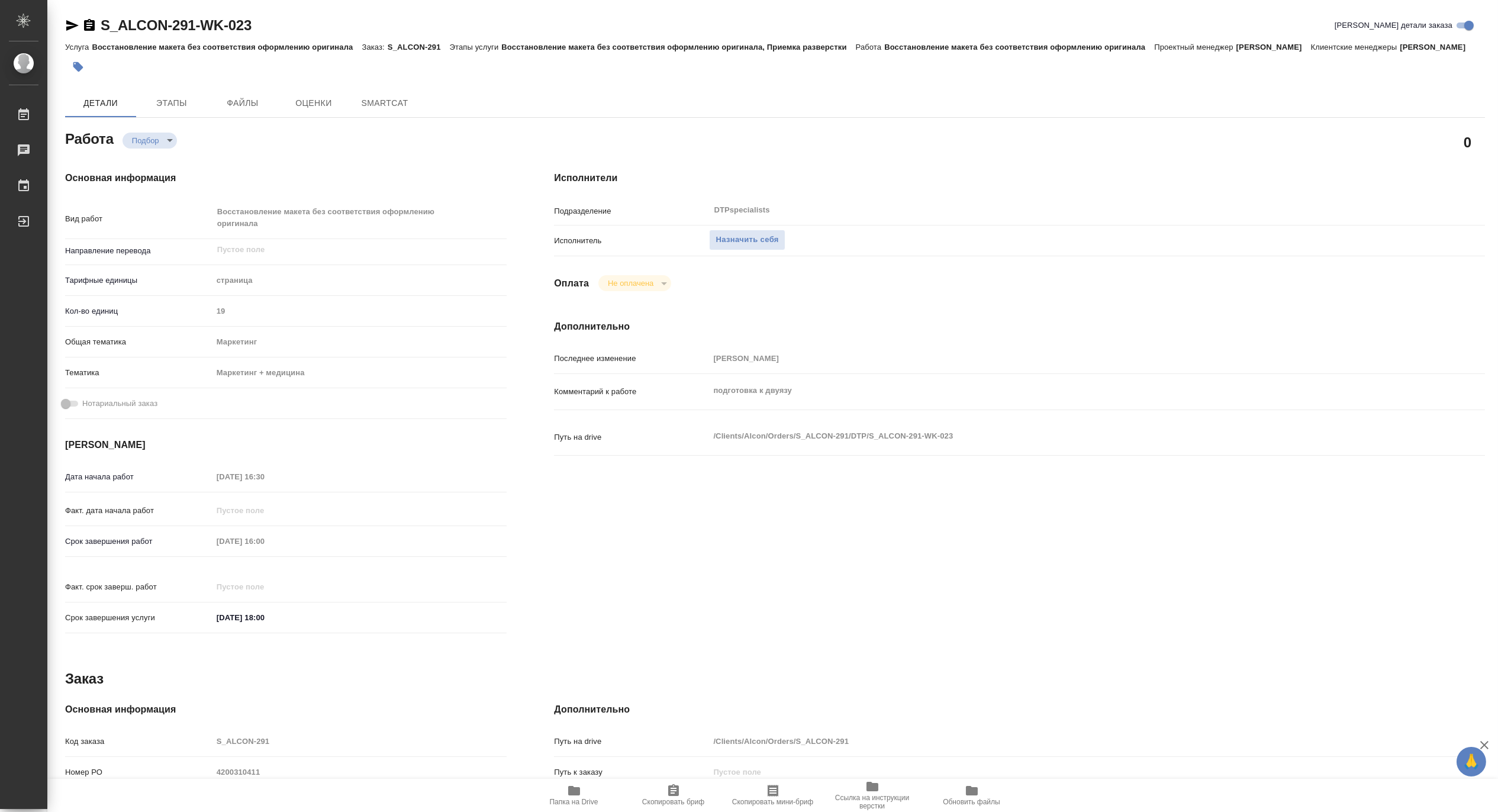
type textarea "x"
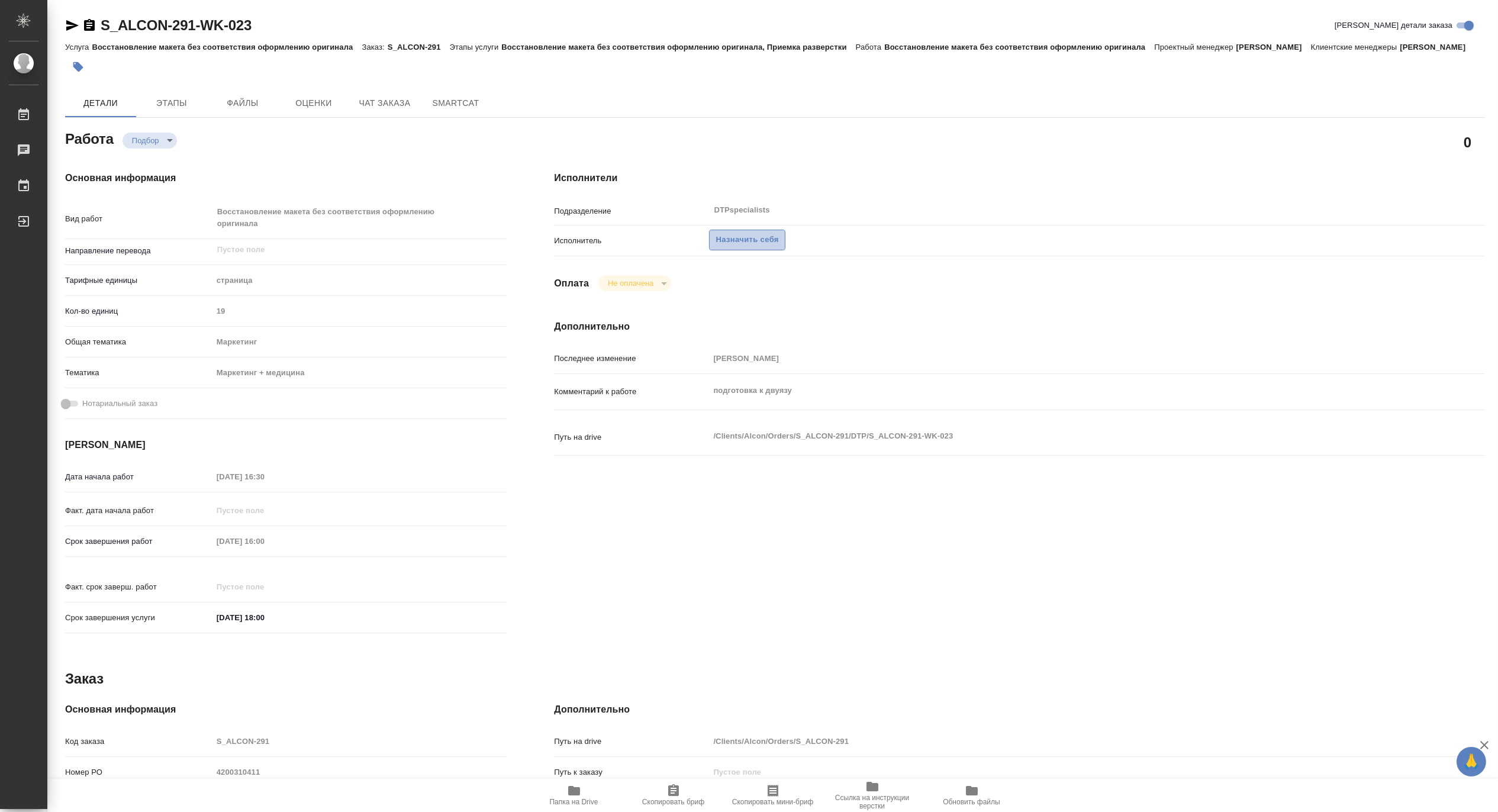
click at [750, 250] on button "Назначить себя" at bounding box center [746, 240] width 75 height 21
type textarea "x"
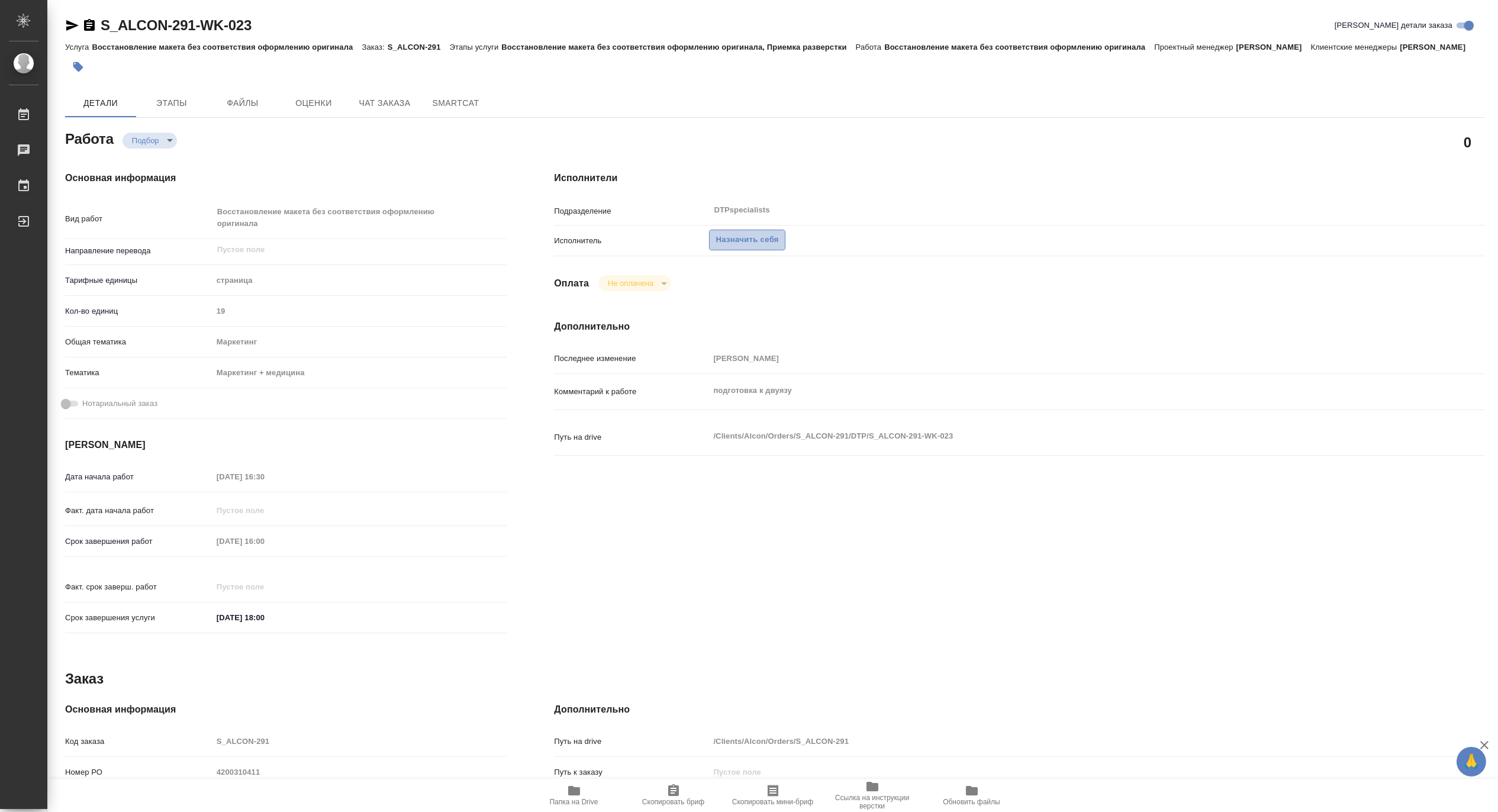
type textarea "x"
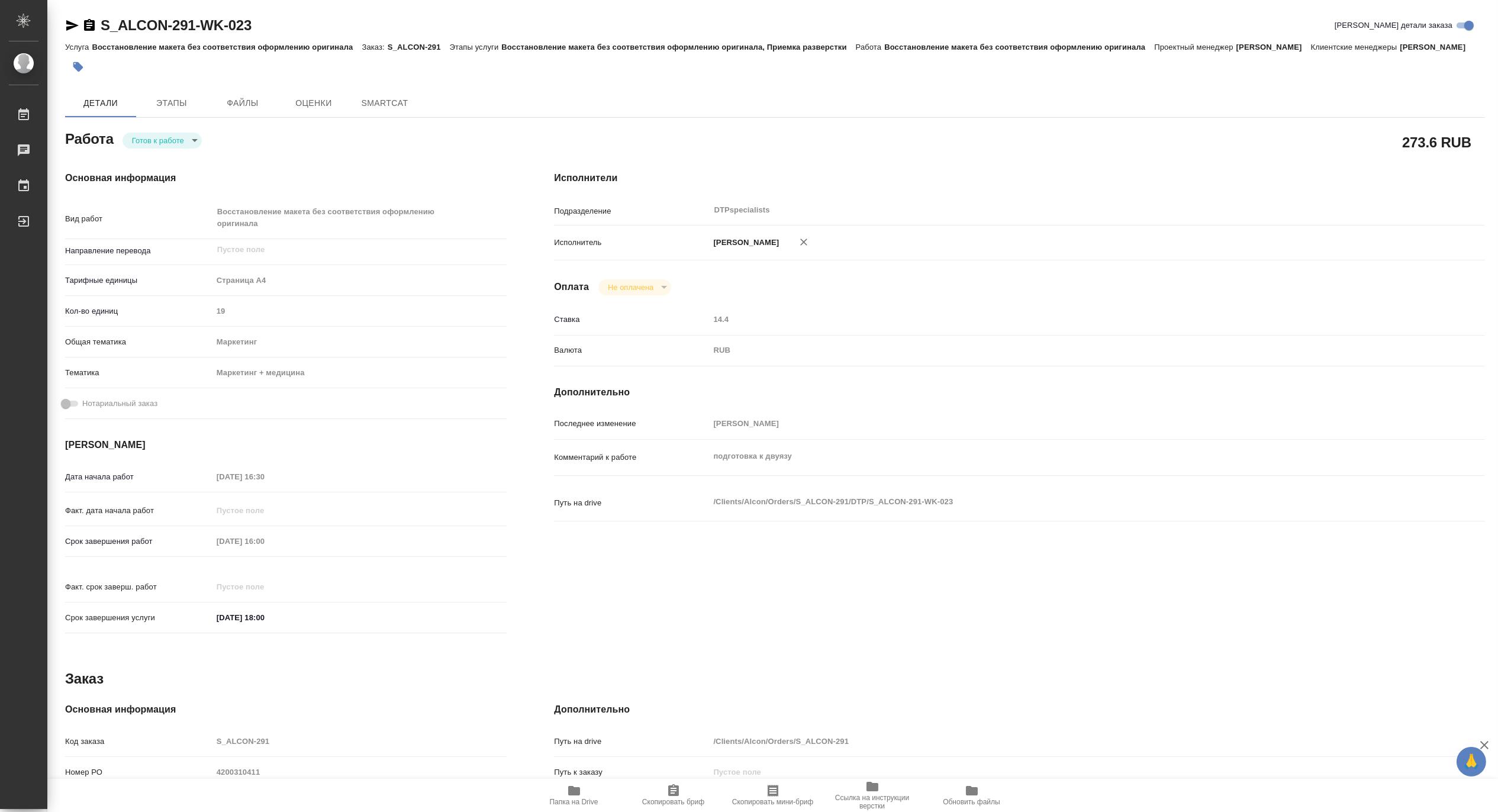
type textarea "x"
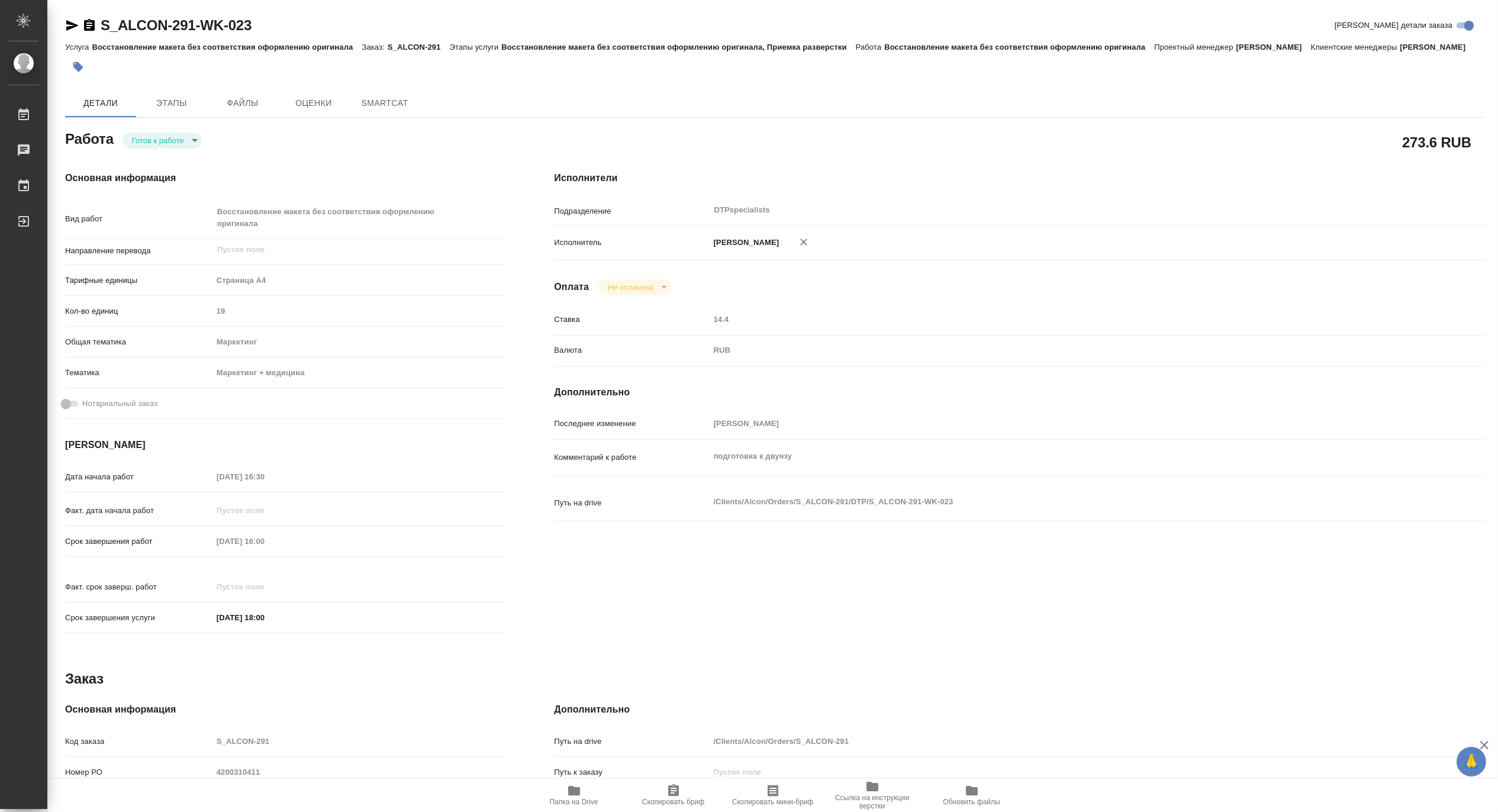
type textarea "x"
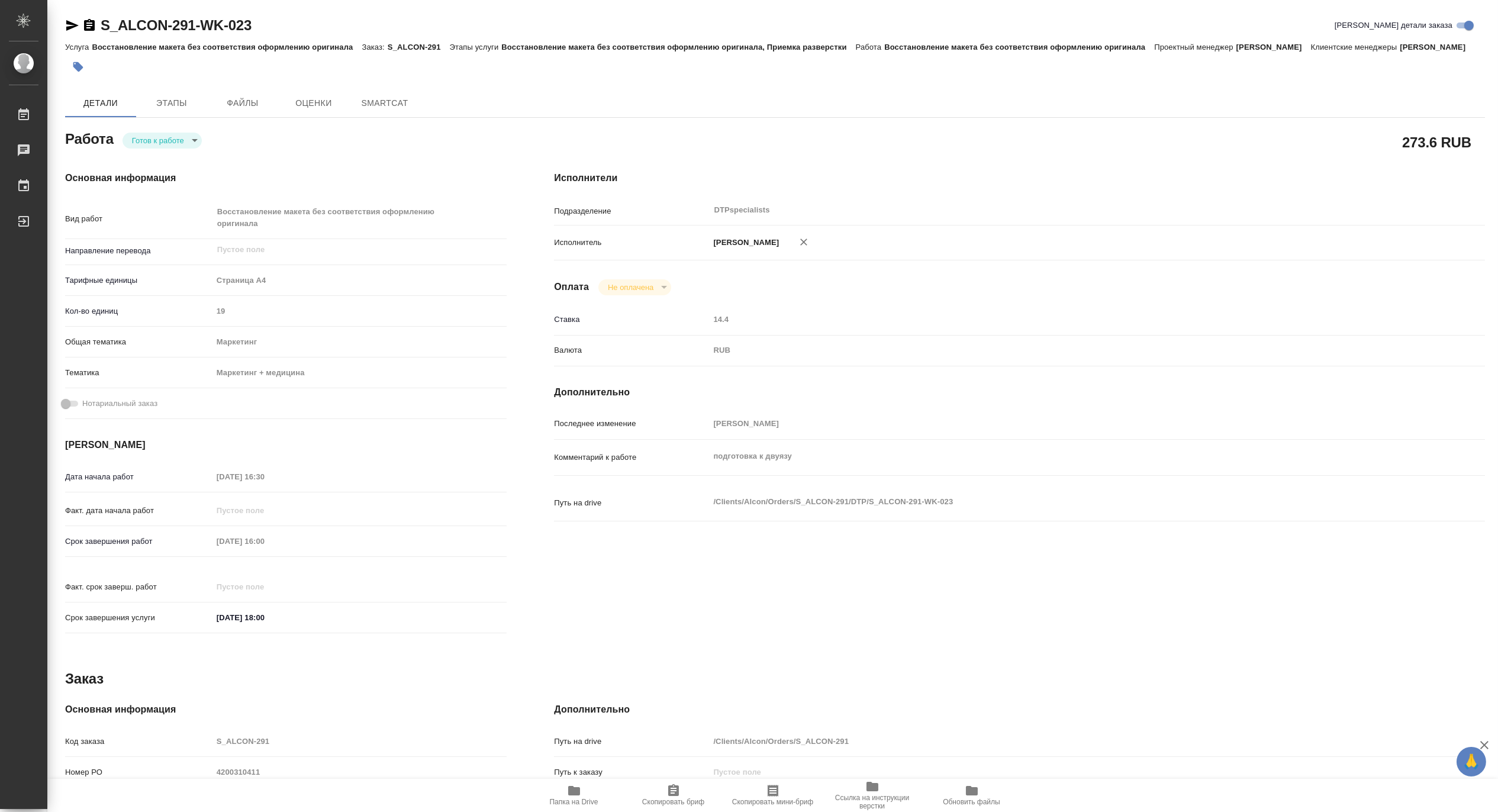
type textarea "x"
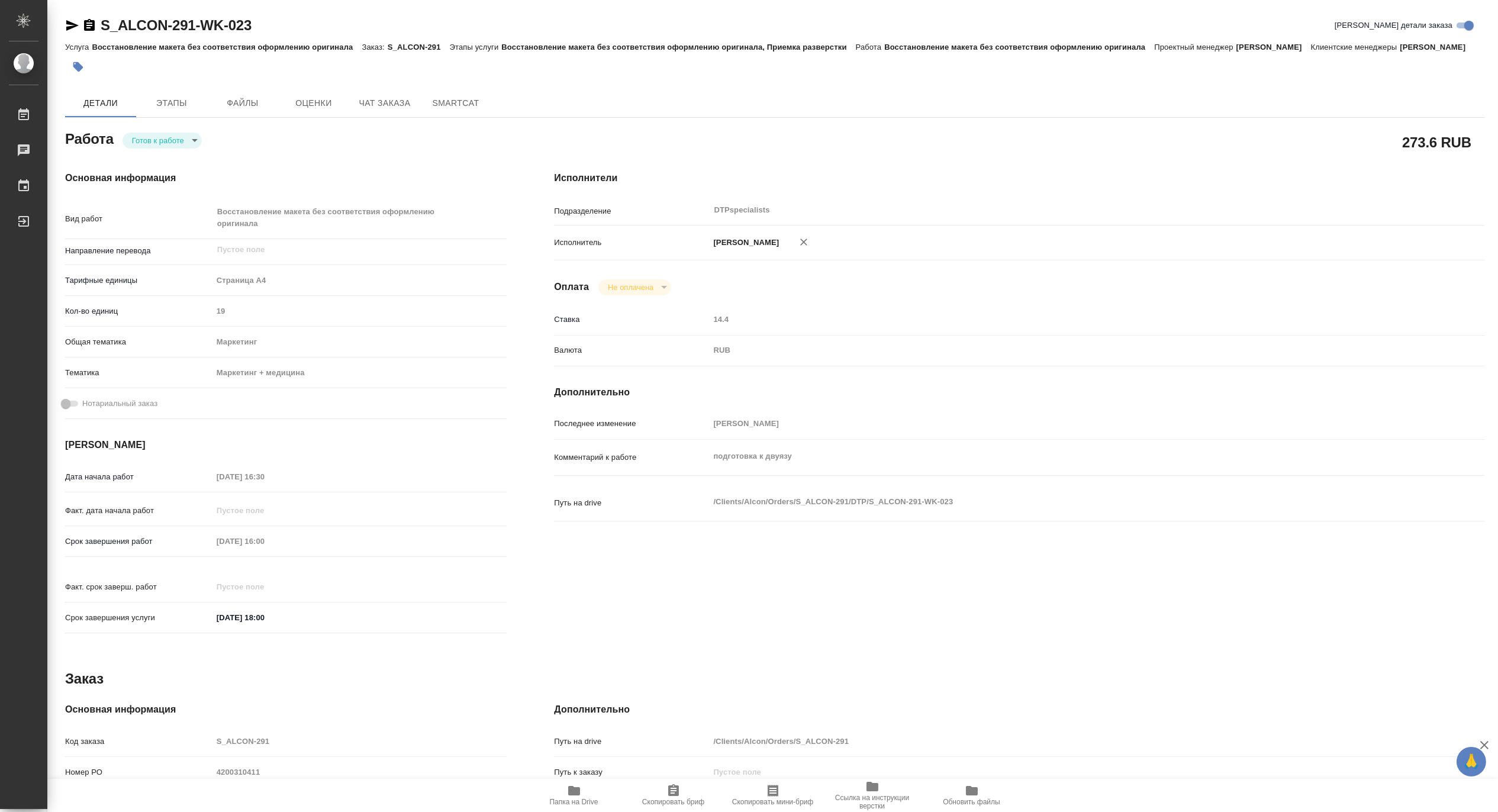
type textarea "x"
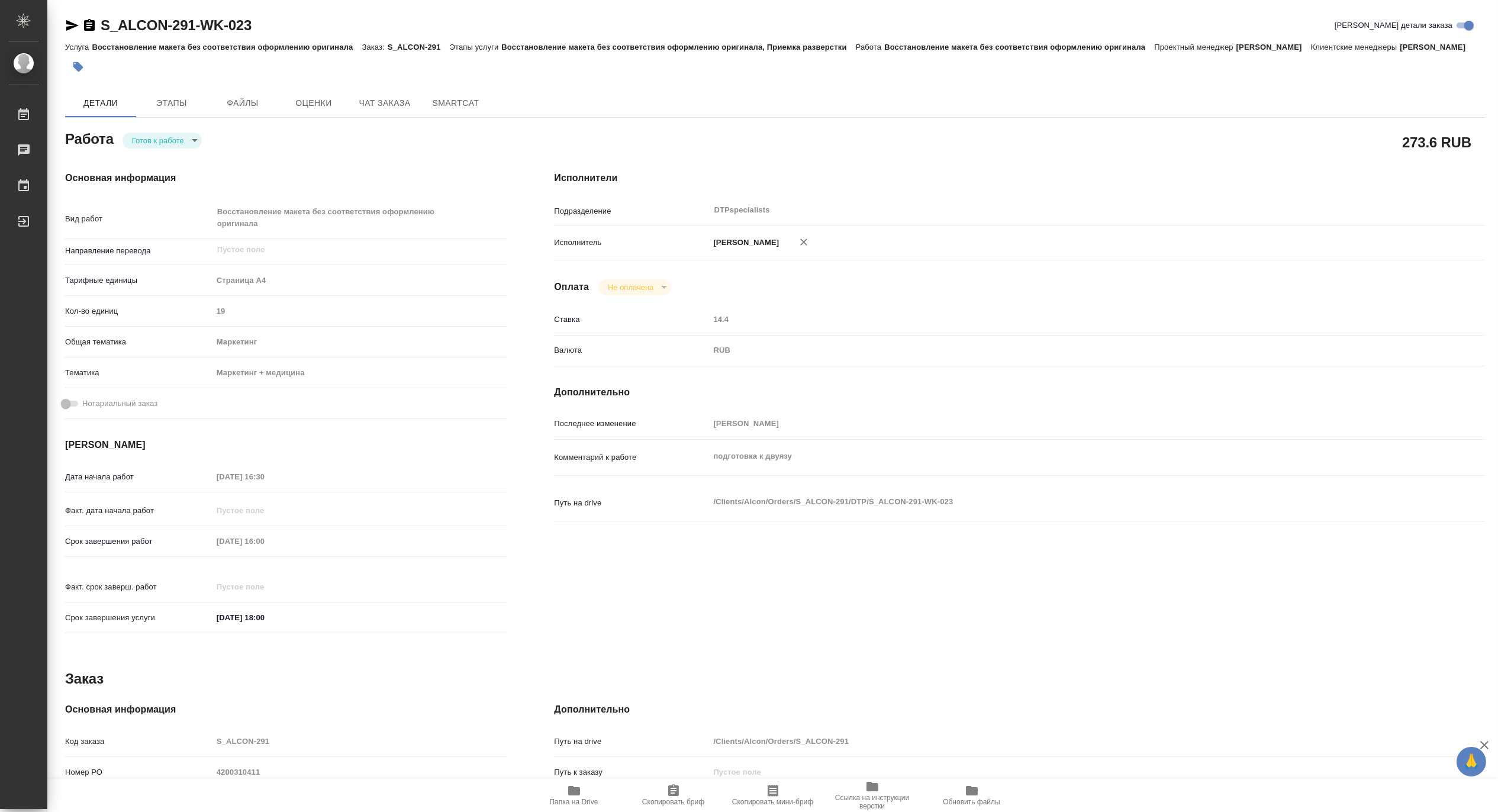
type textarea "x"
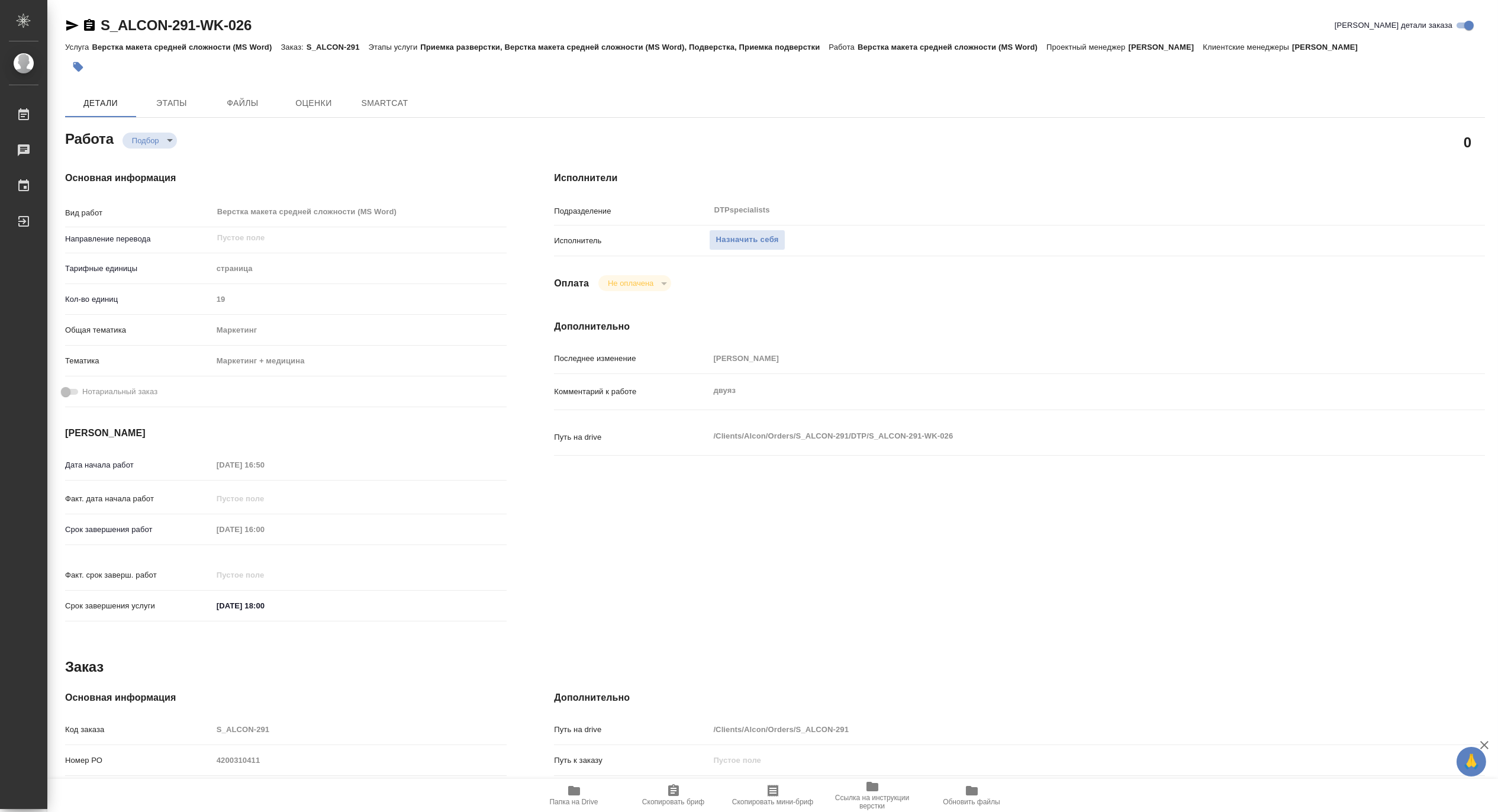
type textarea "x"
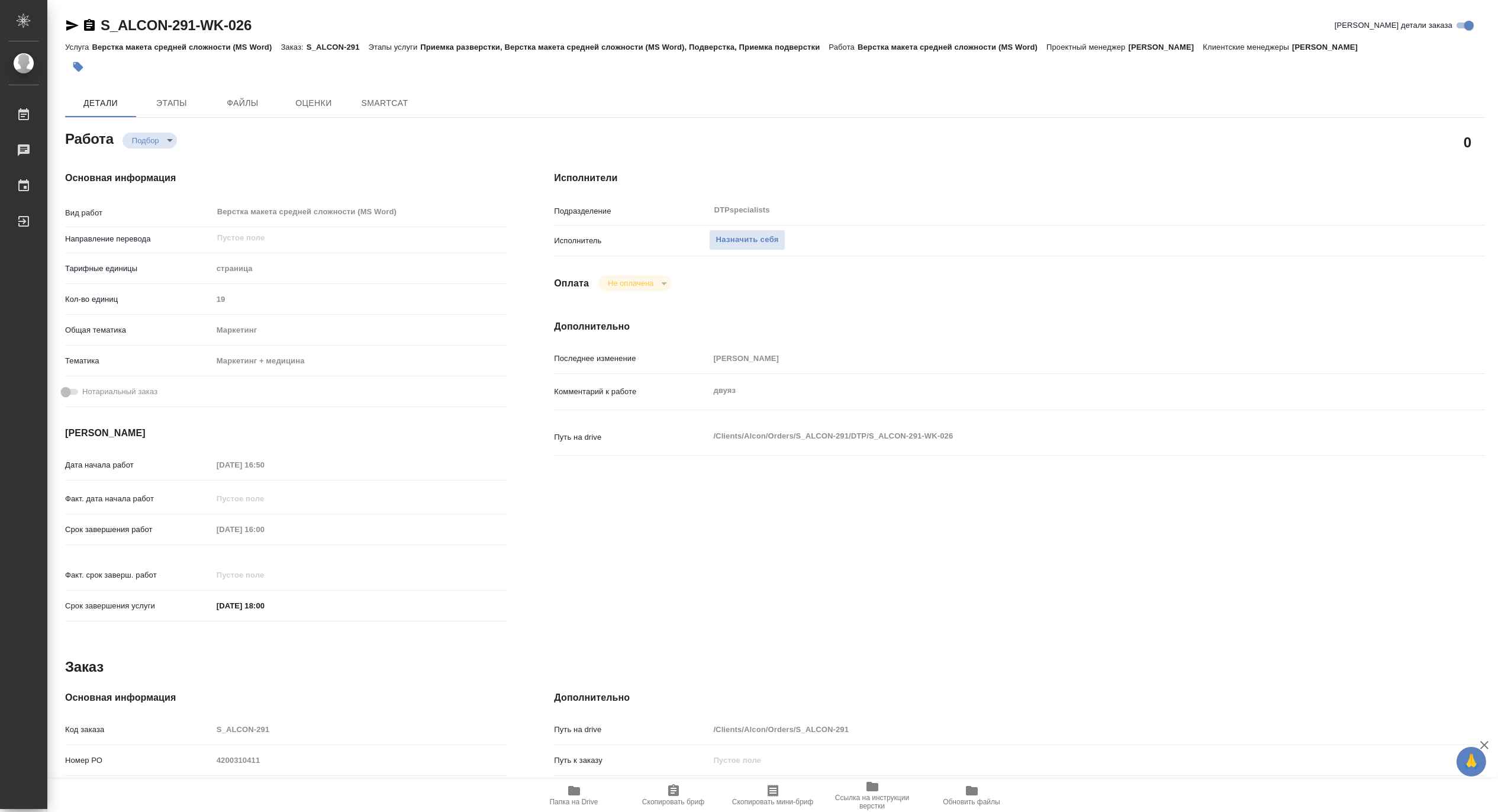
type textarea "x"
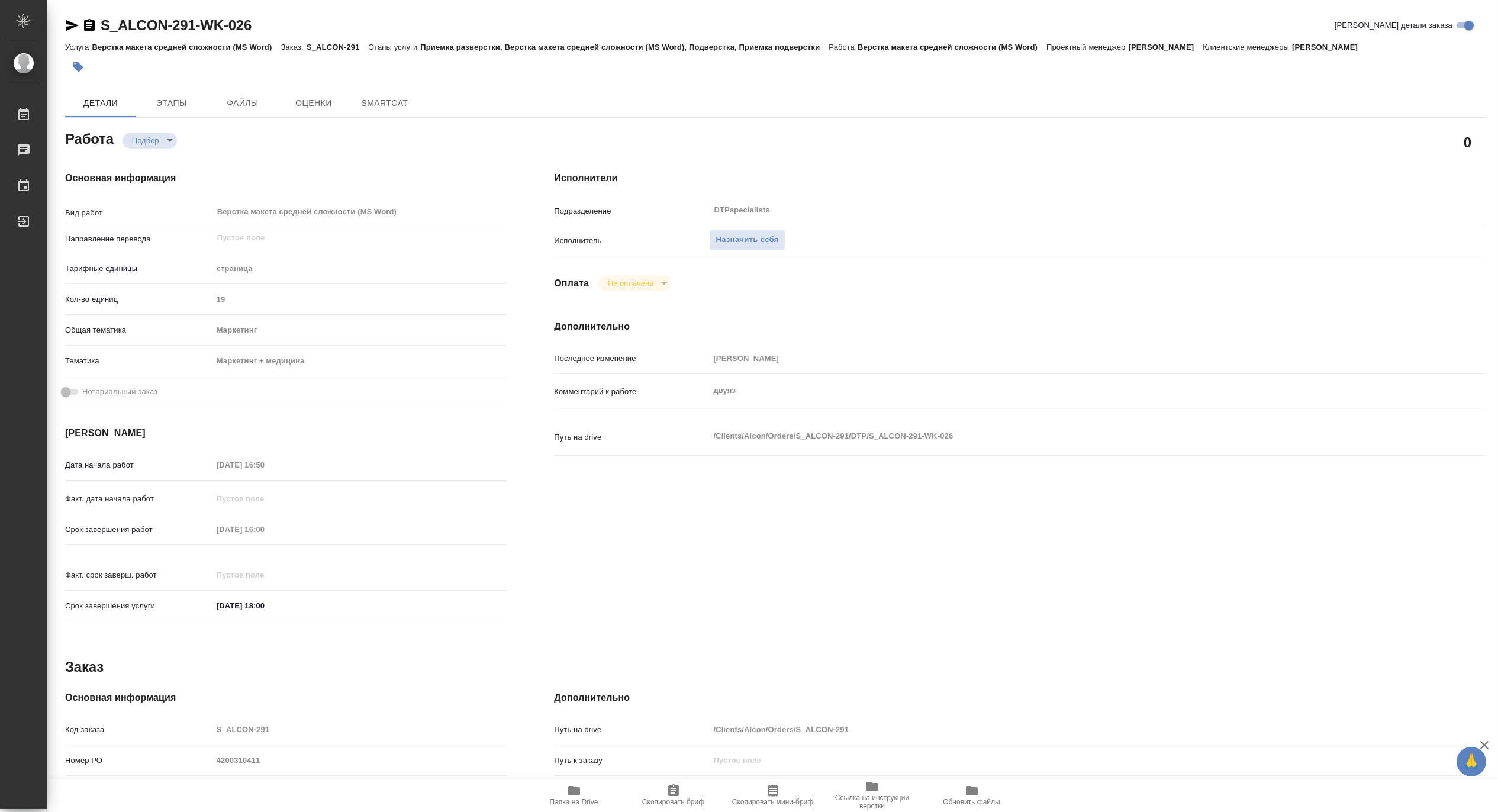
type textarea "x"
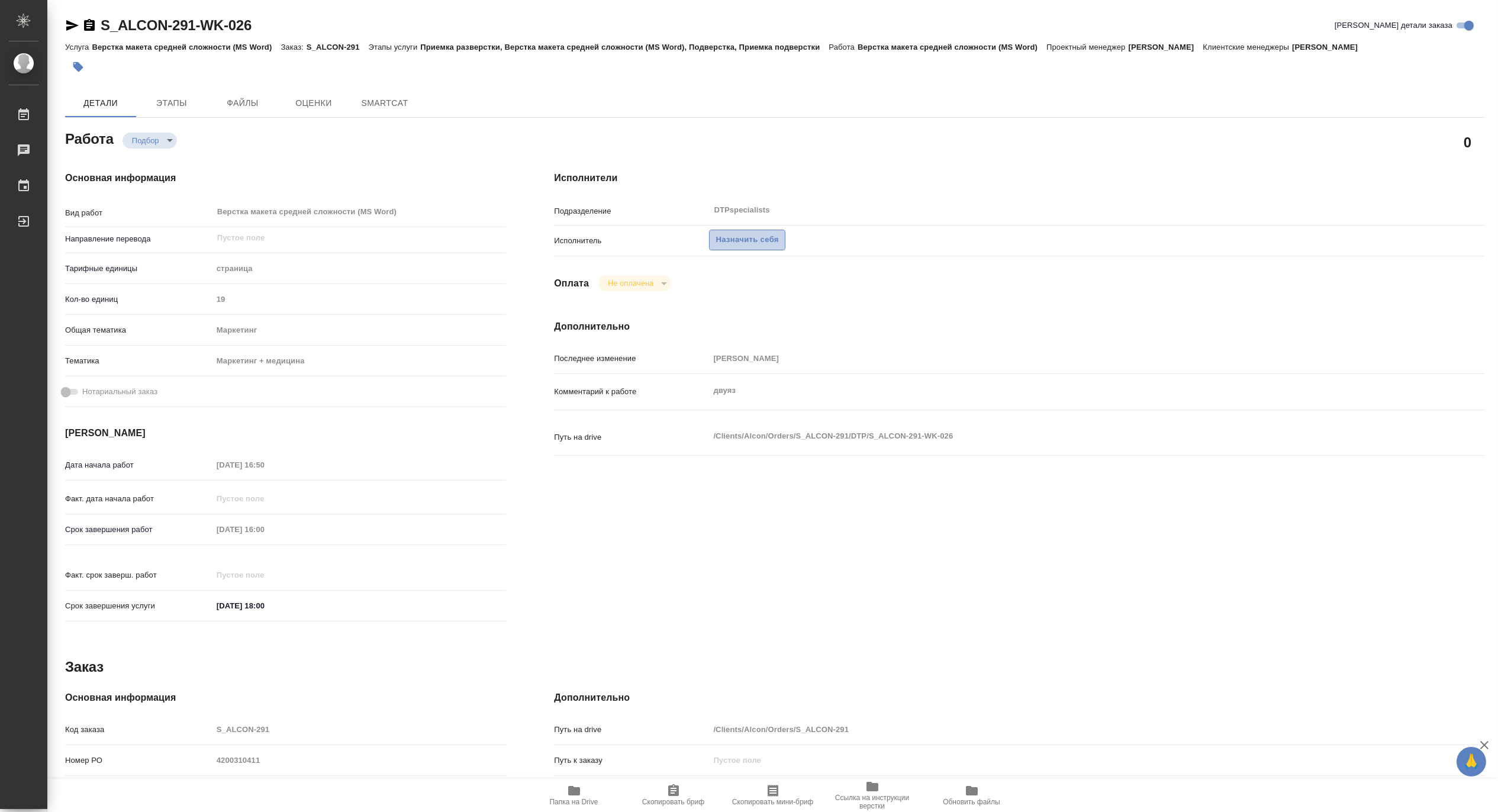
click at [741, 238] on span "Назначить себя" at bounding box center [746, 240] width 63 height 13
type textarea "x"
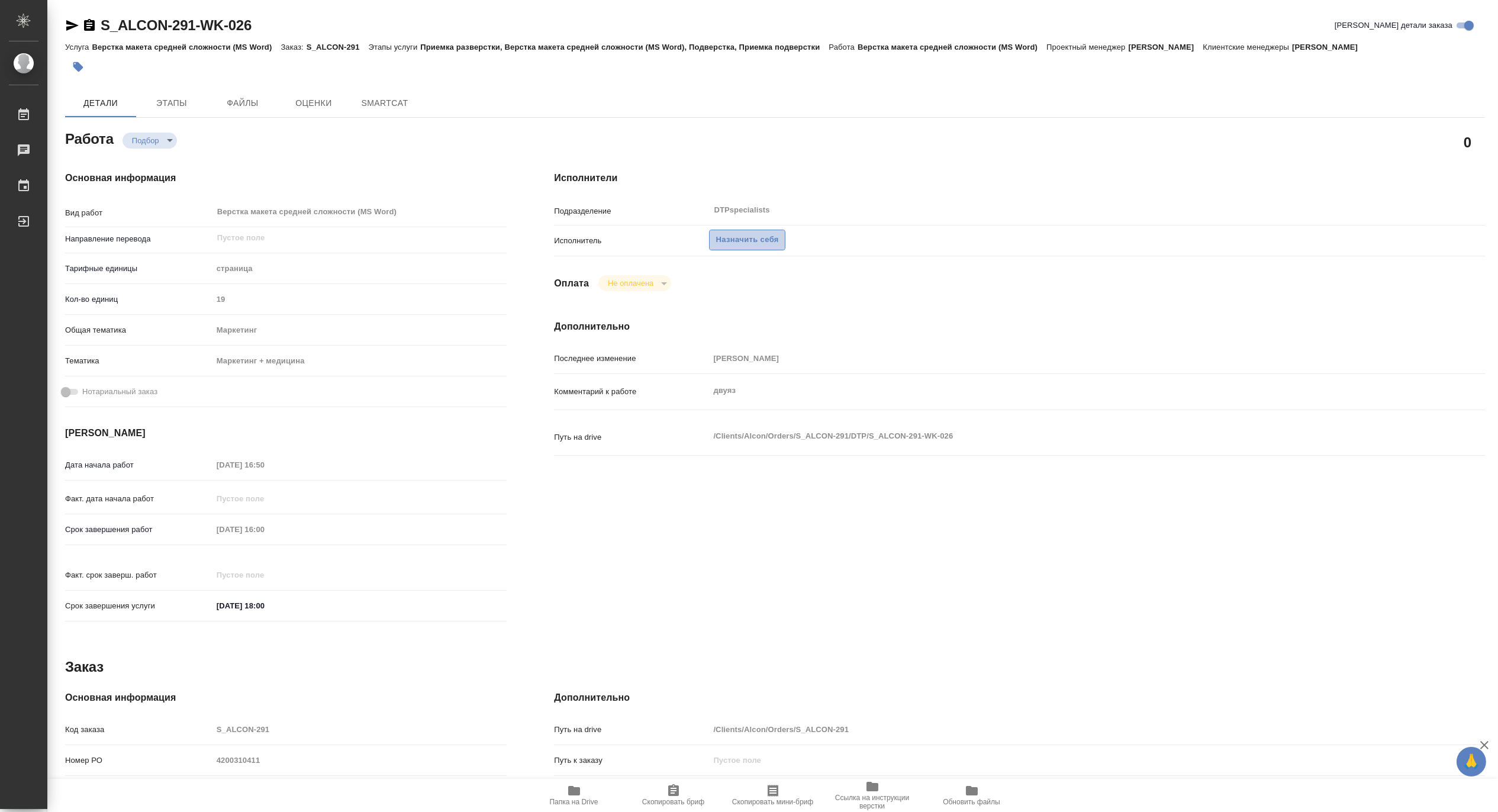
type textarea "x"
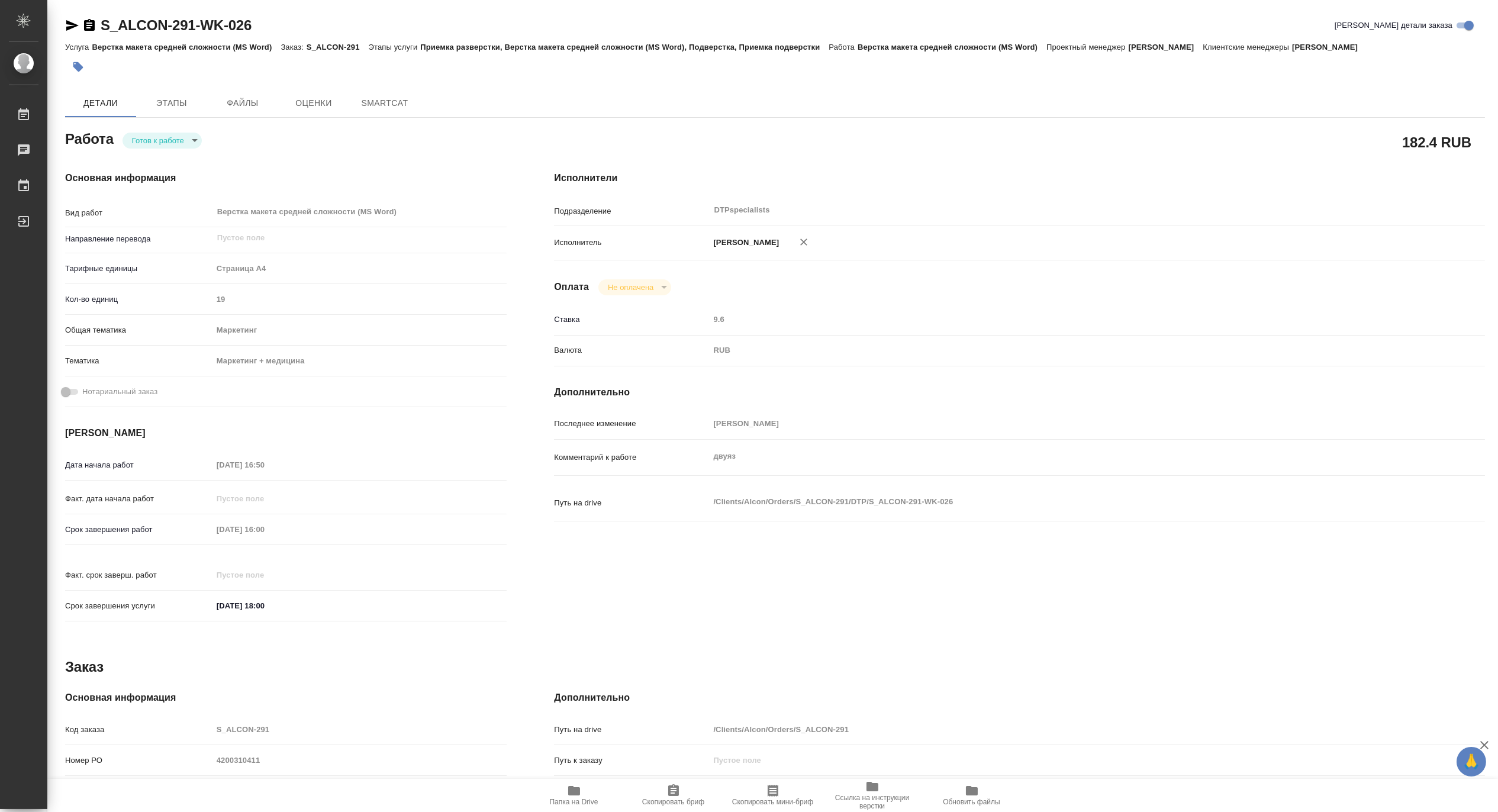
type textarea "x"
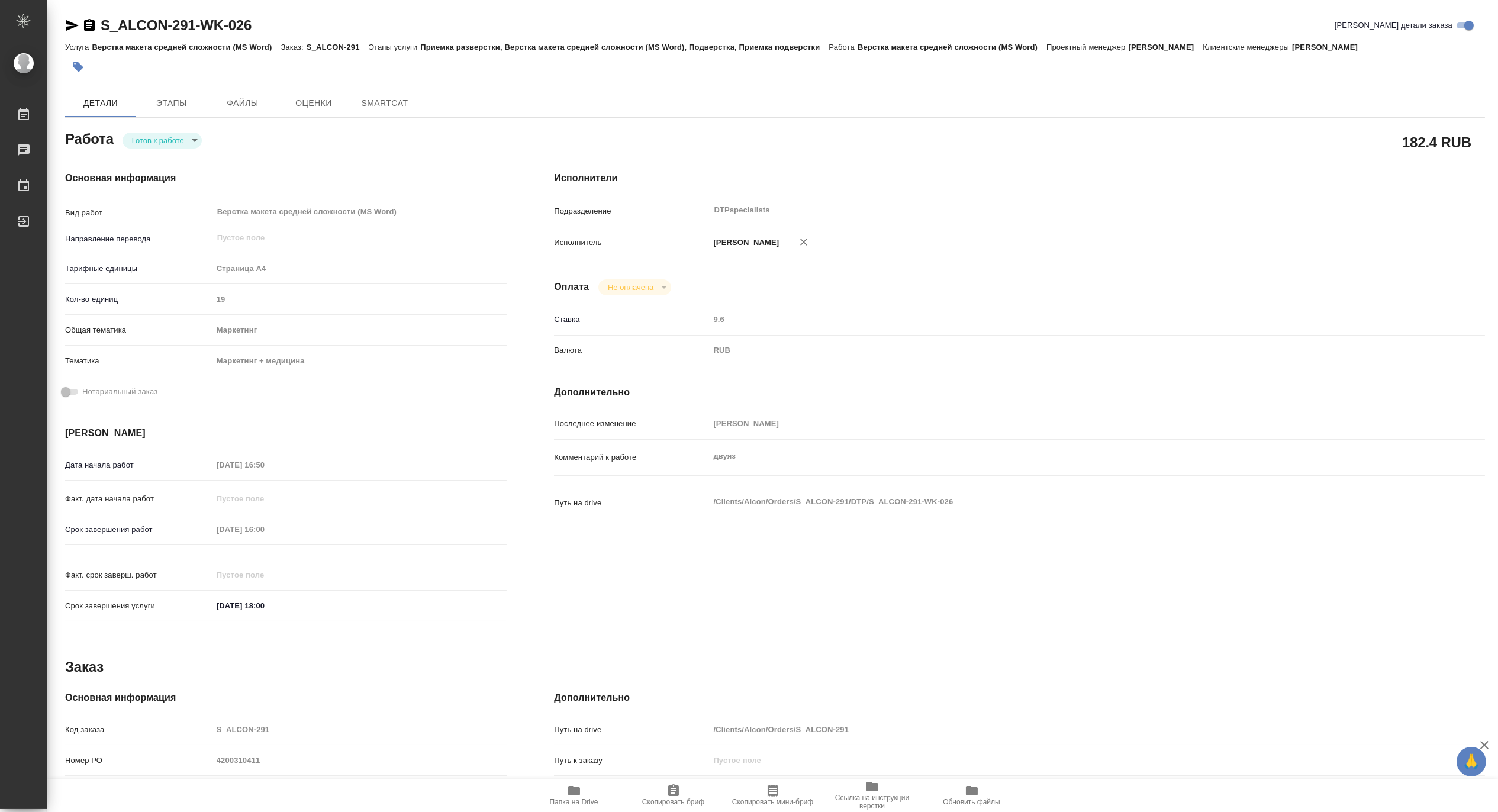
type textarea "x"
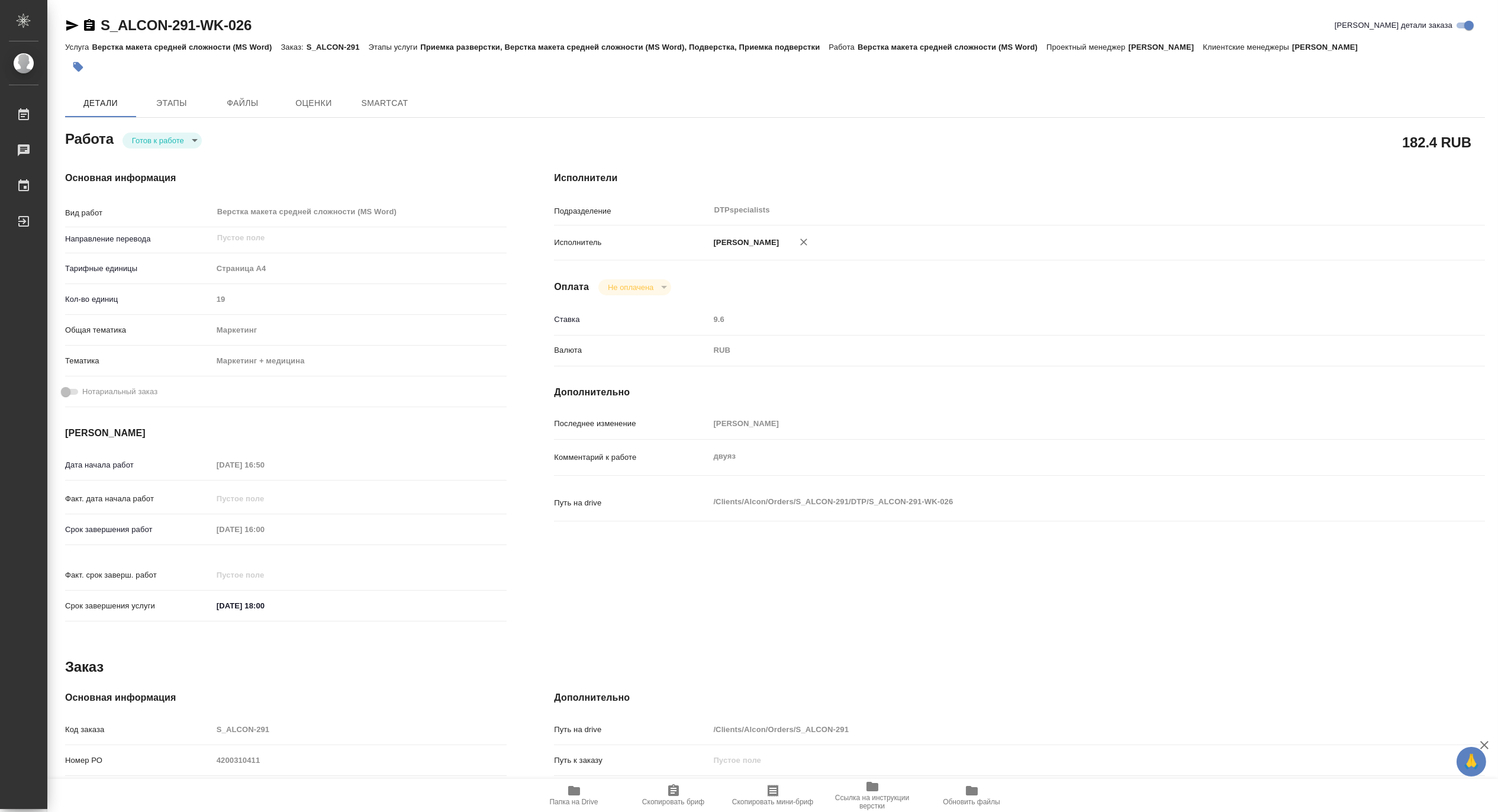
type textarea "x"
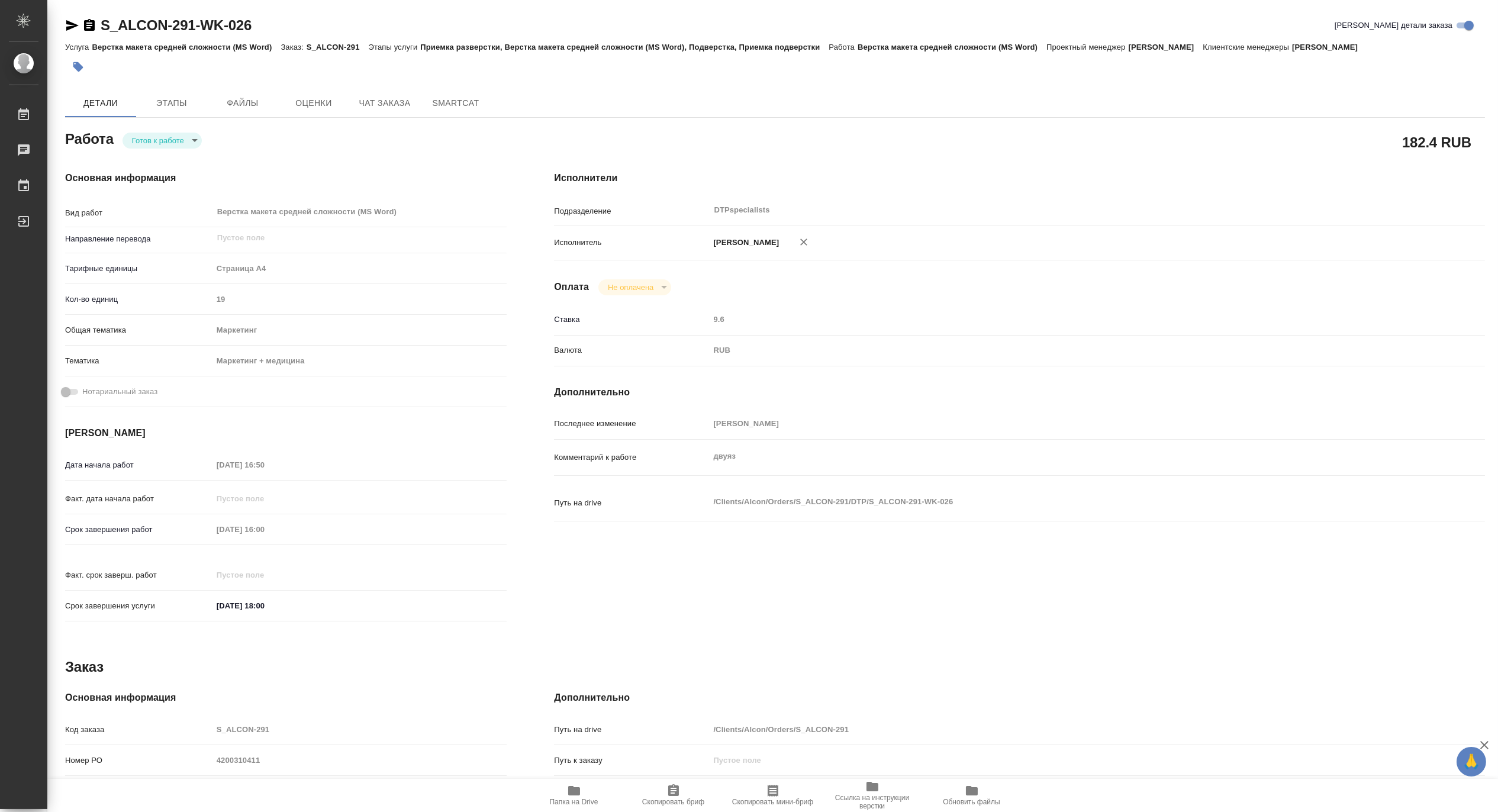
type textarea "x"
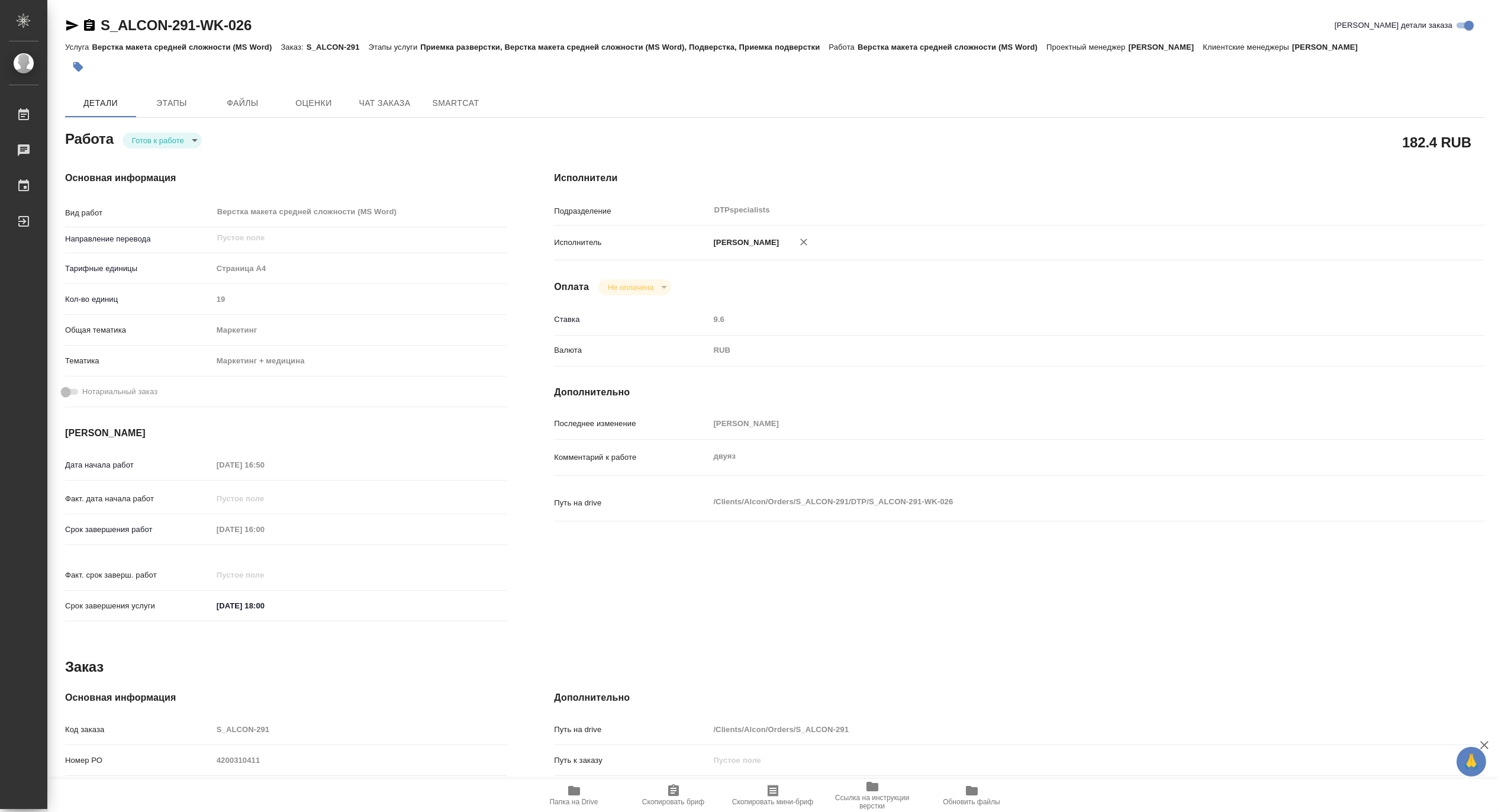
type textarea "x"
